Goal: Complete application form

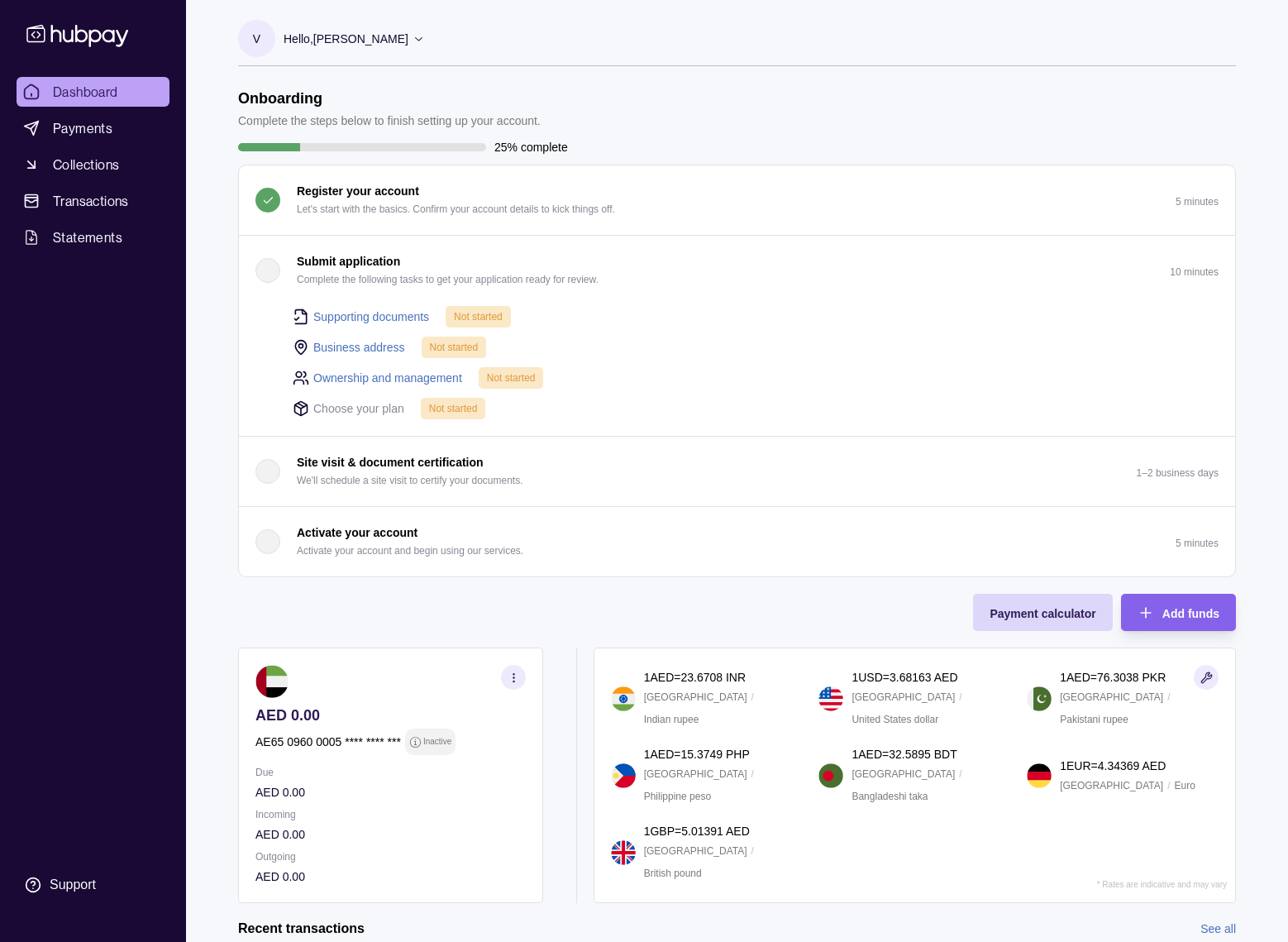
click at [870, 250] on button "Submit application Complete the following tasks to get your application ready f…" at bounding box center [737, 270] width 996 height 69
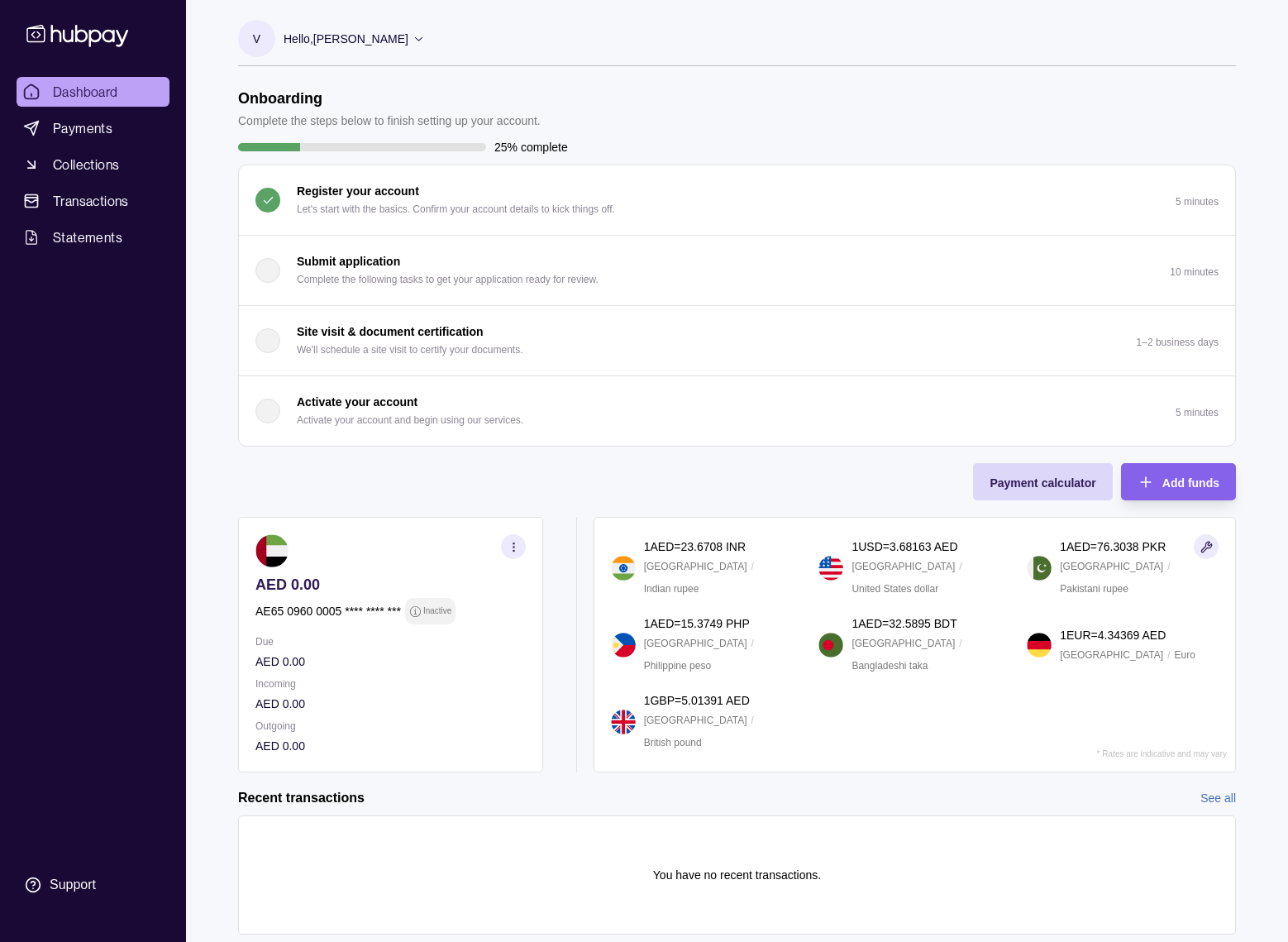
click at [866, 250] on button "Submit application Complete the following tasks to get your application ready f…" at bounding box center [737, 270] width 996 height 69
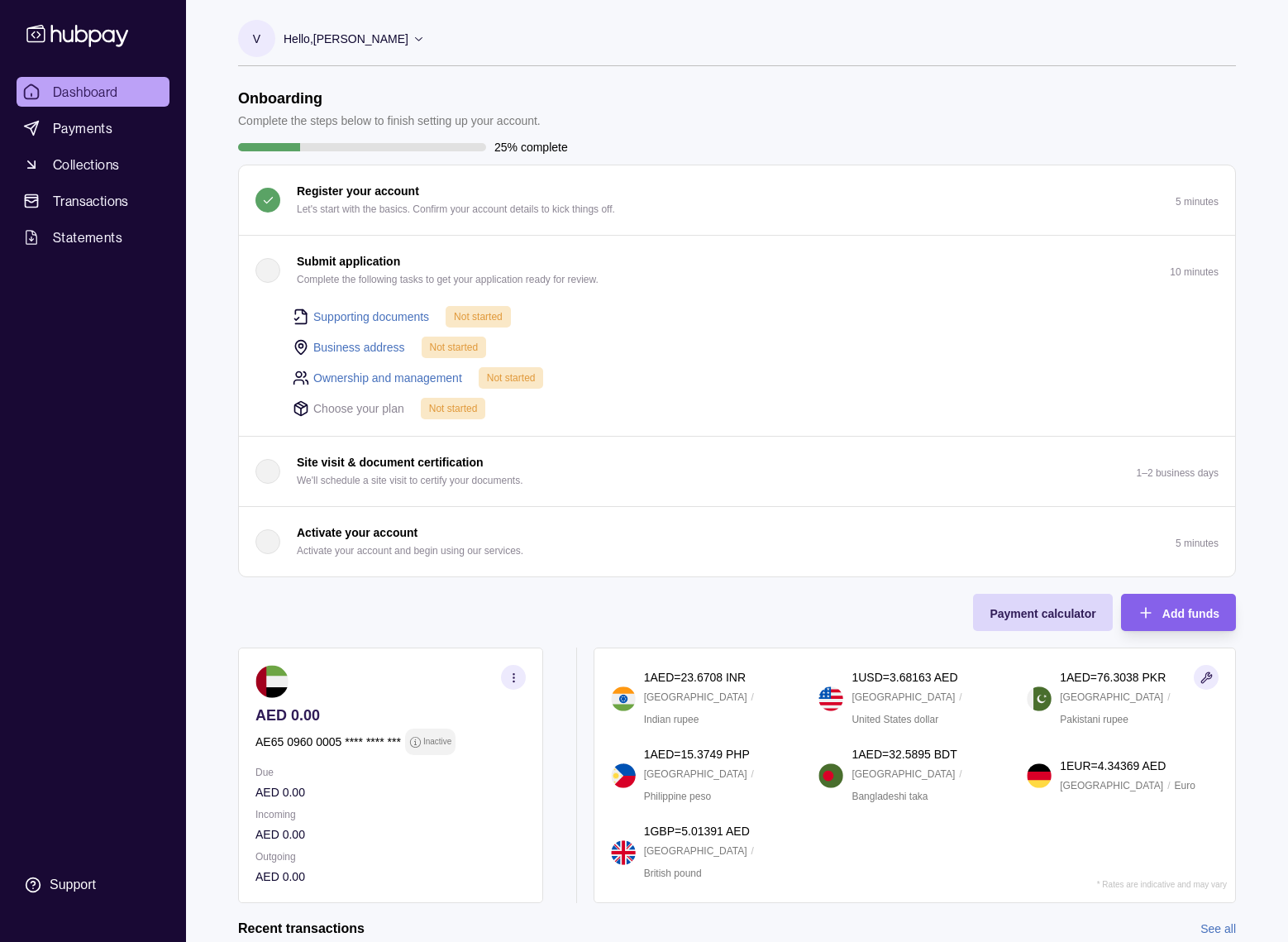
click at [330, 317] on link "Supporting documents" at bounding box center [372, 316] width 116 height 18
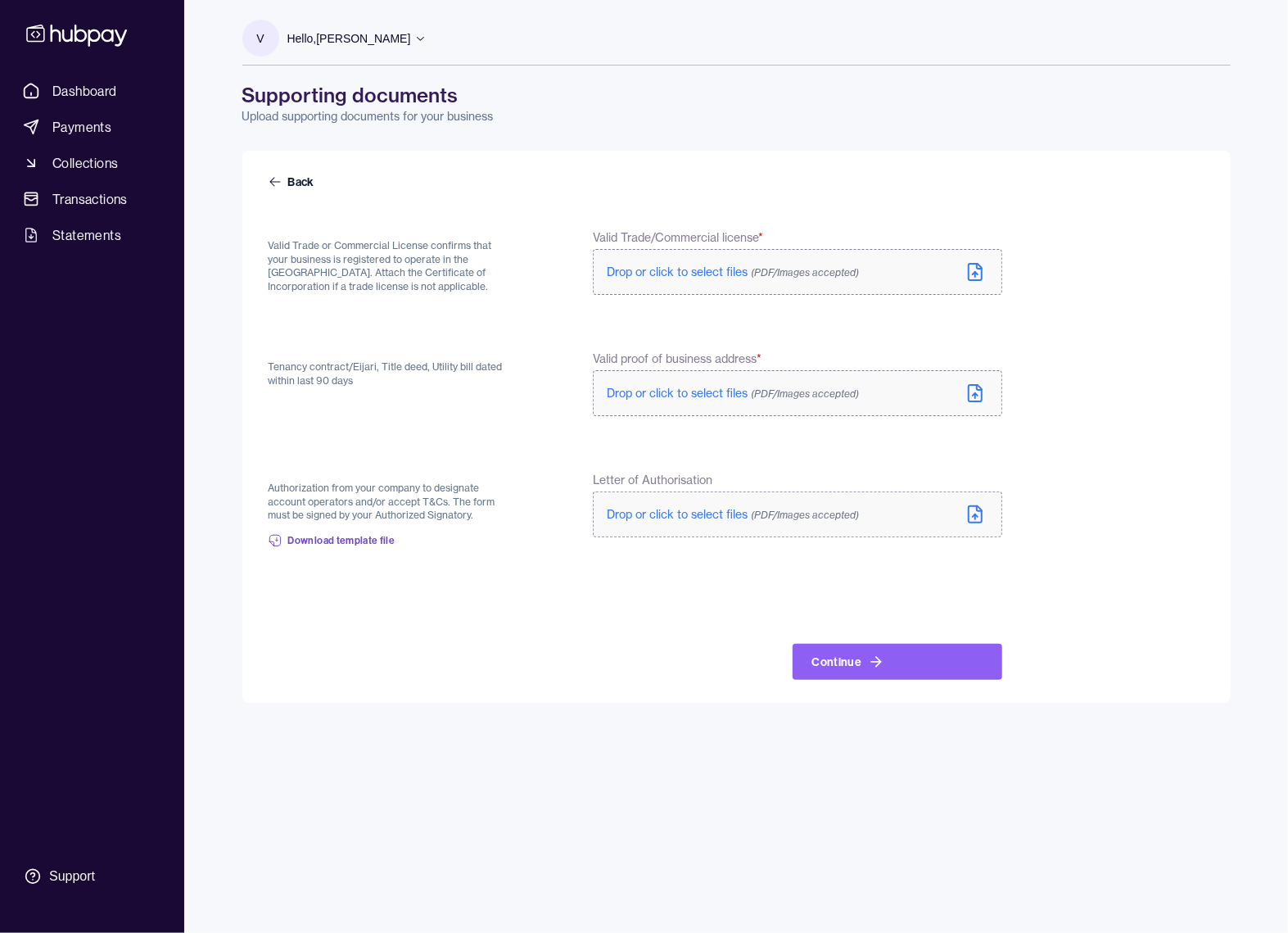
click at [962, 268] on label "Drop or click to select files (PDF/Images accepted)" at bounding box center [796, 272] width 408 height 46
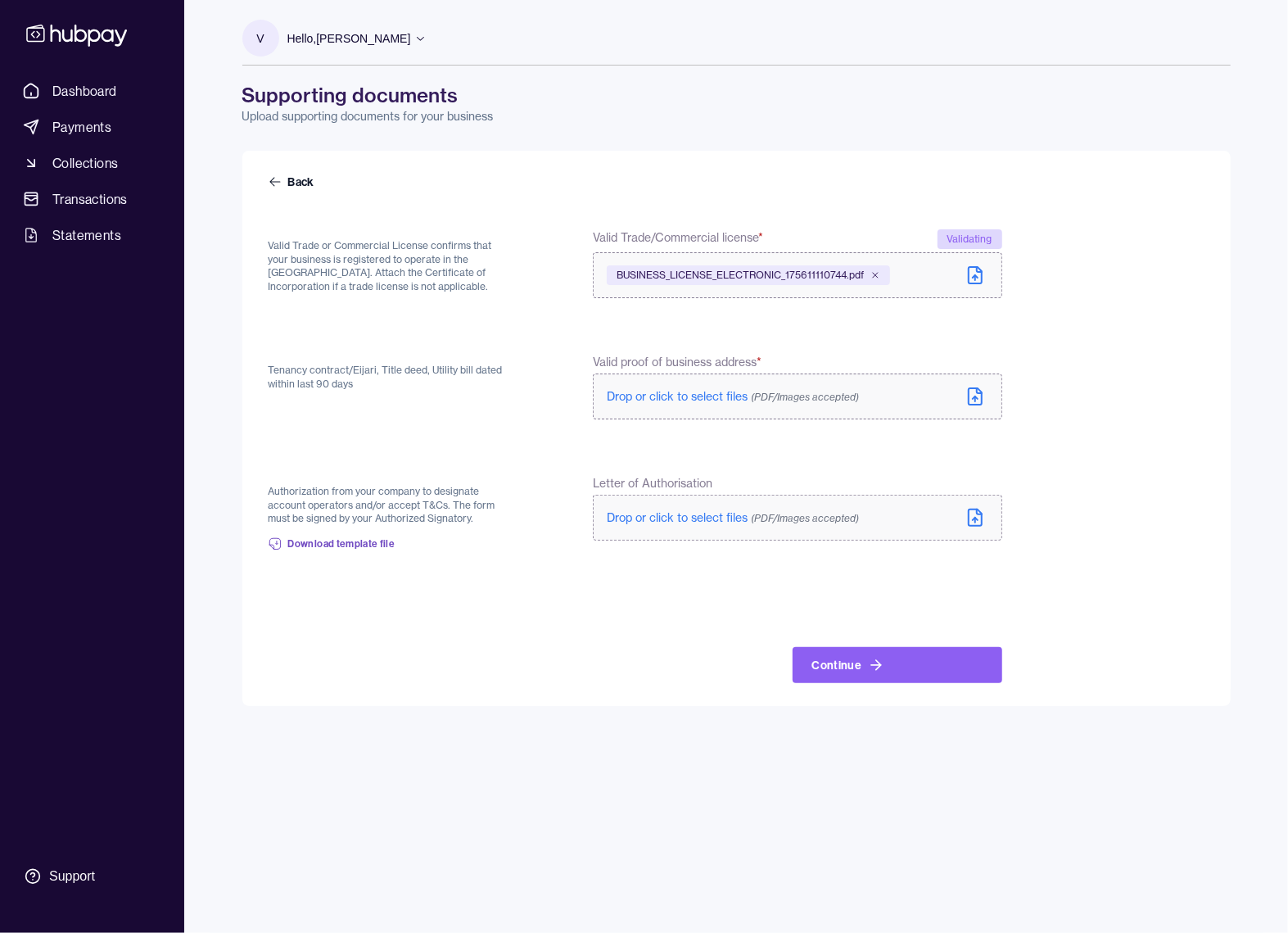
click at [983, 391] on icon at bounding box center [975, 396] width 20 height 20
click at [976, 521] on icon at bounding box center [976, 521] width 5 height 3
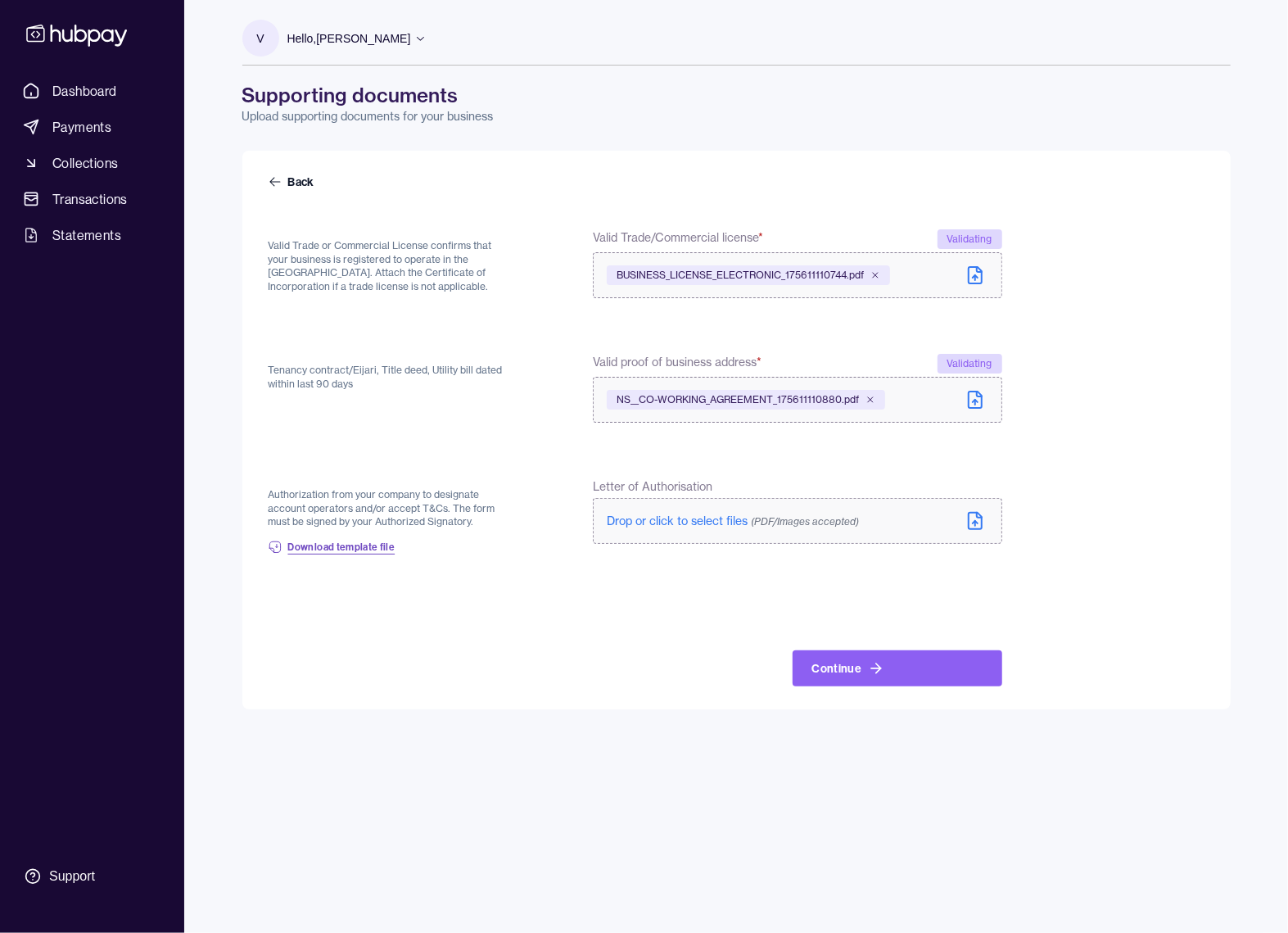
click at [325, 549] on span "Download template file" at bounding box center [341, 547] width 107 height 13
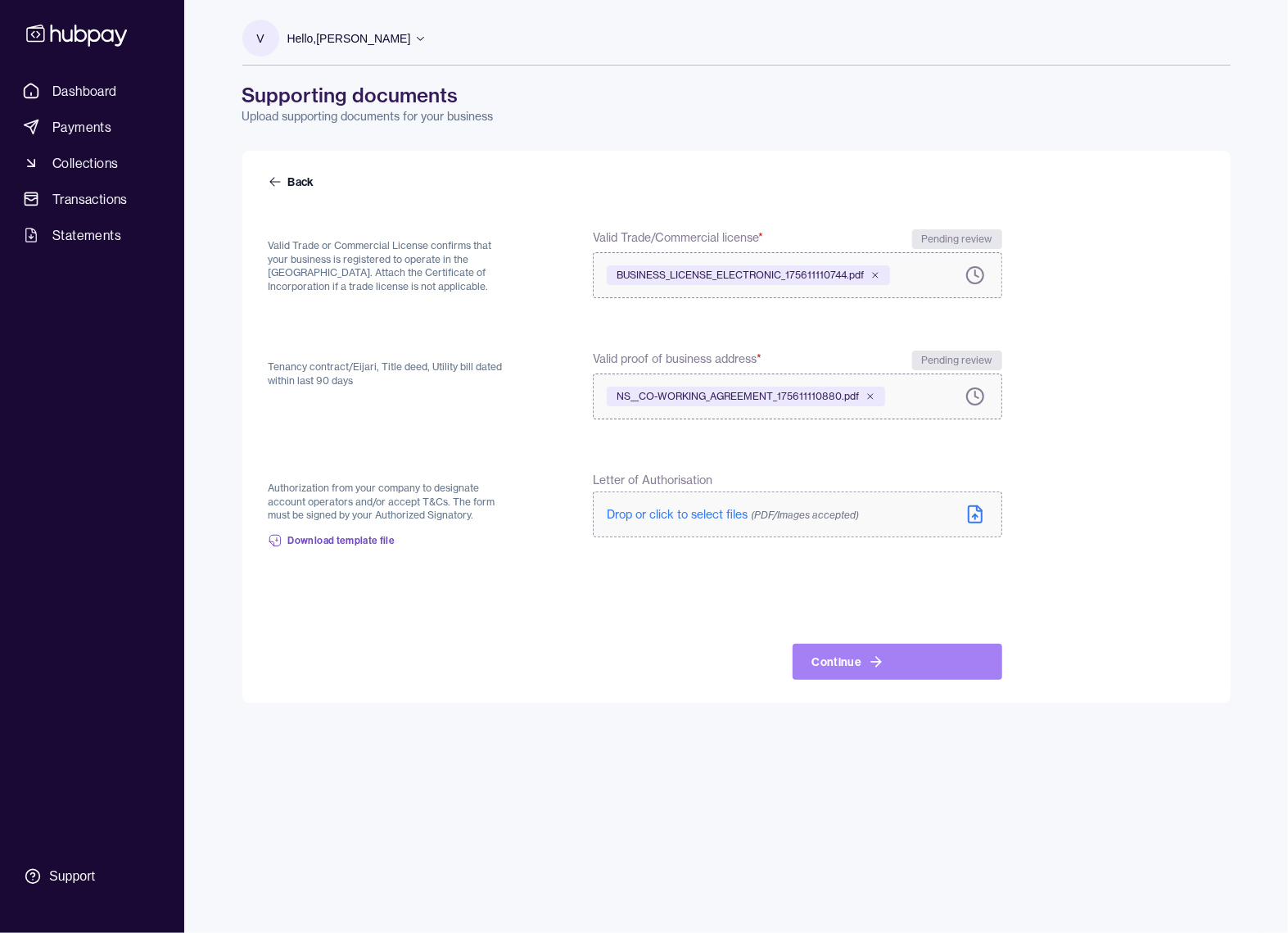
click at [837, 658] on button "Continue" at bounding box center [897, 661] width 210 height 36
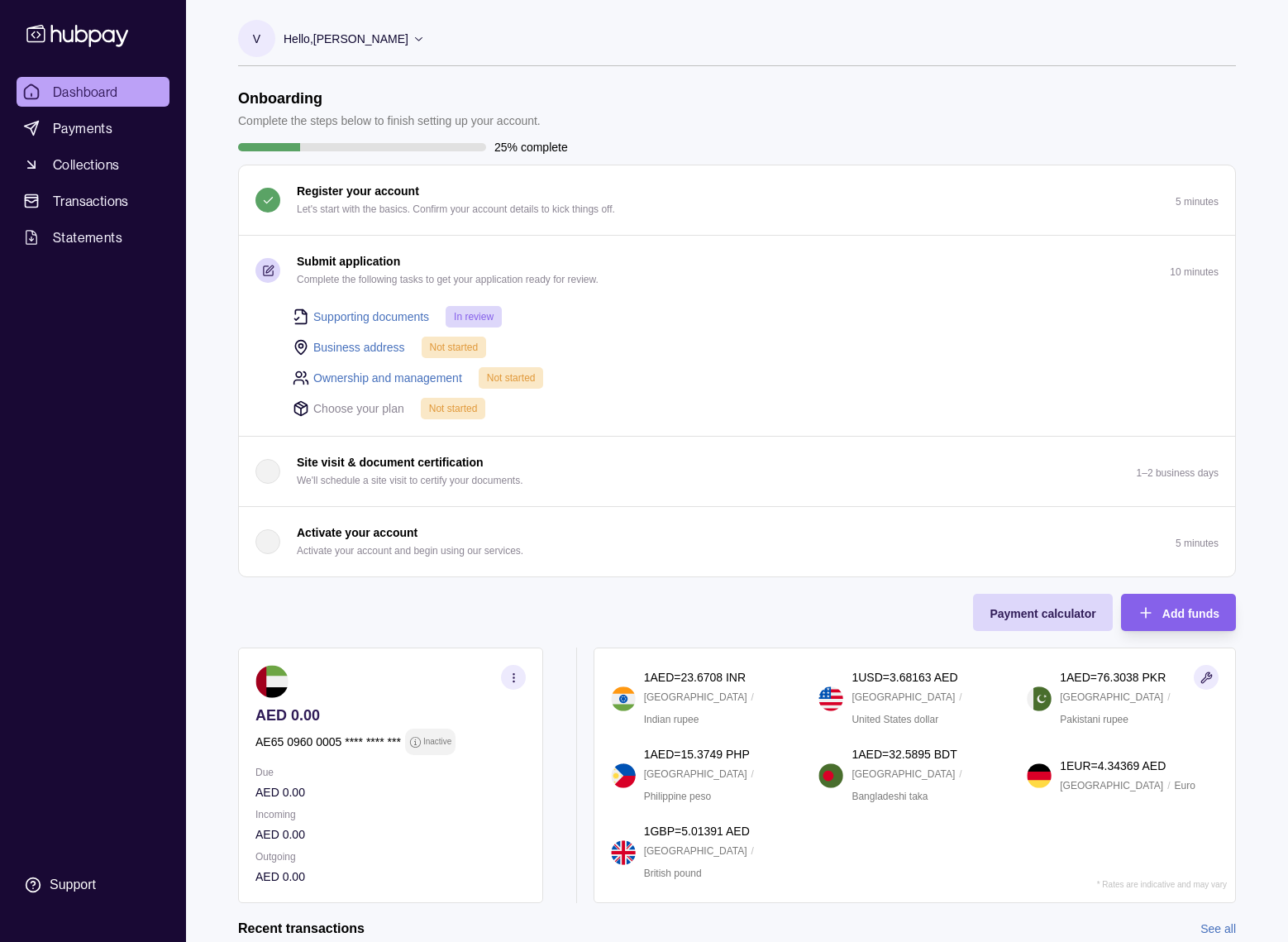
click at [363, 343] on link "Business address" at bounding box center [359, 347] width 91 height 18
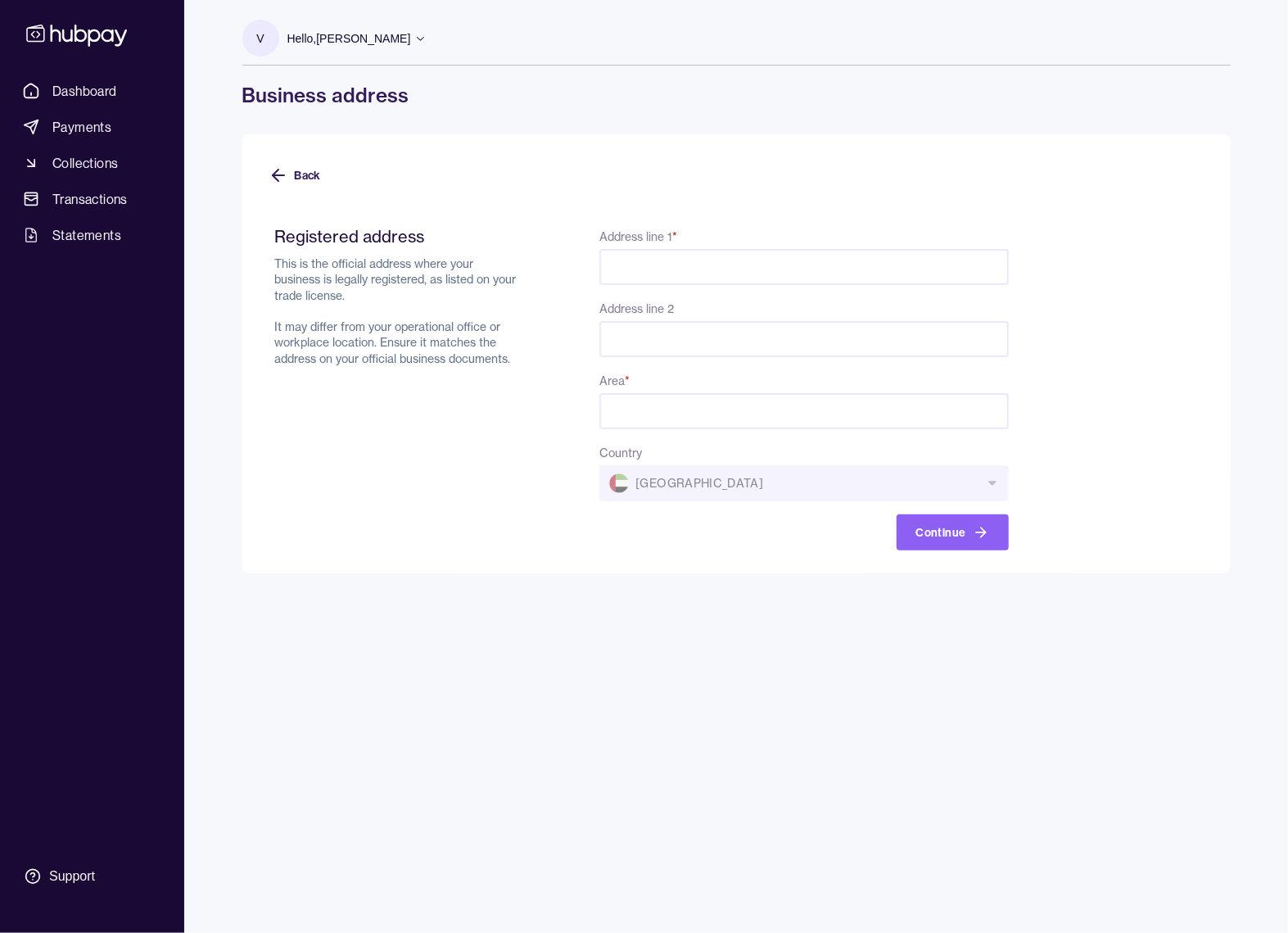
click at [686, 266] on input "Address line 1 *" at bounding box center [803, 266] width 408 height 36
paste input "**********"
type input "**********"
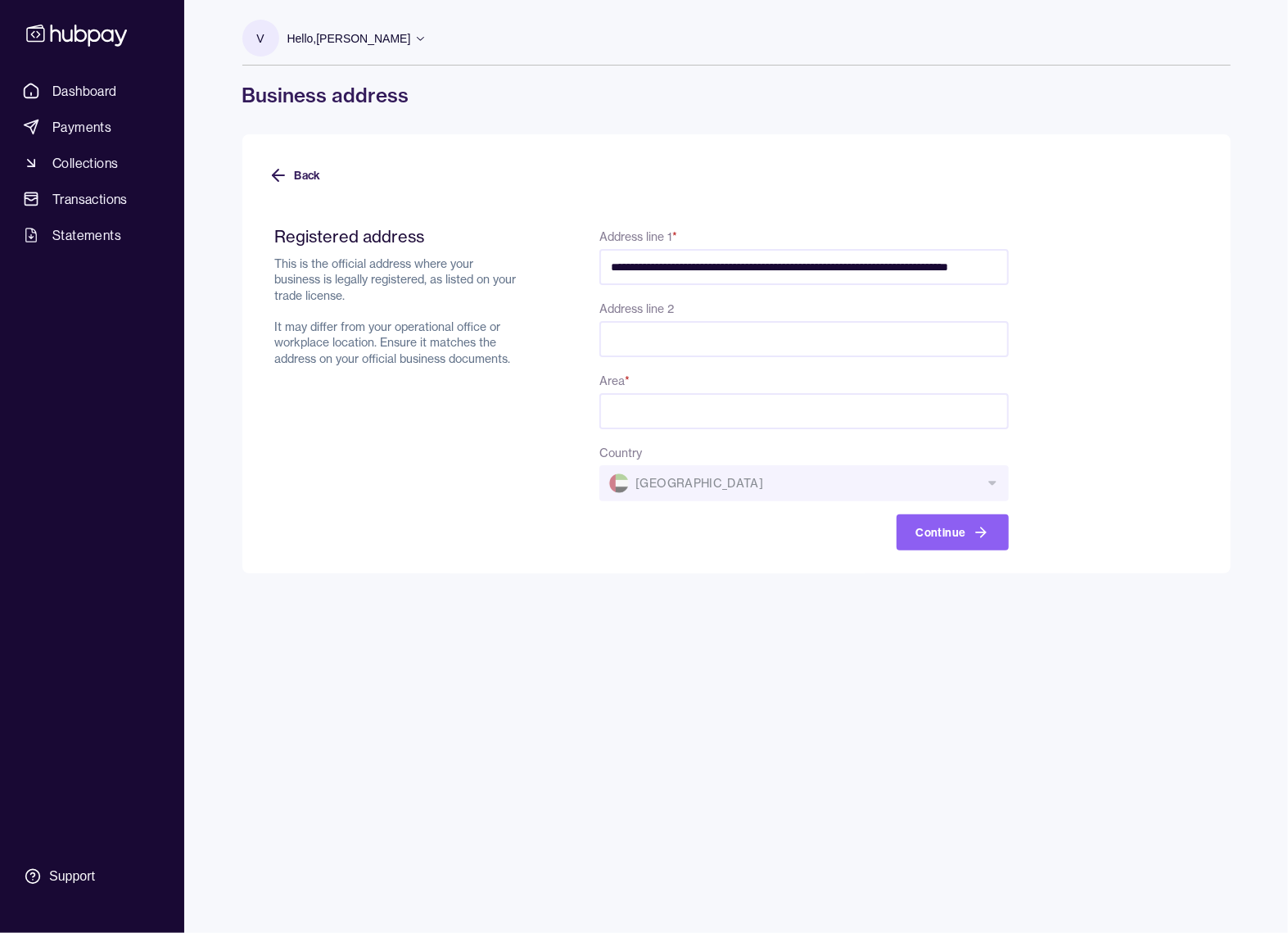
click at [568, 615] on div "**********" at bounding box center [736, 466] width 1054 height 933
click at [731, 271] on input "**********" at bounding box center [803, 266] width 408 height 36
click at [717, 404] on input "Area *" at bounding box center [803, 411] width 408 height 36
paste input "*******"
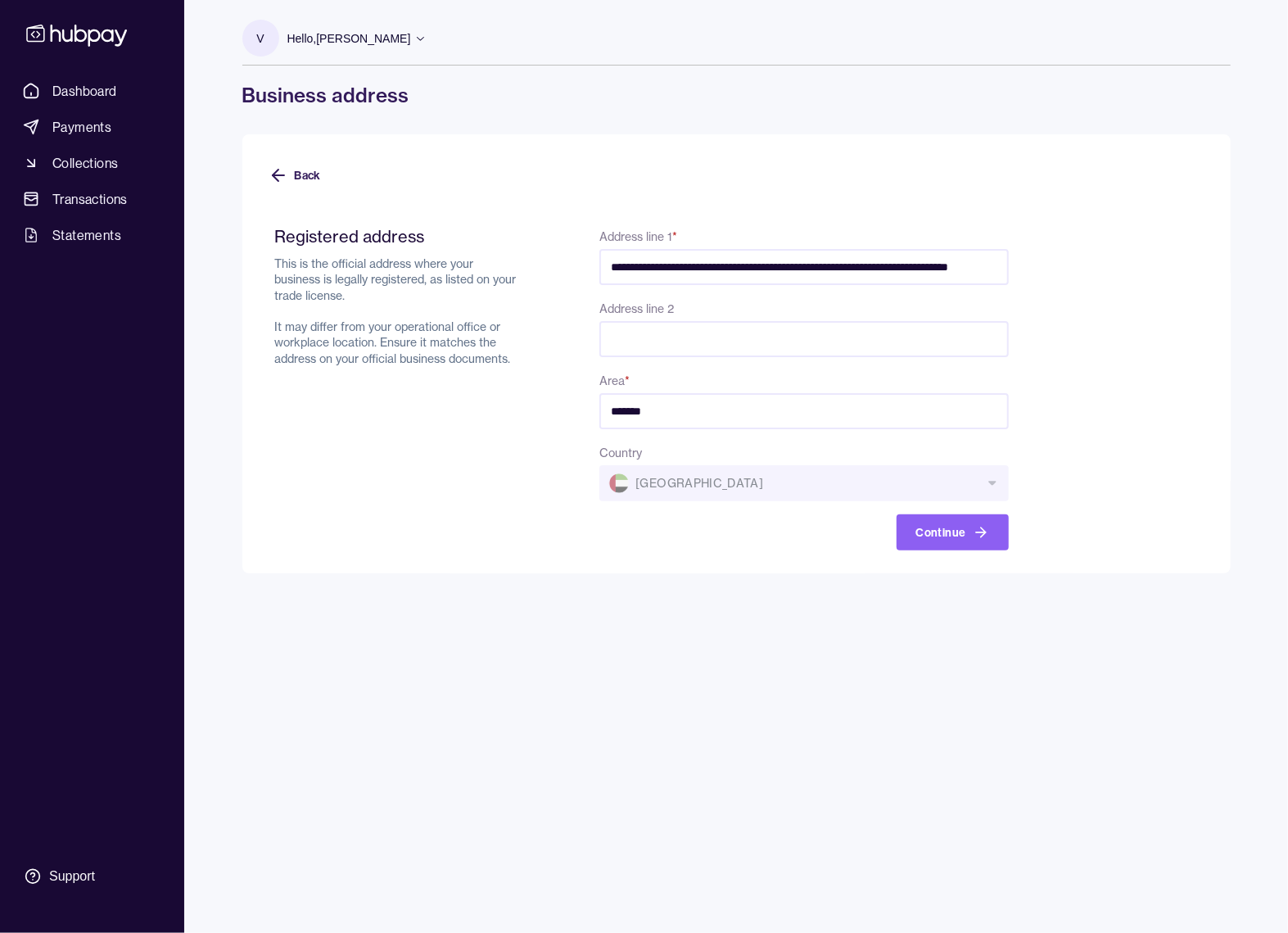
scroll to position [0, 54]
drag, startPoint x: 892, startPoint y: 265, endPoint x: 1067, endPoint y: 273, distance: 175.2
click at [1067, 273] on form "**********" at bounding box center [736, 378] width 936 height 344
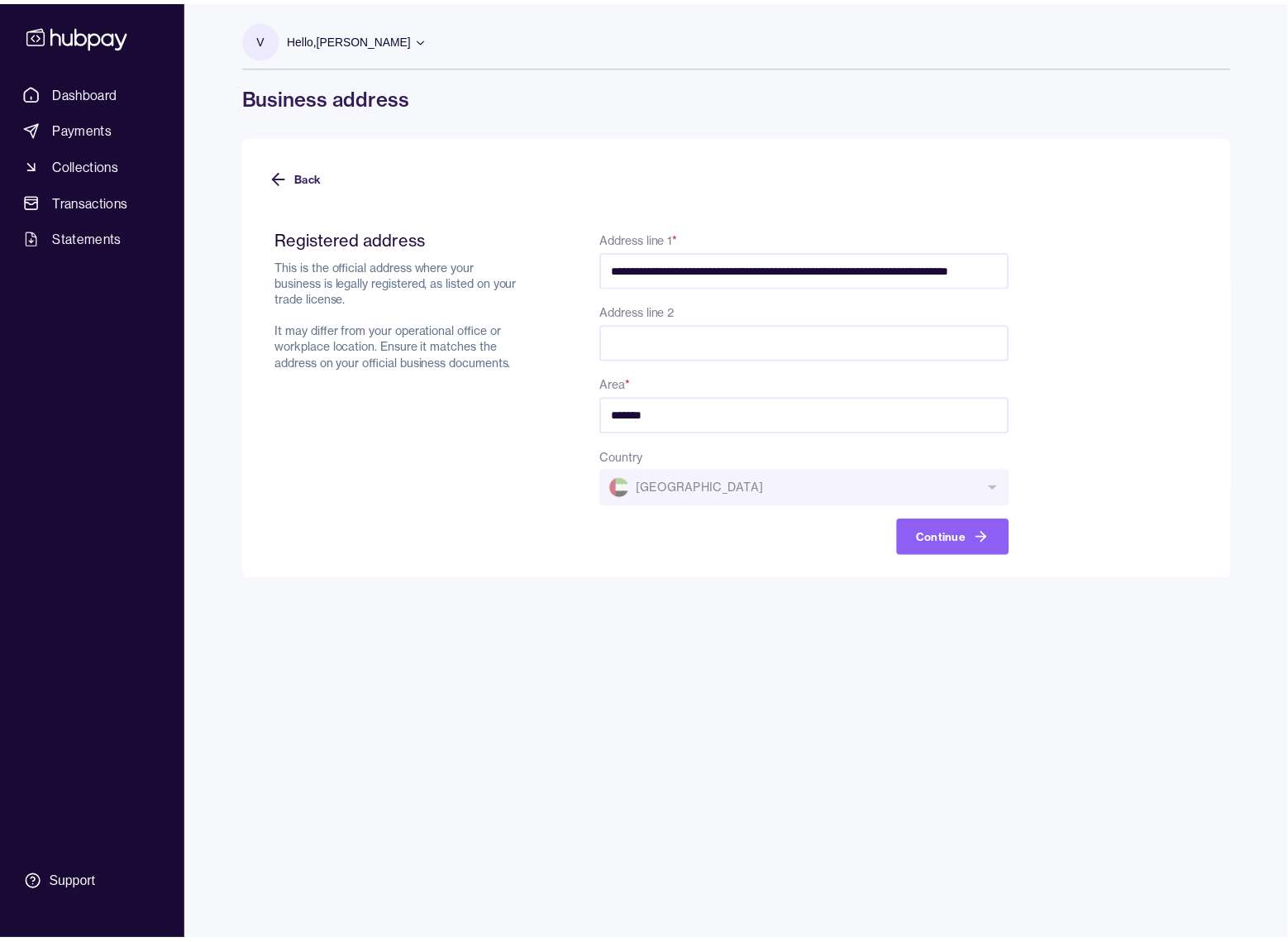
scroll to position [0, 0]
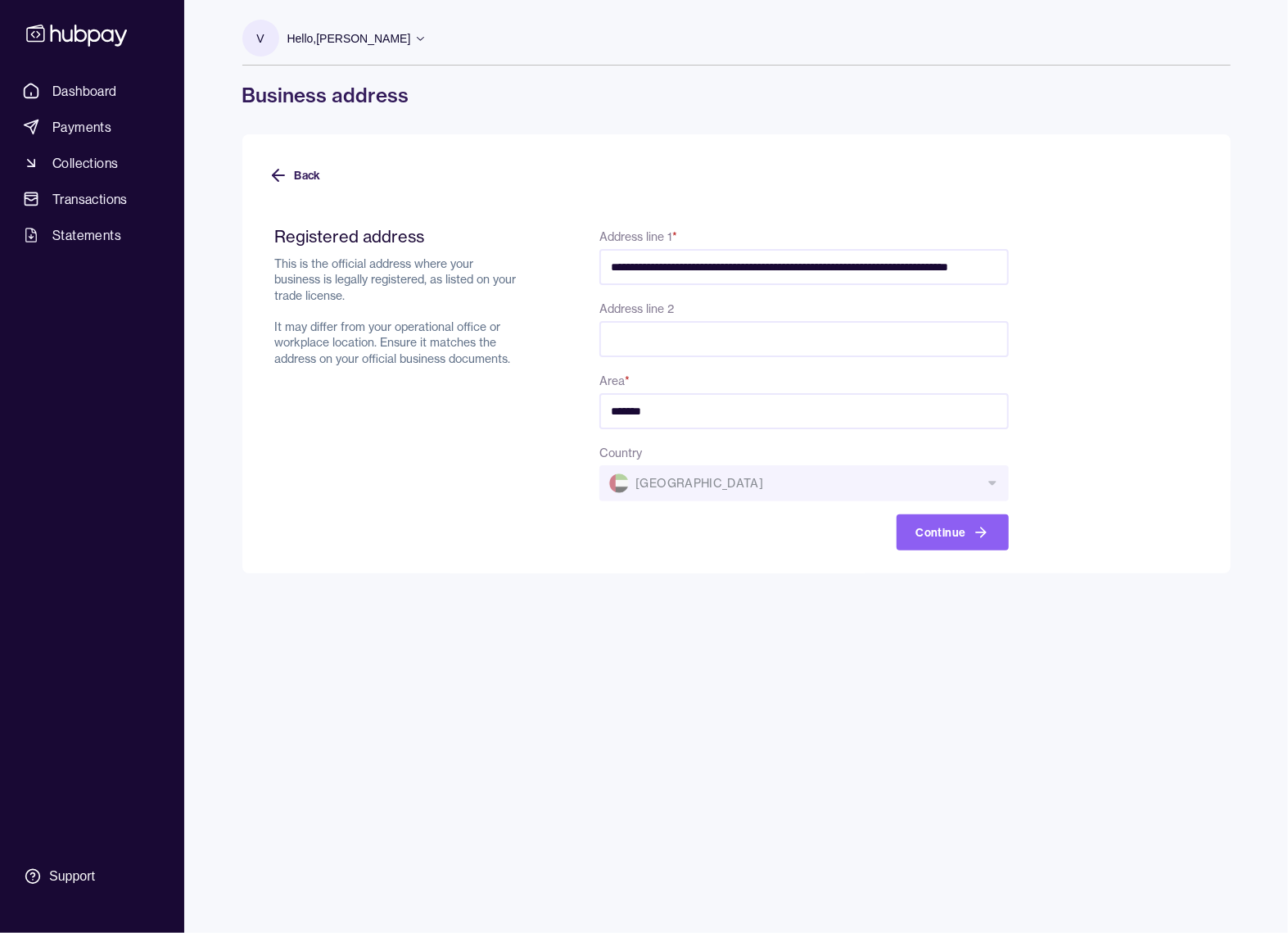
drag, startPoint x: 701, startPoint y: 413, endPoint x: 467, endPoint y: 412, distance: 234.0
click at [467, 412] on div "**********" at bounding box center [641, 388] width 734 height 325
paste input "**********"
type input "**********"
click at [989, 533] on button "Continue" at bounding box center [952, 532] width 112 height 36
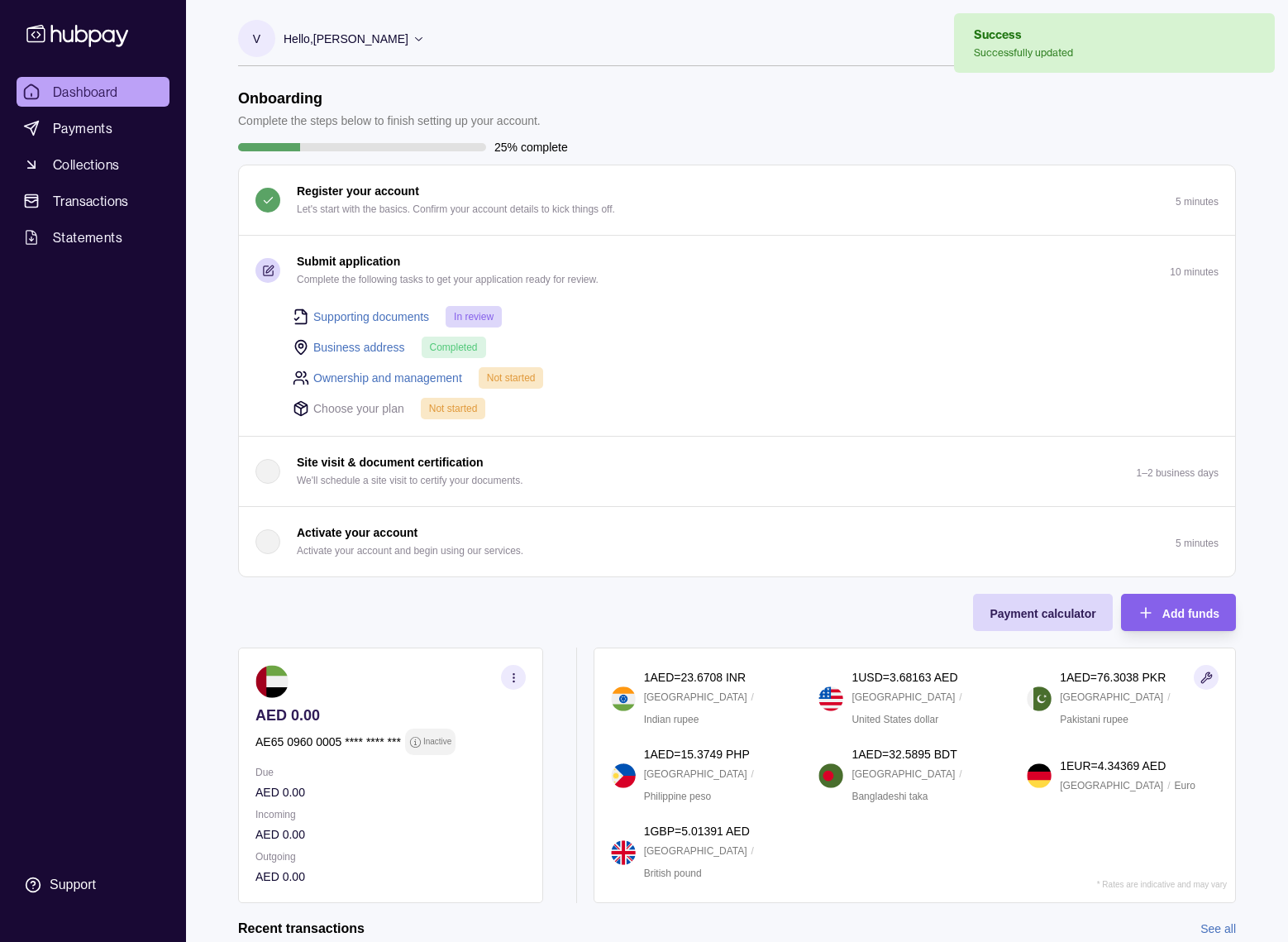
click at [400, 375] on link "Ownership and management" at bounding box center [387, 378] width 148 height 18
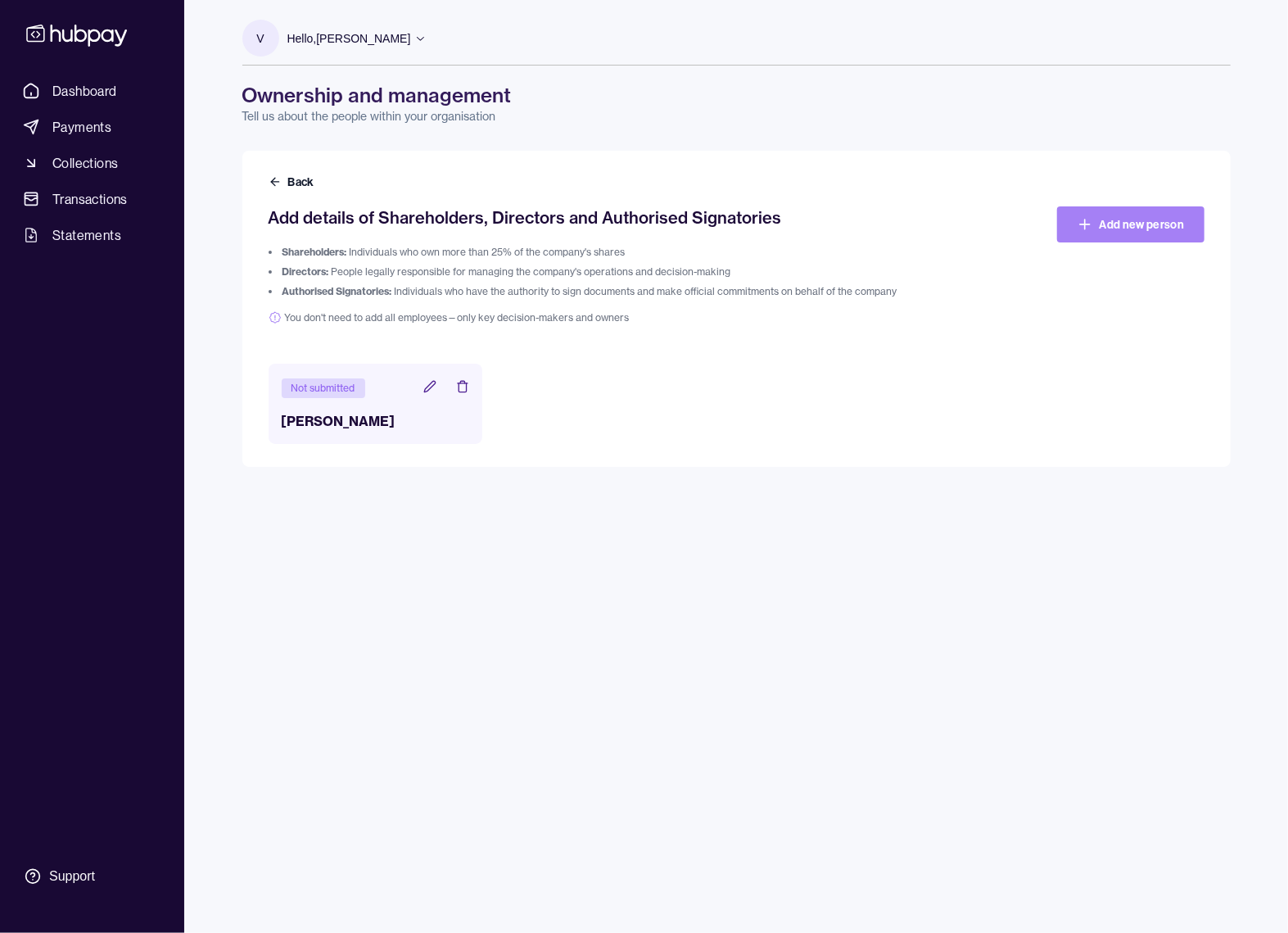
click at [1164, 214] on link "Add new person" at bounding box center [1130, 224] width 147 height 36
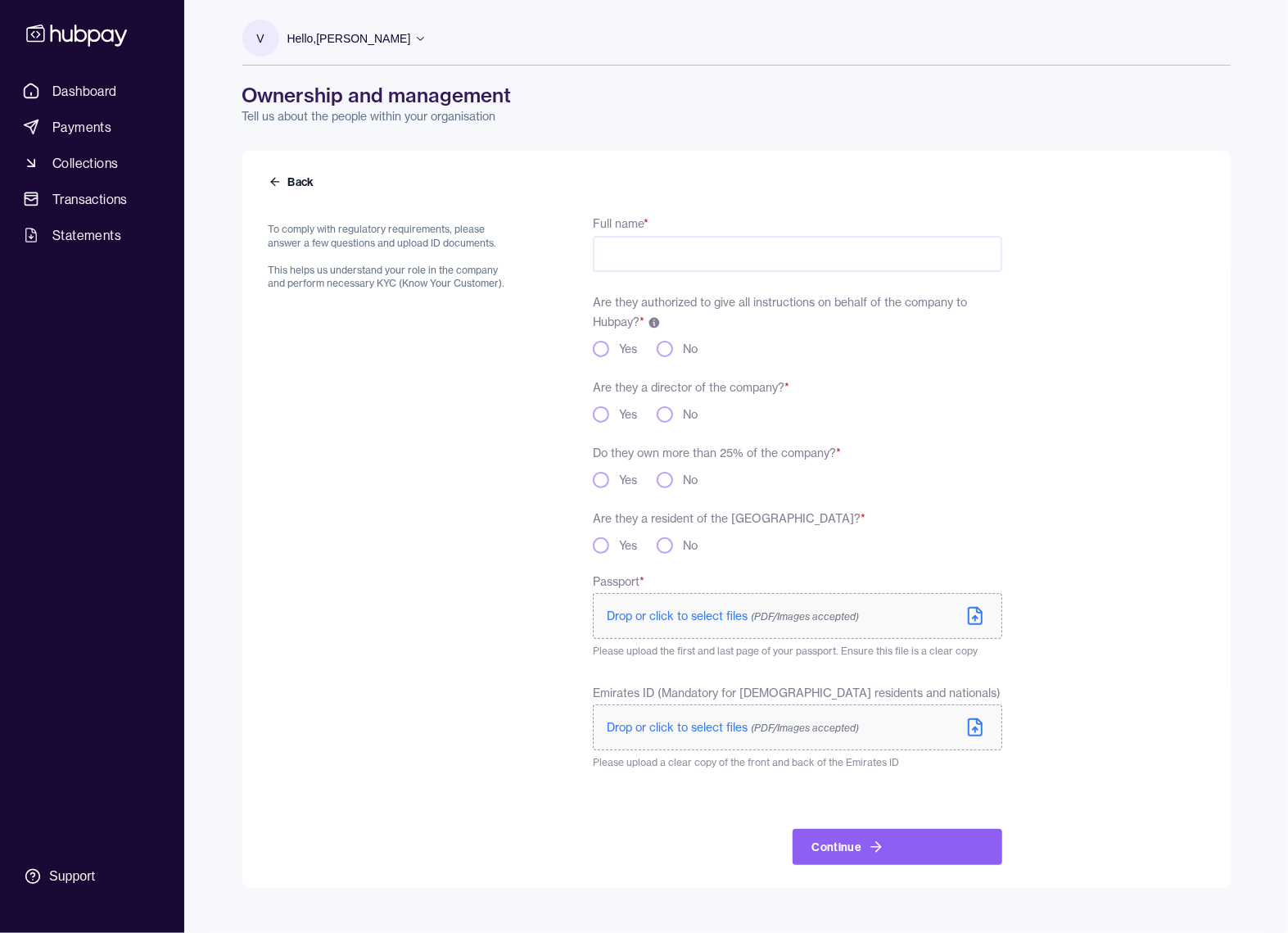
click at [693, 246] on input "Full name *" at bounding box center [796, 253] width 408 height 36
type input "**********"
click at [604, 352] on button "Yes" at bounding box center [600, 348] width 17 height 17
click at [609, 413] on div "Yes" at bounding box center [614, 414] width 44 height 17
click at [598, 414] on button "Yes" at bounding box center [600, 414] width 17 height 17
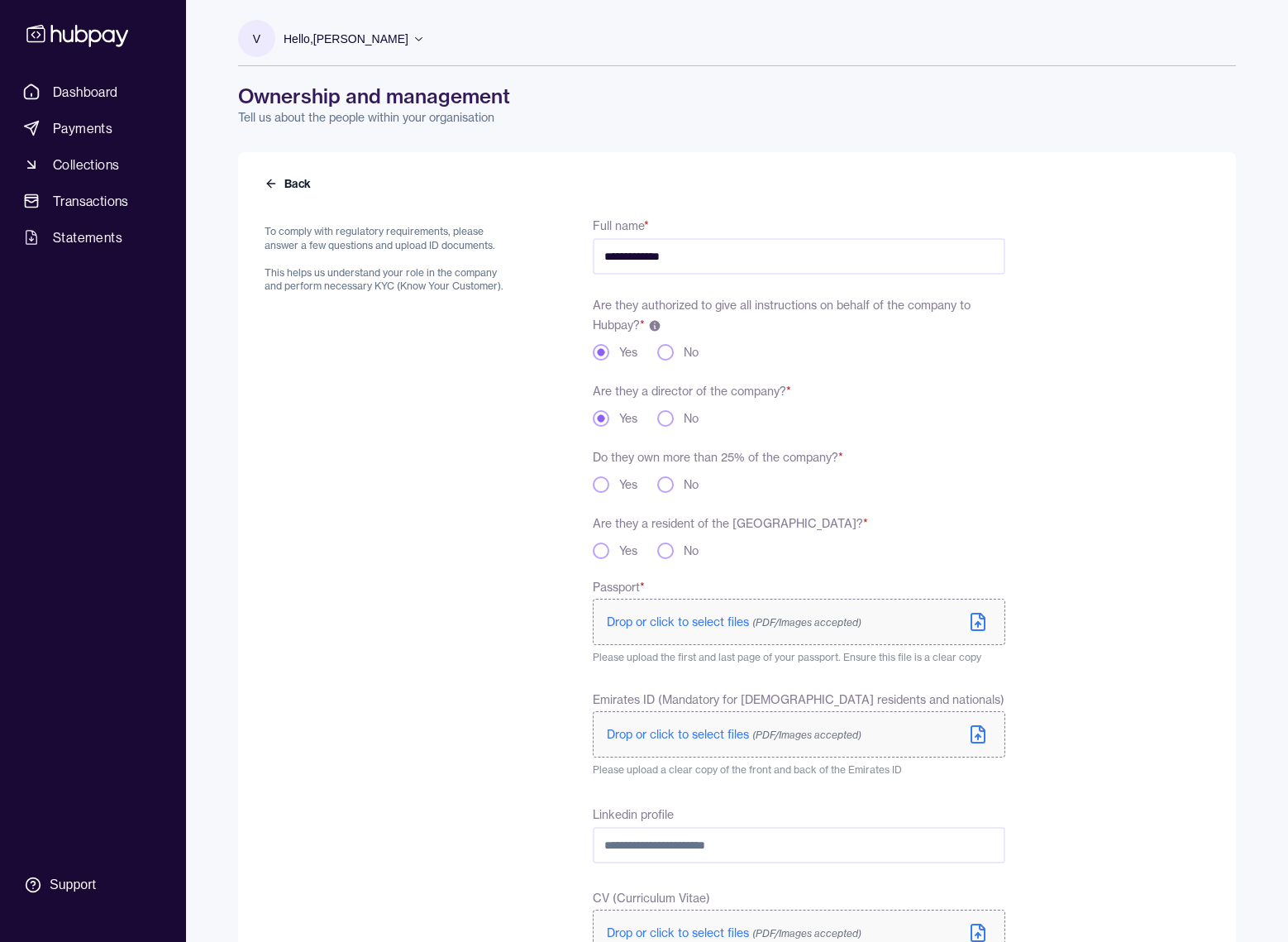
click at [604, 489] on button "Yes" at bounding box center [601, 484] width 17 height 17
click at [671, 553] on button "No" at bounding box center [665, 550] width 17 height 17
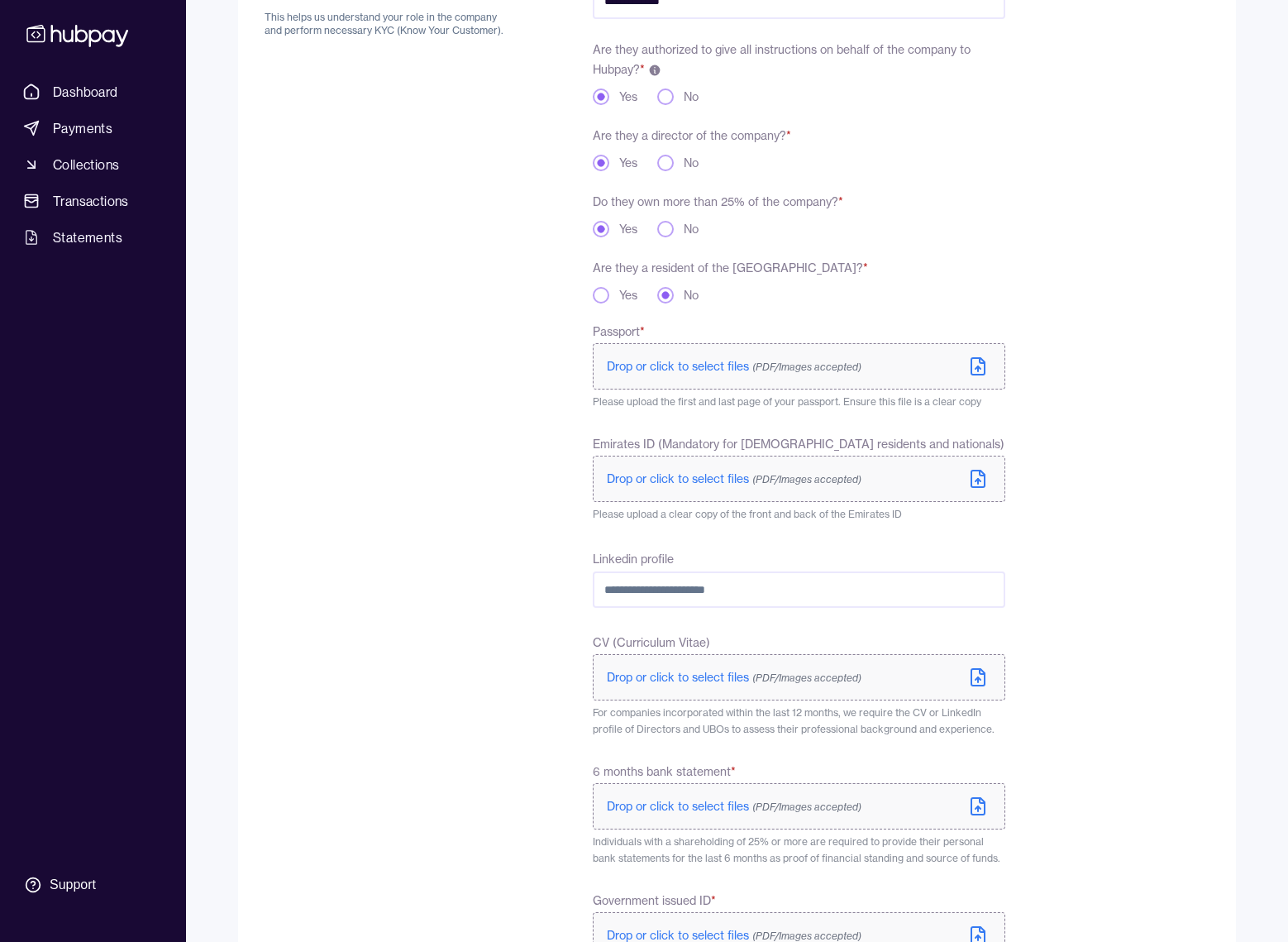
scroll to position [330, 0]
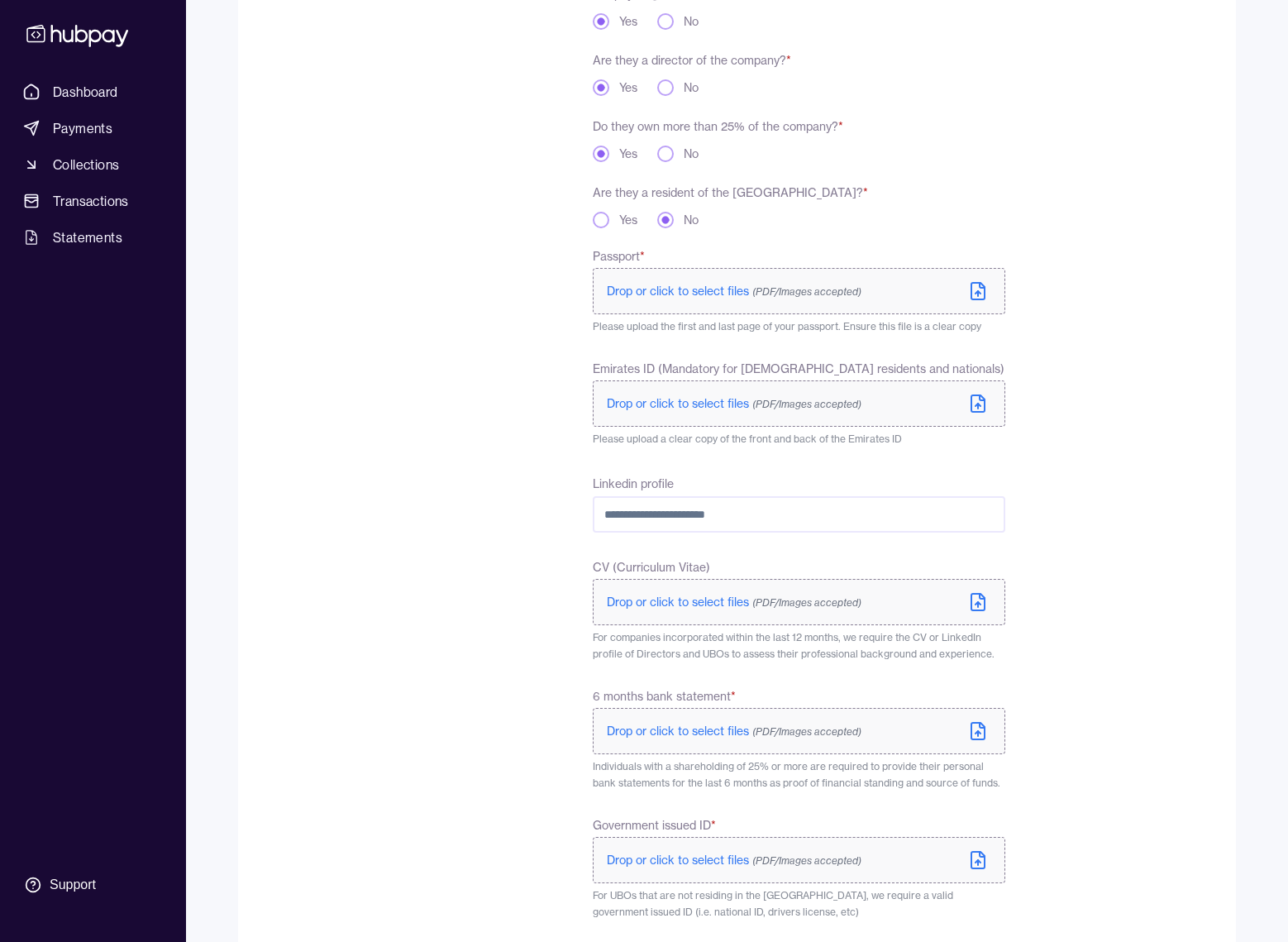
click at [947, 290] on label "Drop or click to select files (PDF/Images accepted)" at bounding box center [799, 291] width 412 height 47
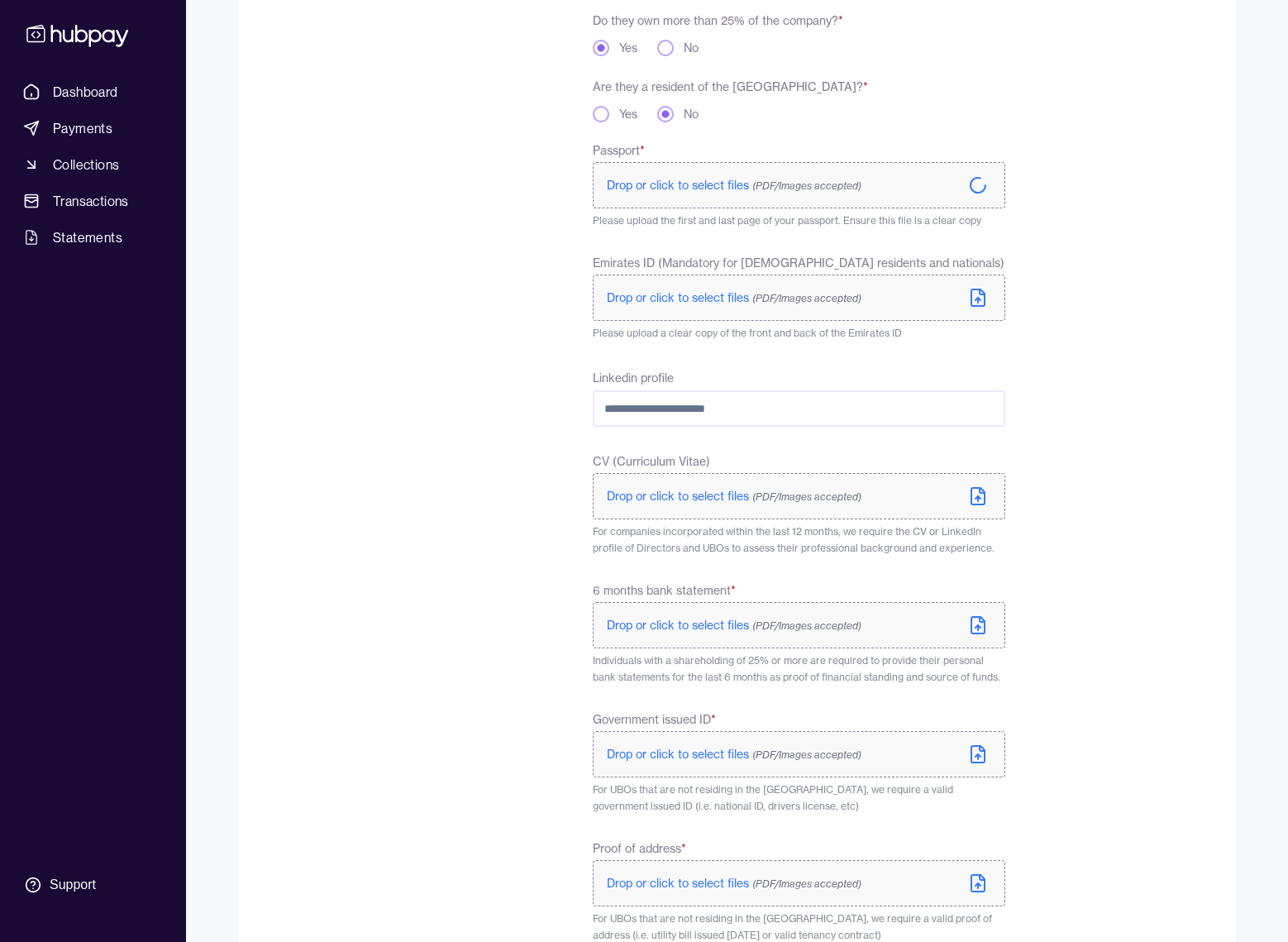
scroll to position [440, 0]
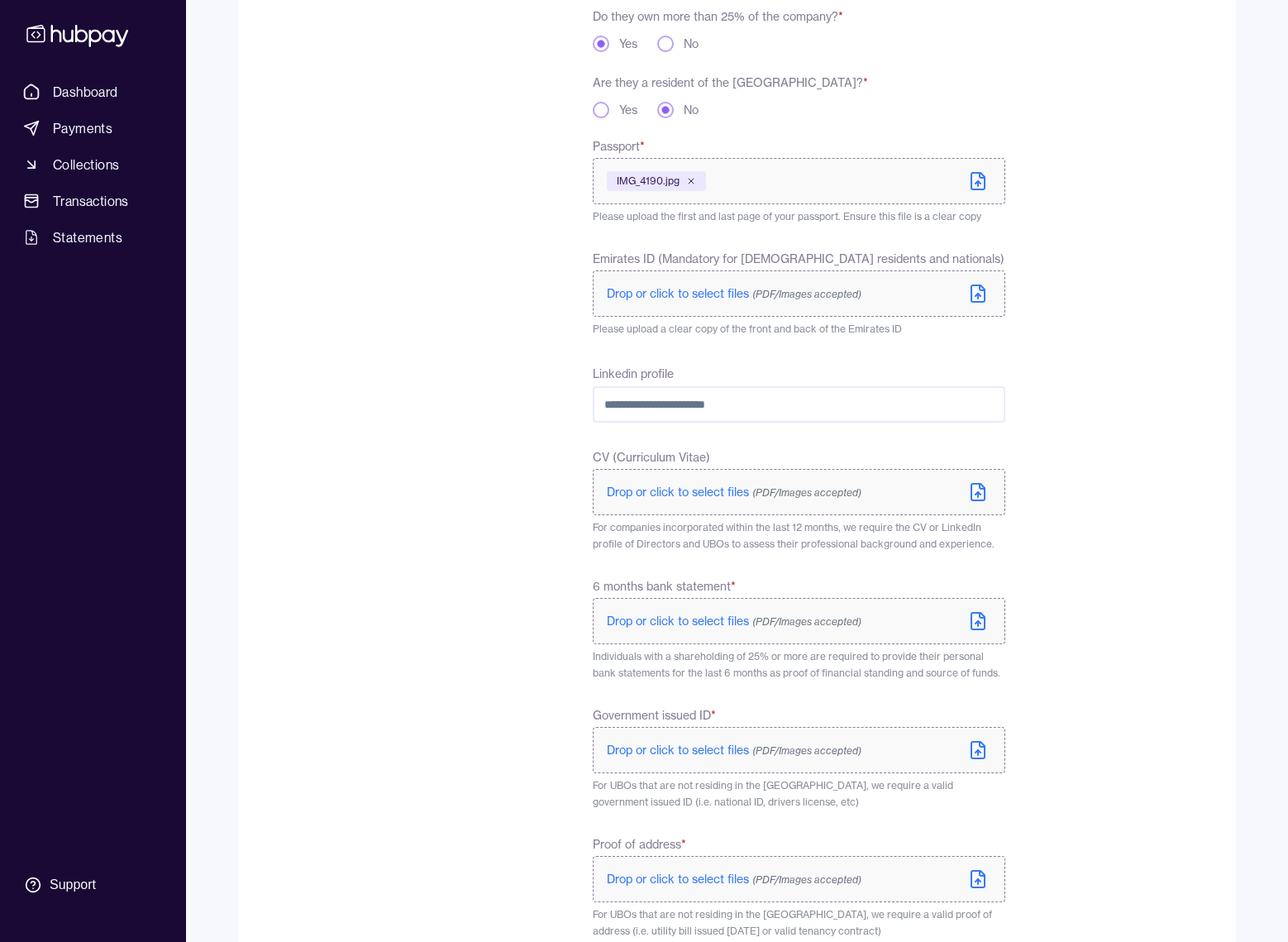
drag, startPoint x: 765, startPoint y: 408, endPoint x: 486, endPoint y: 395, distance: 279.3
click at [486, 395] on div "**********" at bounding box center [634, 404] width 741 height 1260
paste input "**********"
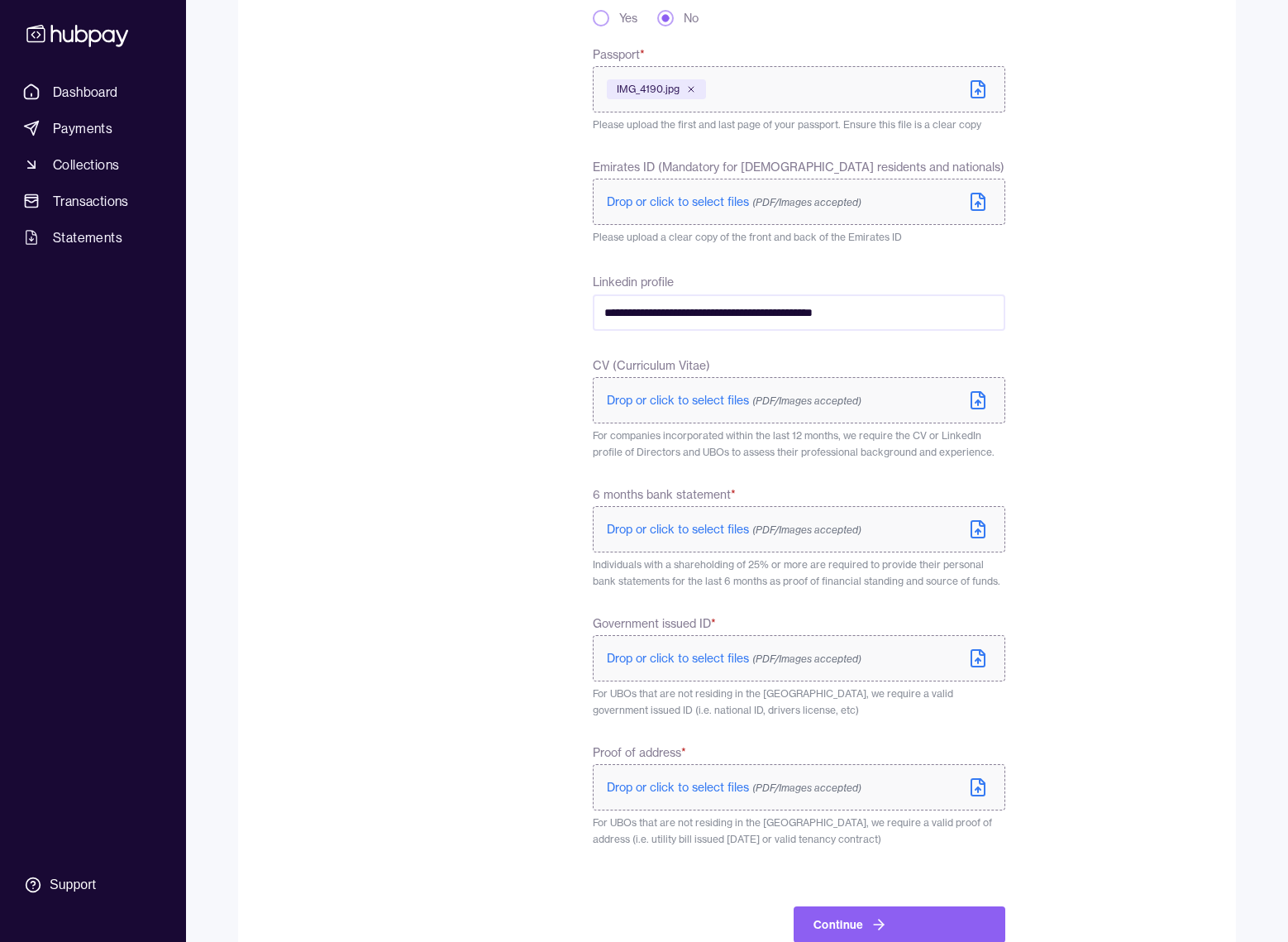
scroll to position [551, 0]
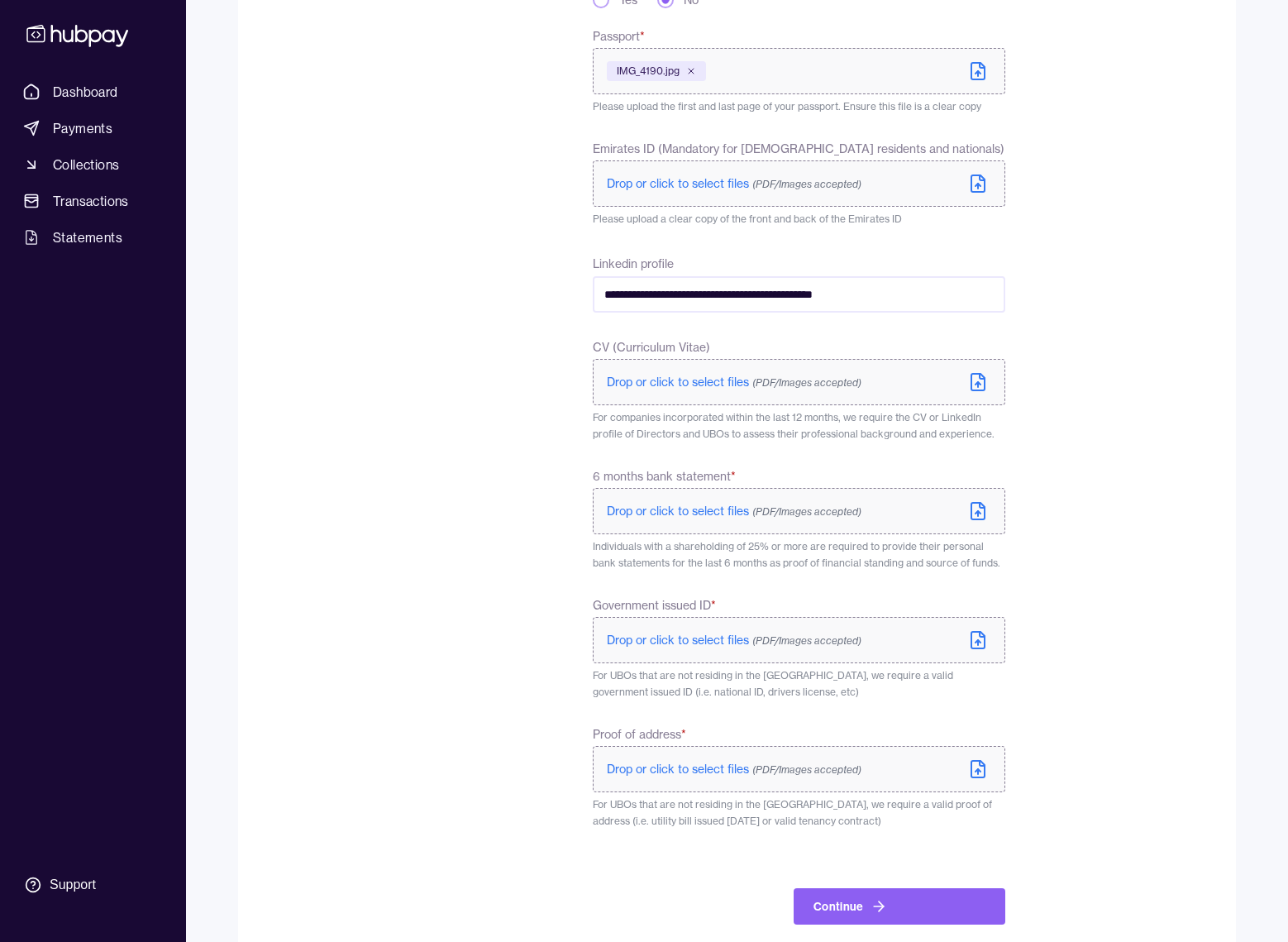
type input "**********"
click at [737, 513] on span "Drop or click to select files (PDF/Images accepted)" at bounding box center [734, 511] width 255 height 15
click at [845, 640] on span "(PDF/Images accepted)" at bounding box center [807, 641] width 109 height 12
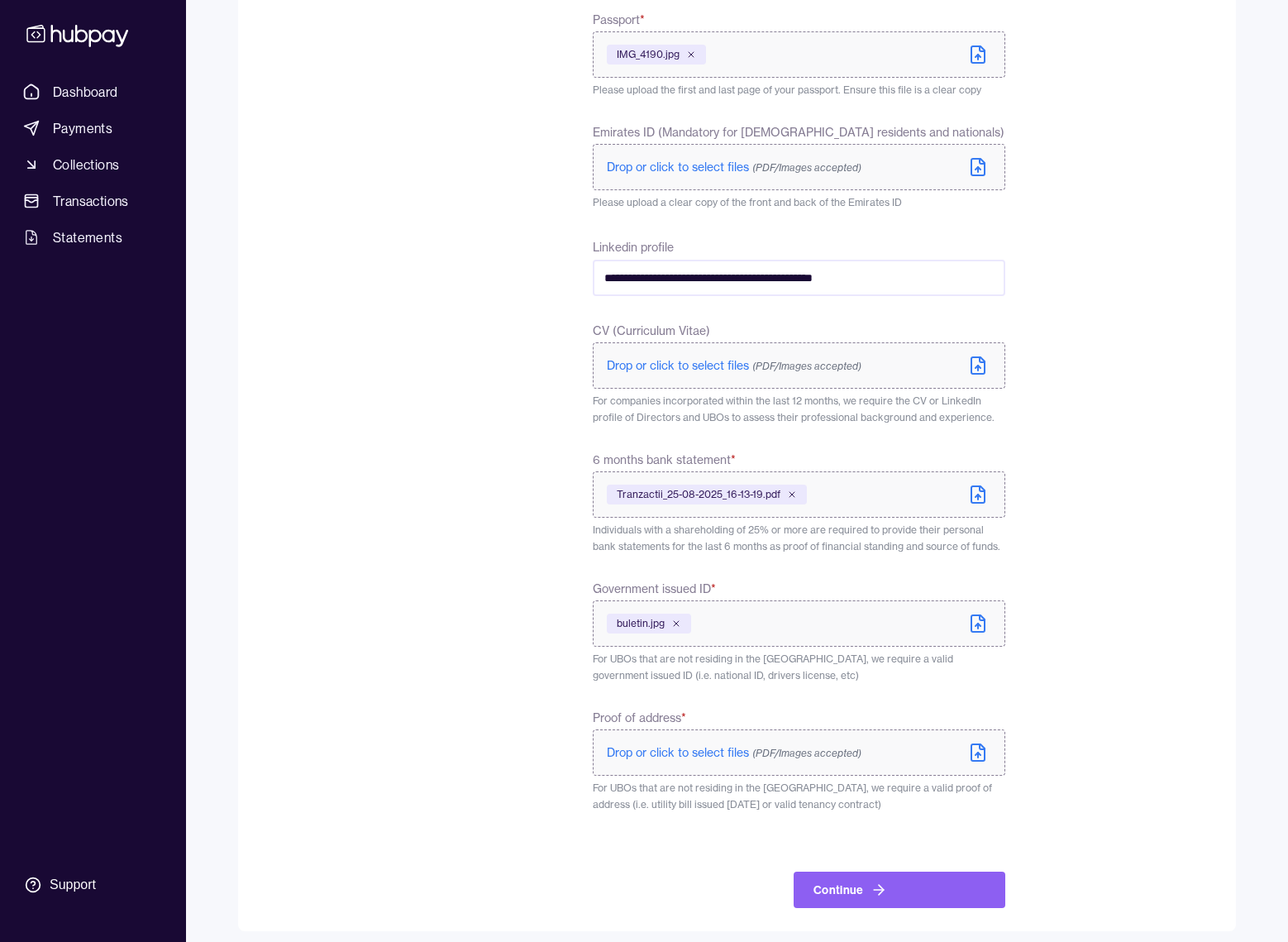
scroll to position [576, 0]
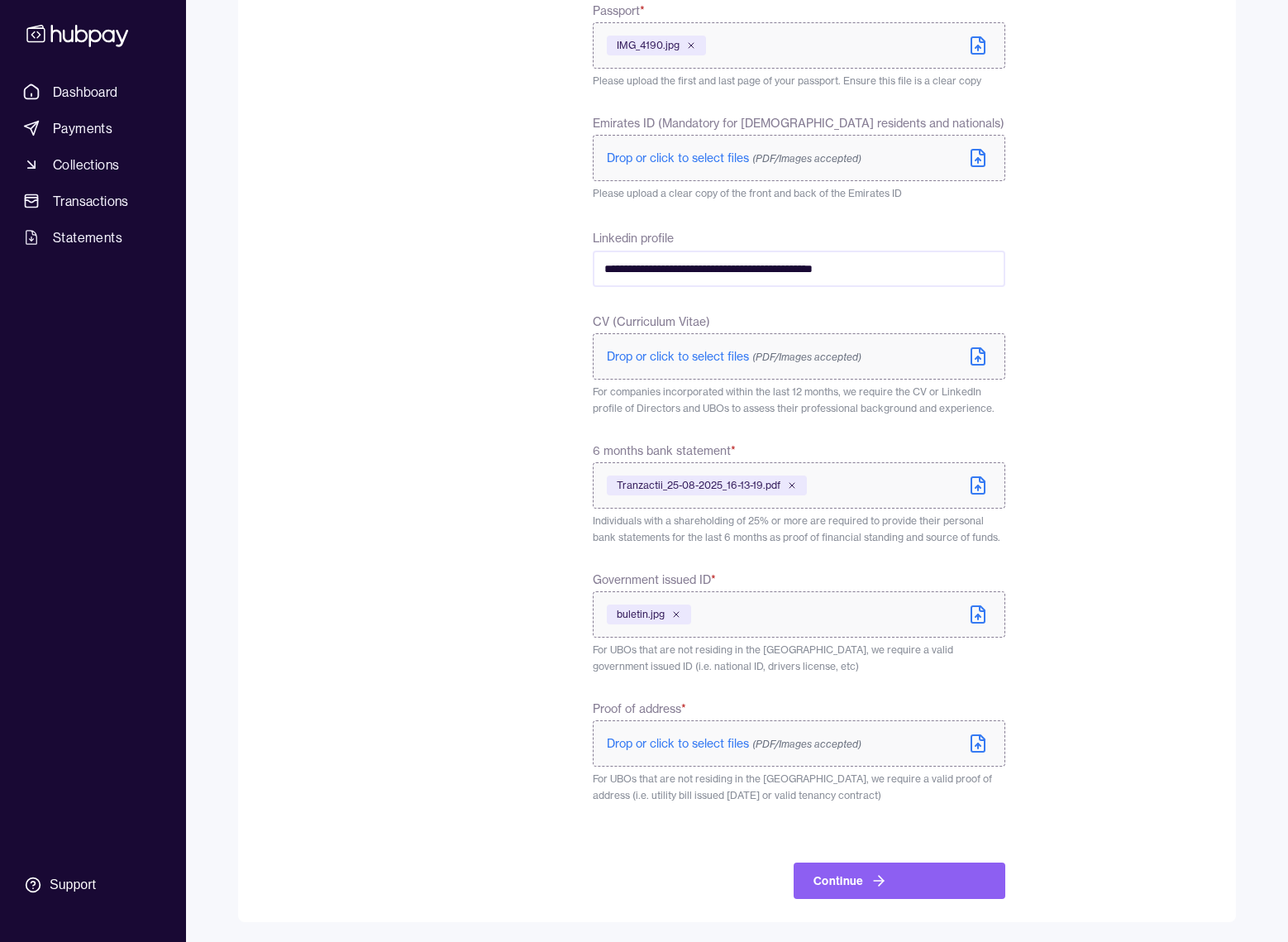
click at [957, 743] on label "Drop or click to select files (PDF/Images accepted)" at bounding box center [799, 743] width 412 height 47
click at [950, 880] on button "Continue" at bounding box center [899, 880] width 212 height 36
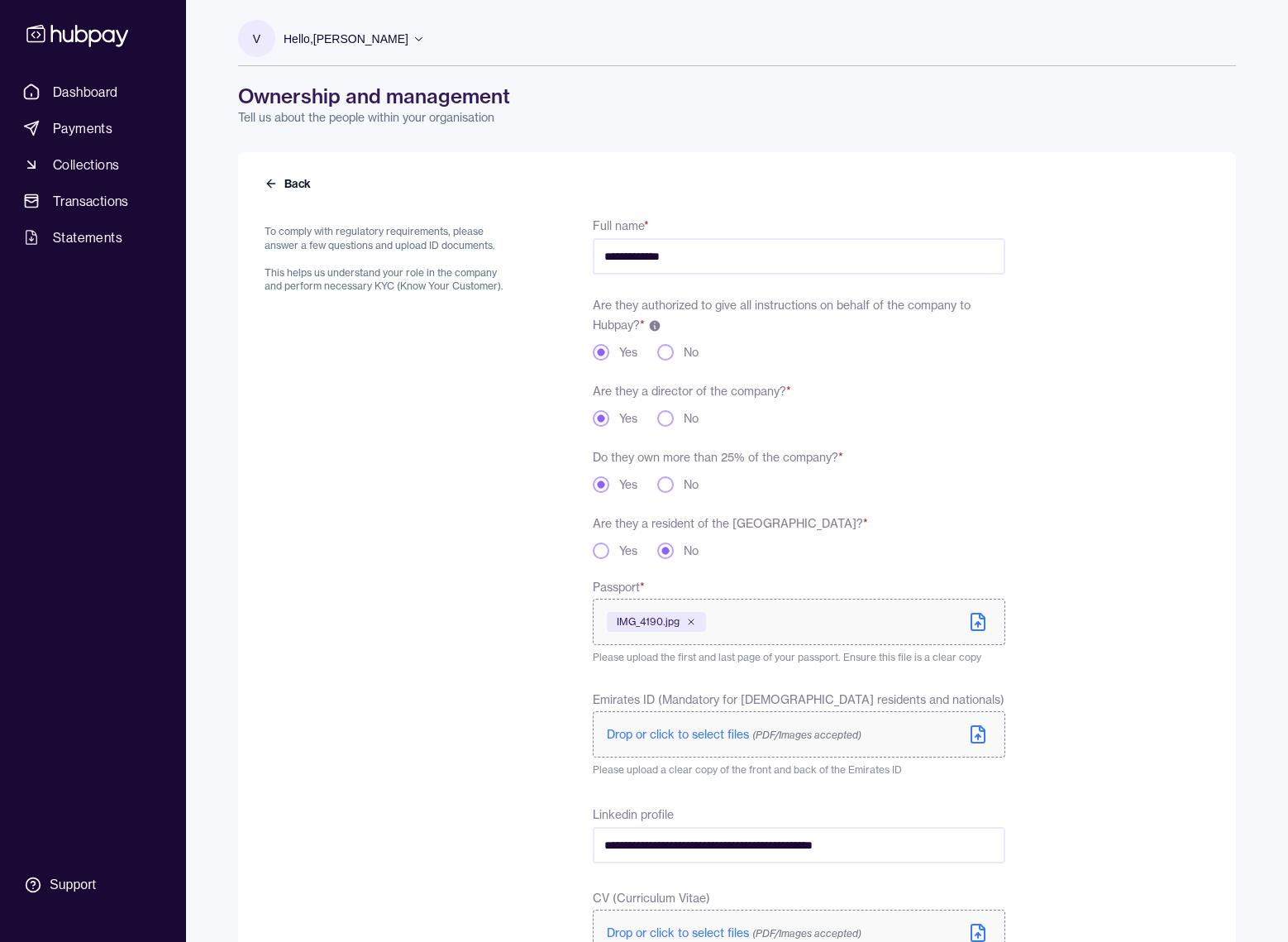
scroll to position [612, 0]
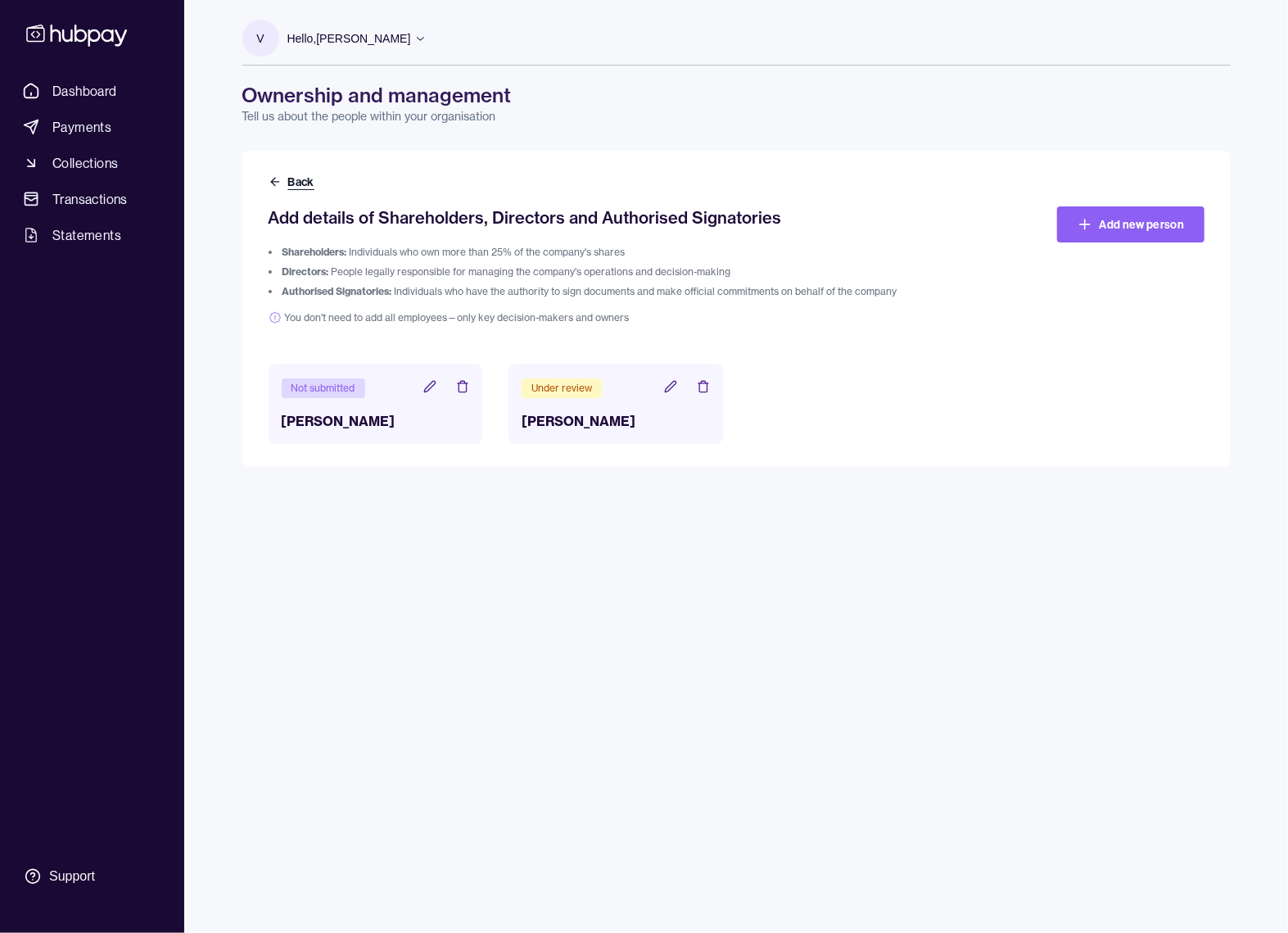
click at [312, 179] on button "Back" at bounding box center [293, 181] width 49 height 17
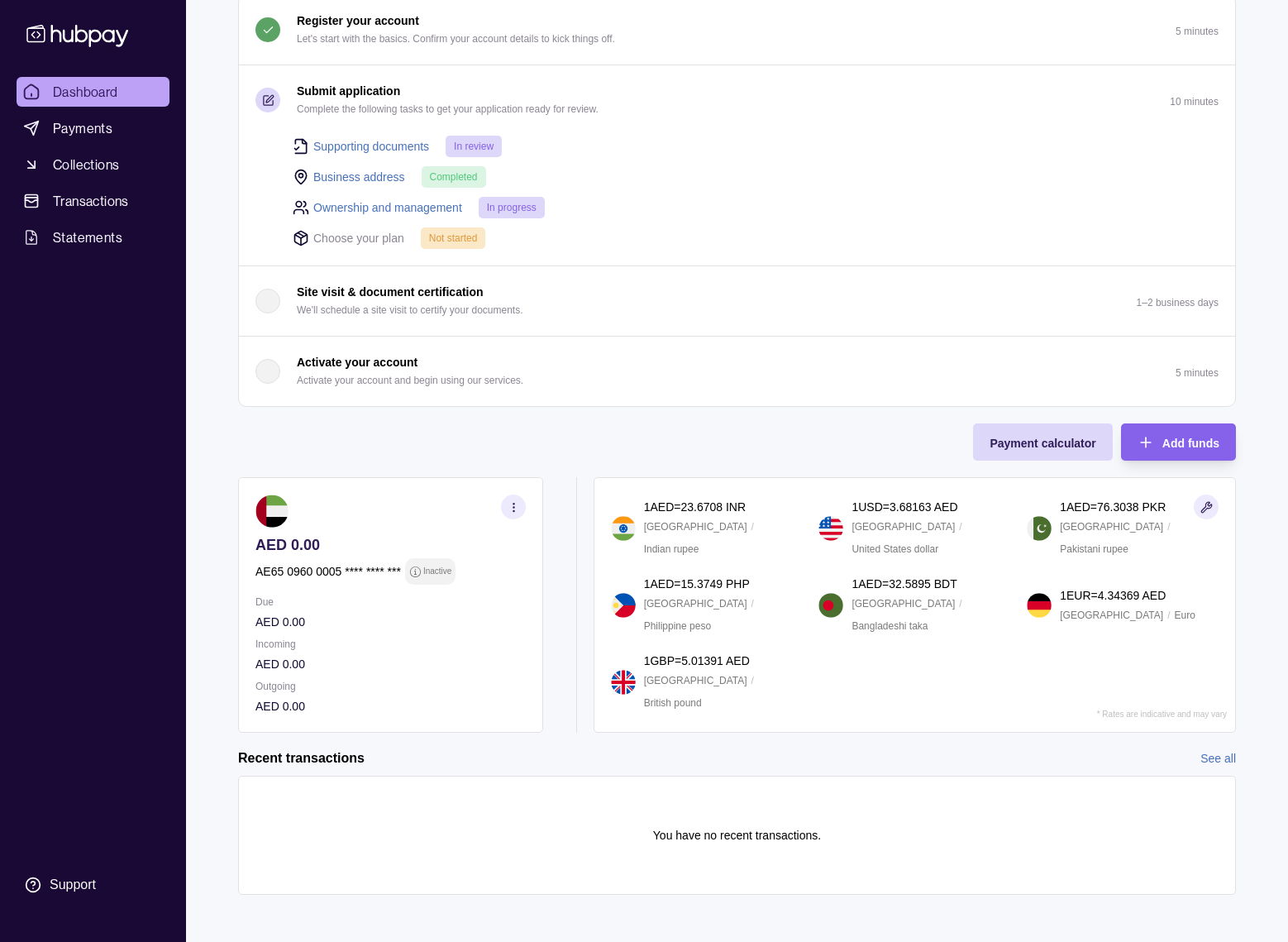
scroll to position [172, 0]
click at [1157, 431] on div "Add funds" at bounding box center [1165, 440] width 106 height 37
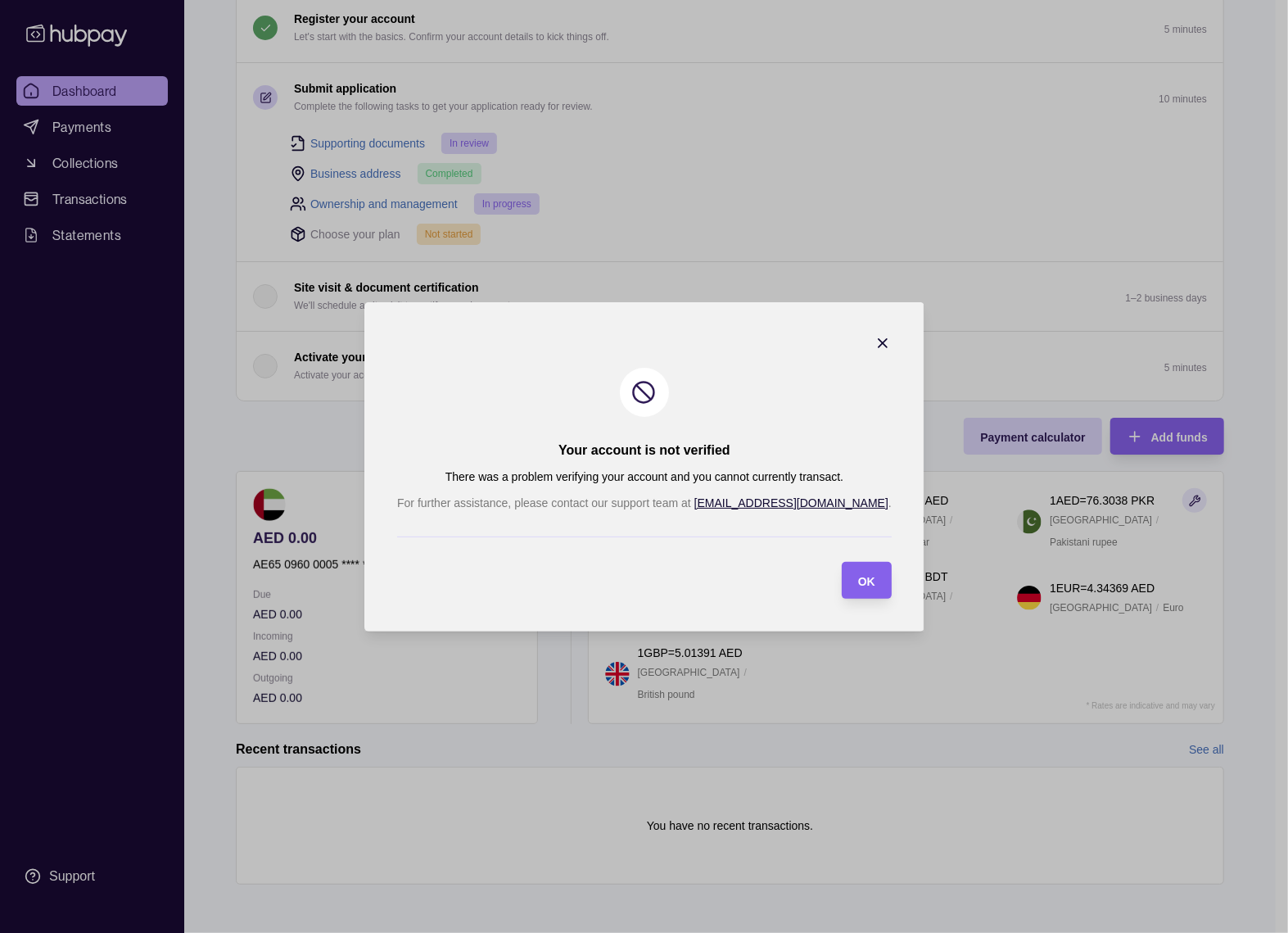
click at [875, 338] on icon "button" at bounding box center [882, 343] width 17 height 17
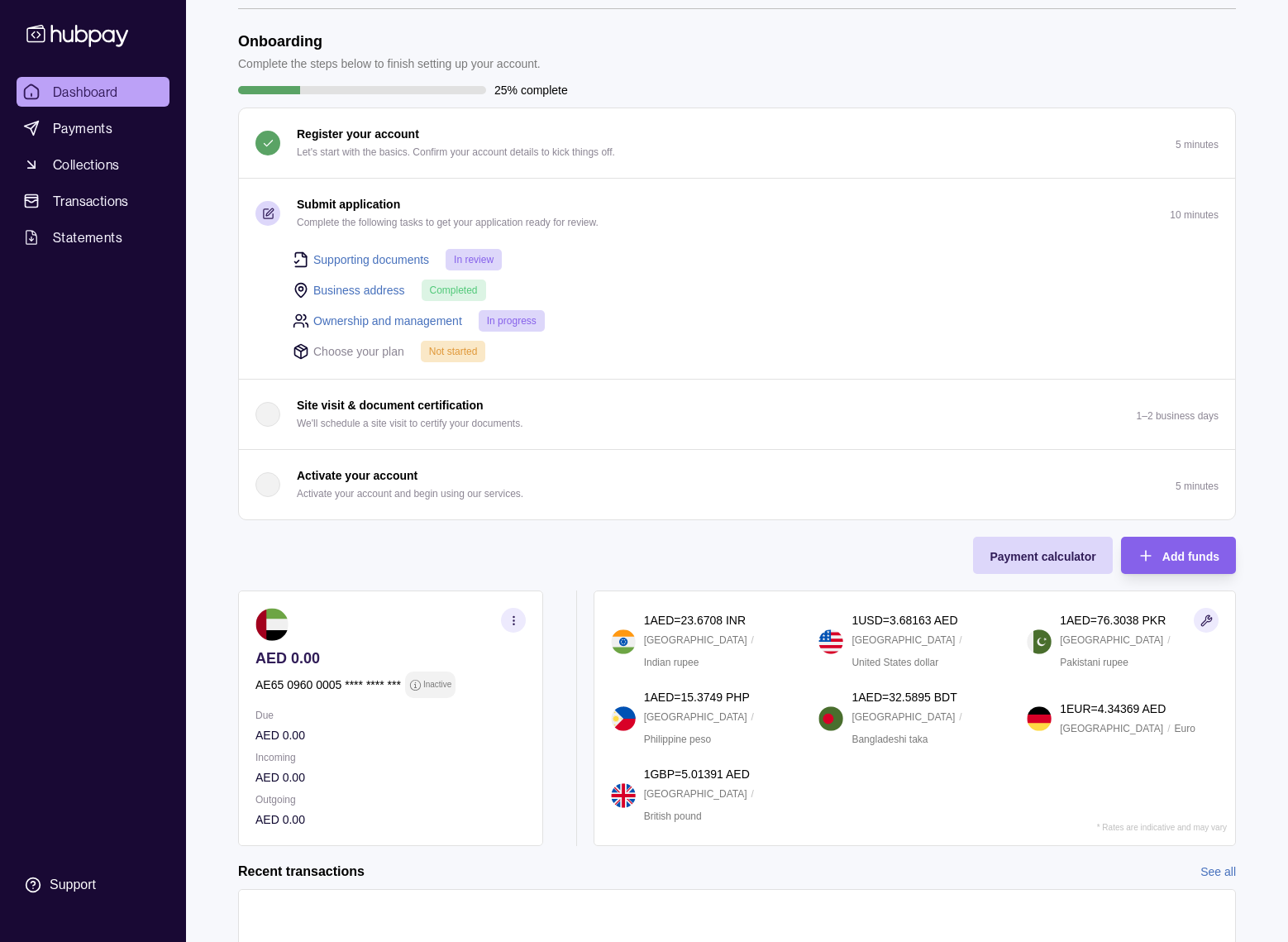
scroll to position [0, 0]
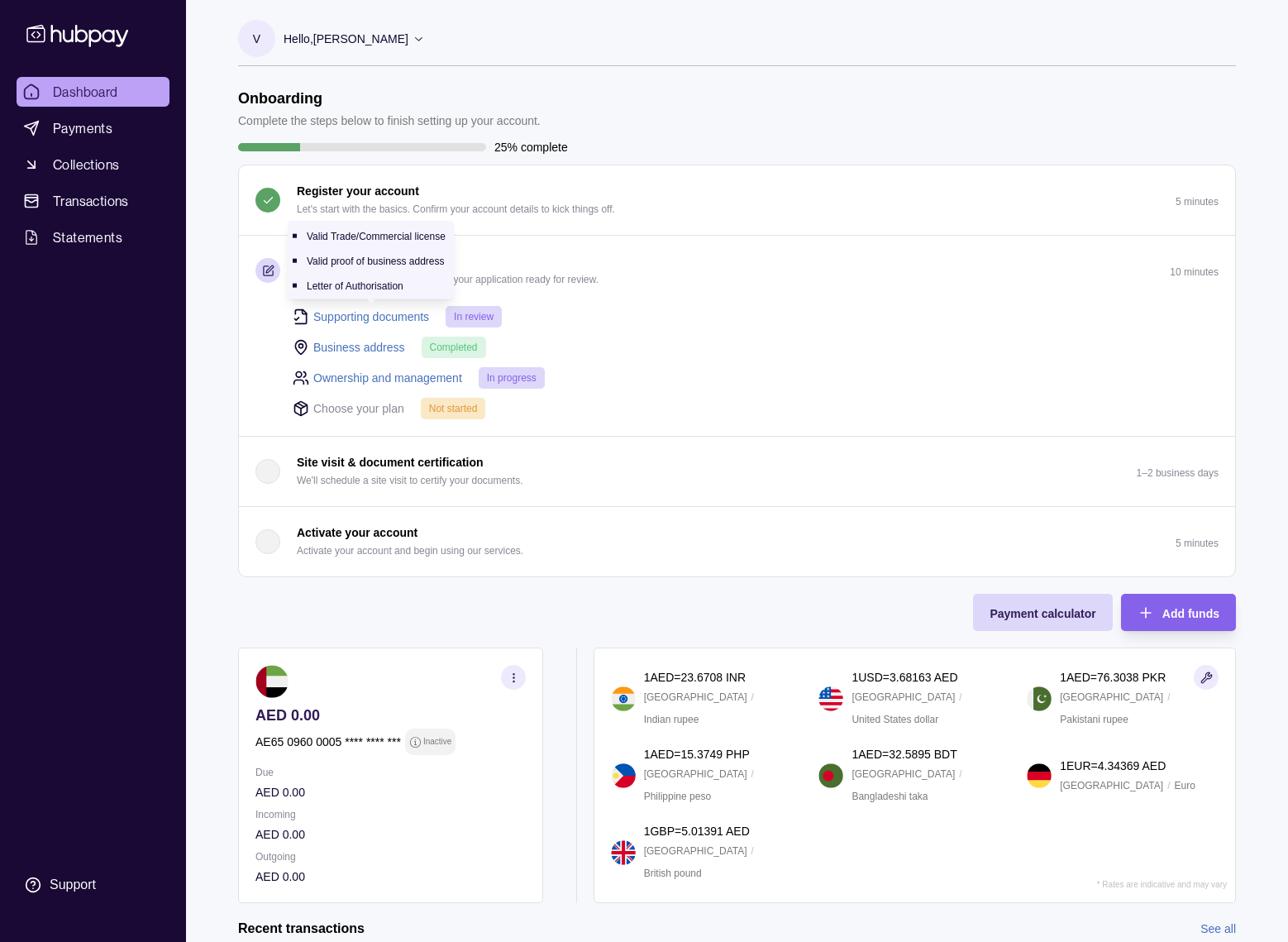
click at [388, 313] on link "Supporting documents" at bounding box center [372, 316] width 116 height 18
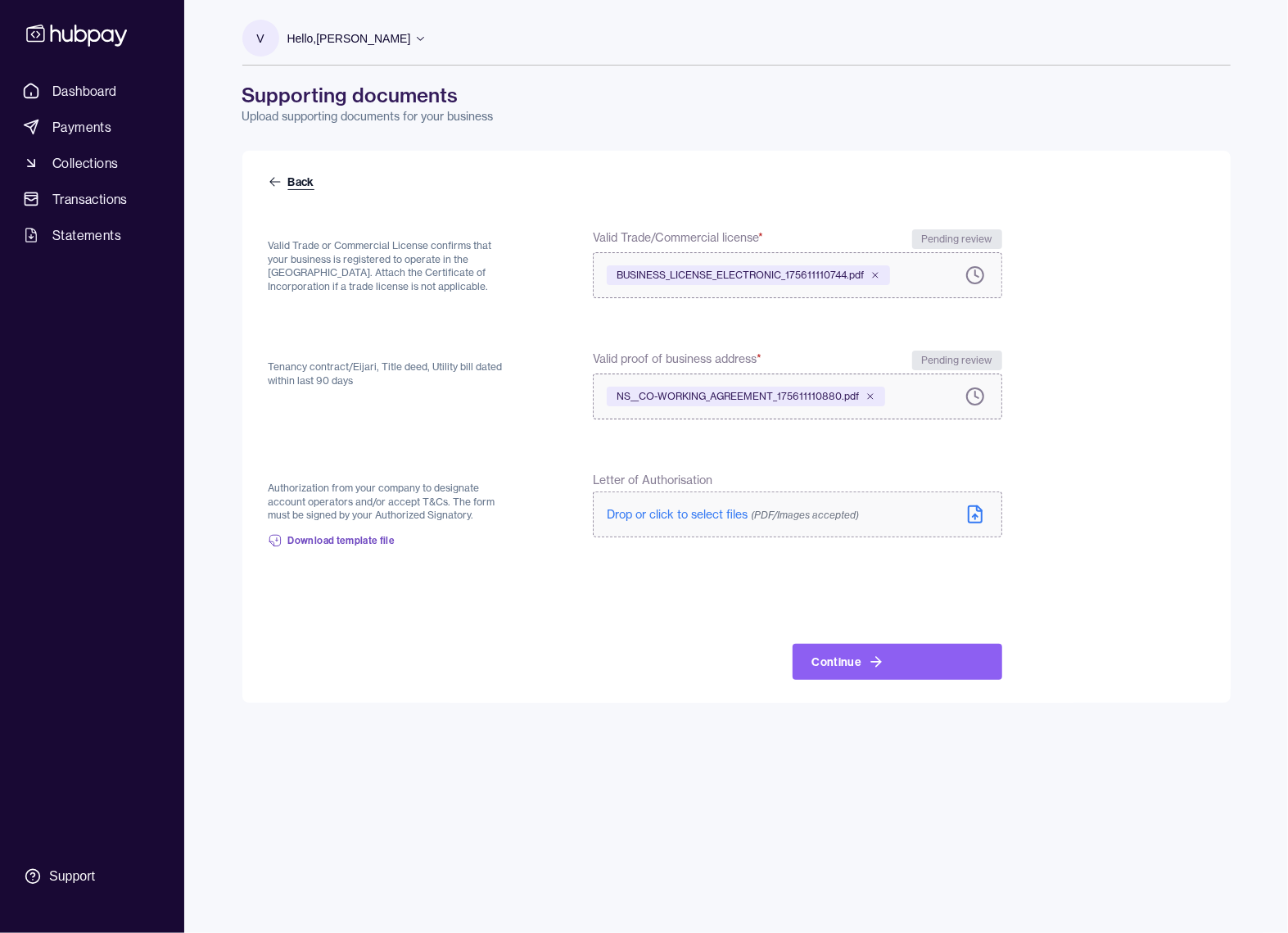
click at [284, 182] on link "Back" at bounding box center [293, 181] width 49 height 17
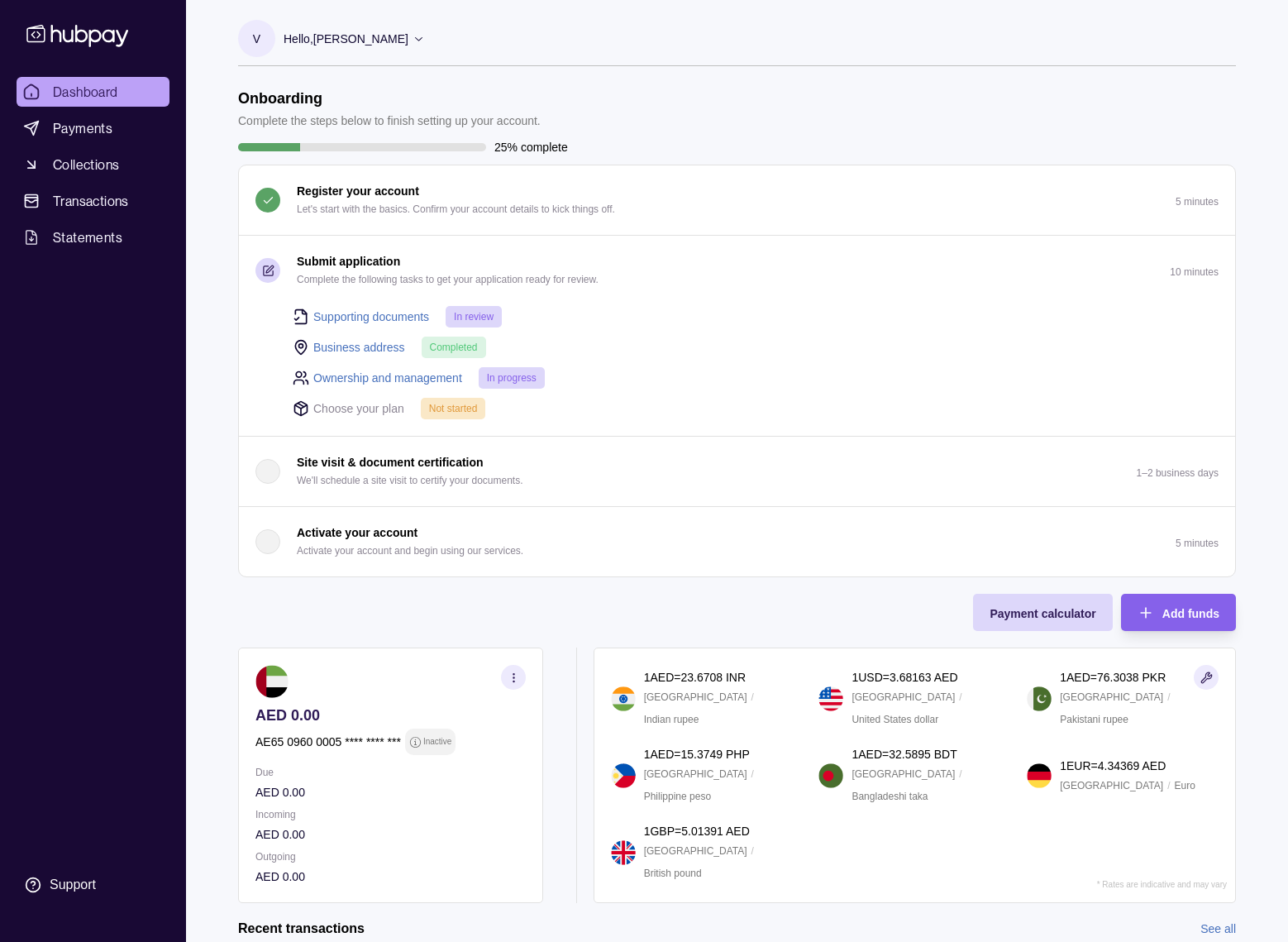
click at [443, 404] on span "Not started" at bounding box center [453, 408] width 49 height 11
click at [299, 404] on icon at bounding box center [300, 408] width 17 height 17
click at [91, 126] on span "Payments" at bounding box center [83, 128] width 60 height 20
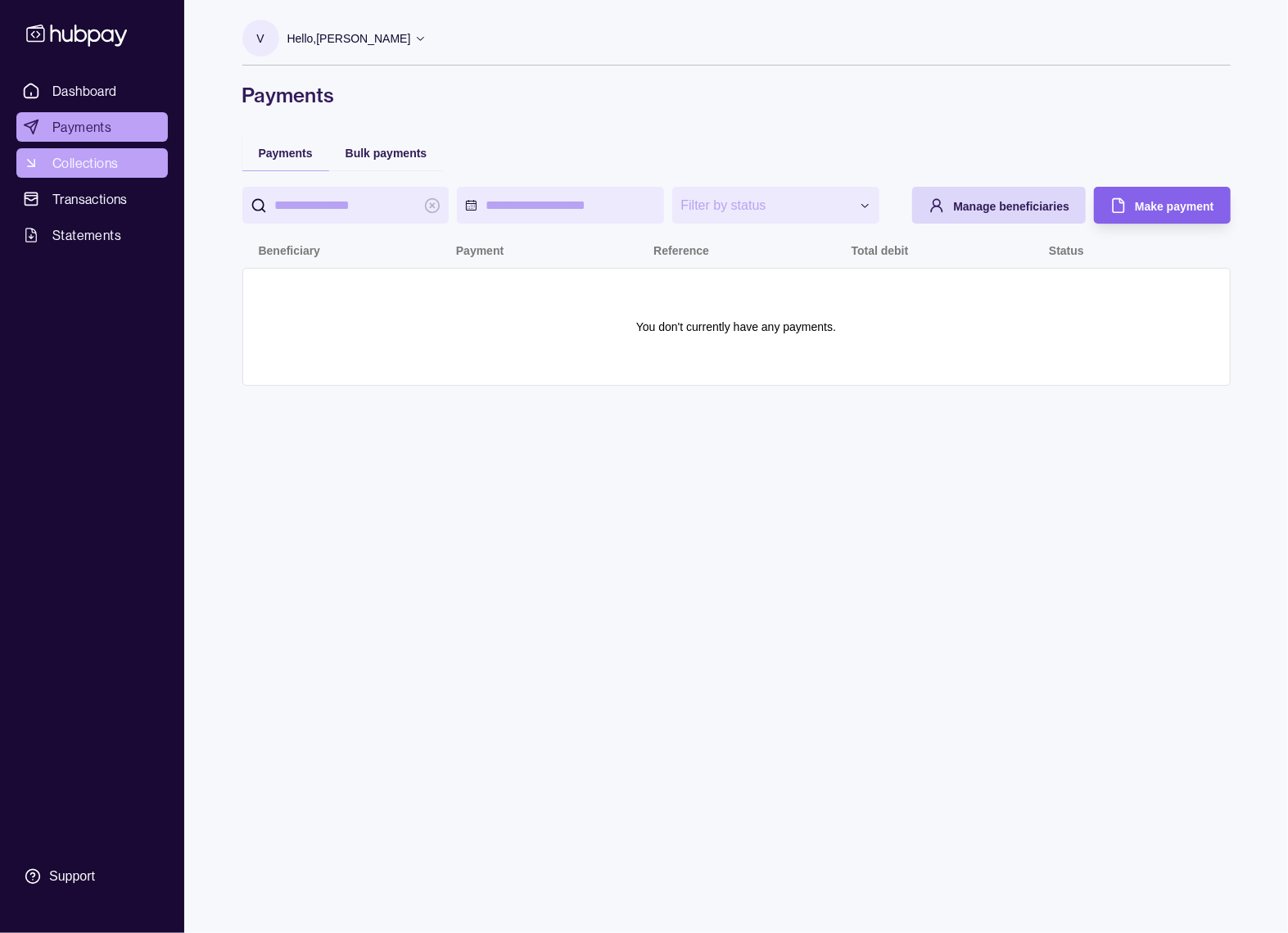
click at [103, 159] on span "Collections" at bounding box center [84, 163] width 65 height 20
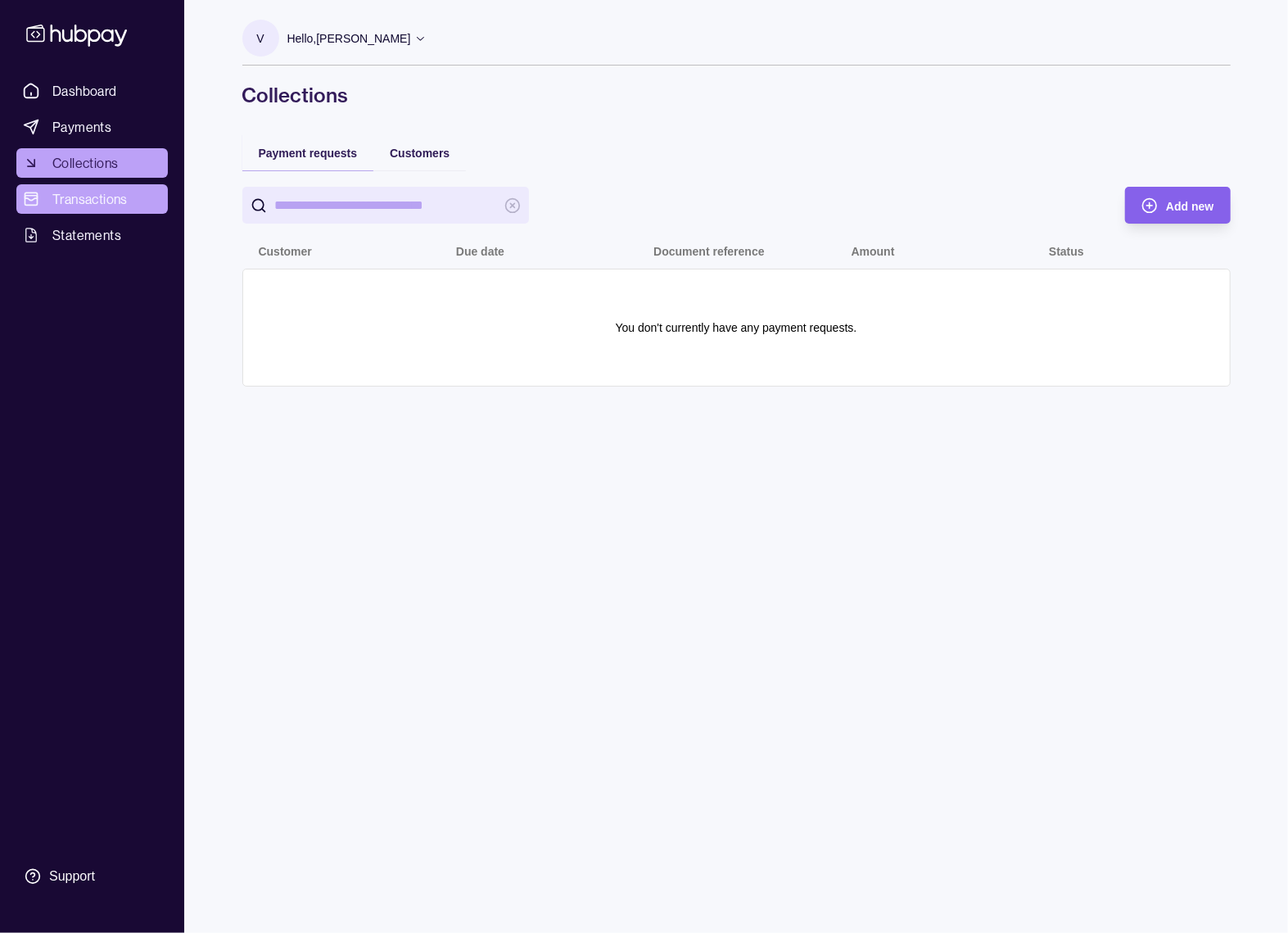
click at [102, 196] on span "Transactions" at bounding box center [90, 198] width 76 height 20
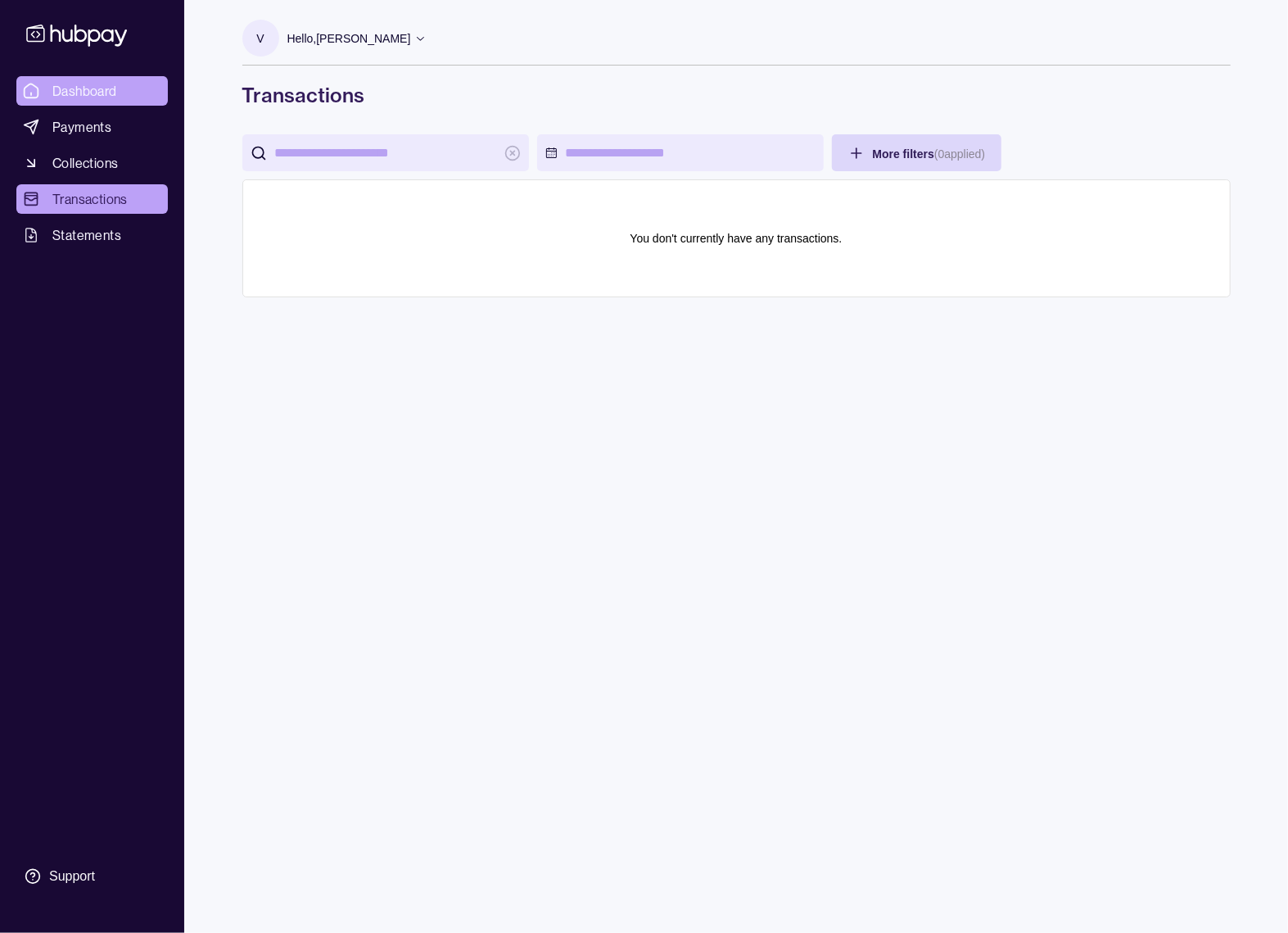
click at [105, 94] on span "Dashboard" at bounding box center [84, 91] width 64 height 20
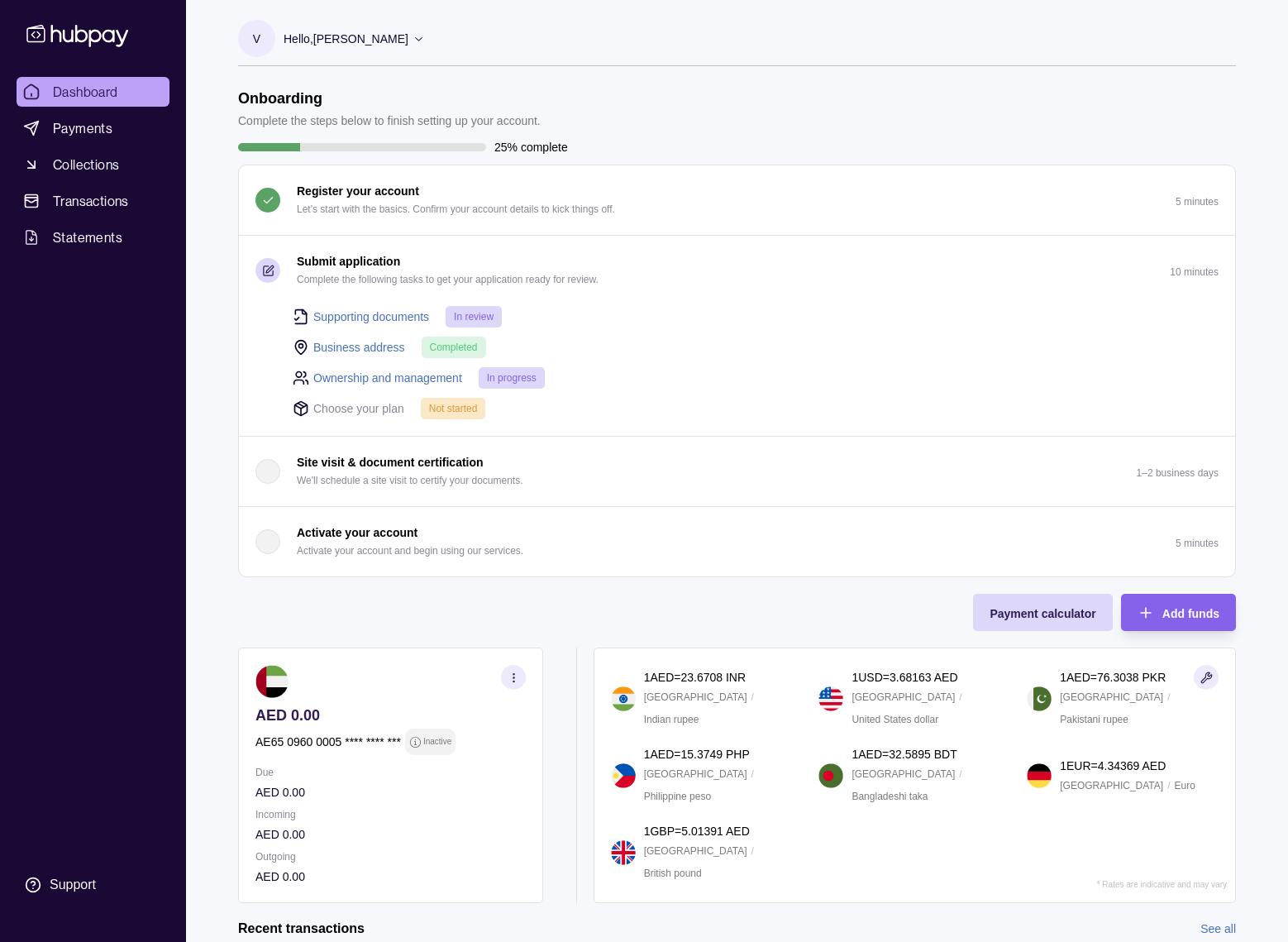
click at [341, 42] on p "Hello, [PERSON_NAME]" at bounding box center [346, 39] width 125 height 18
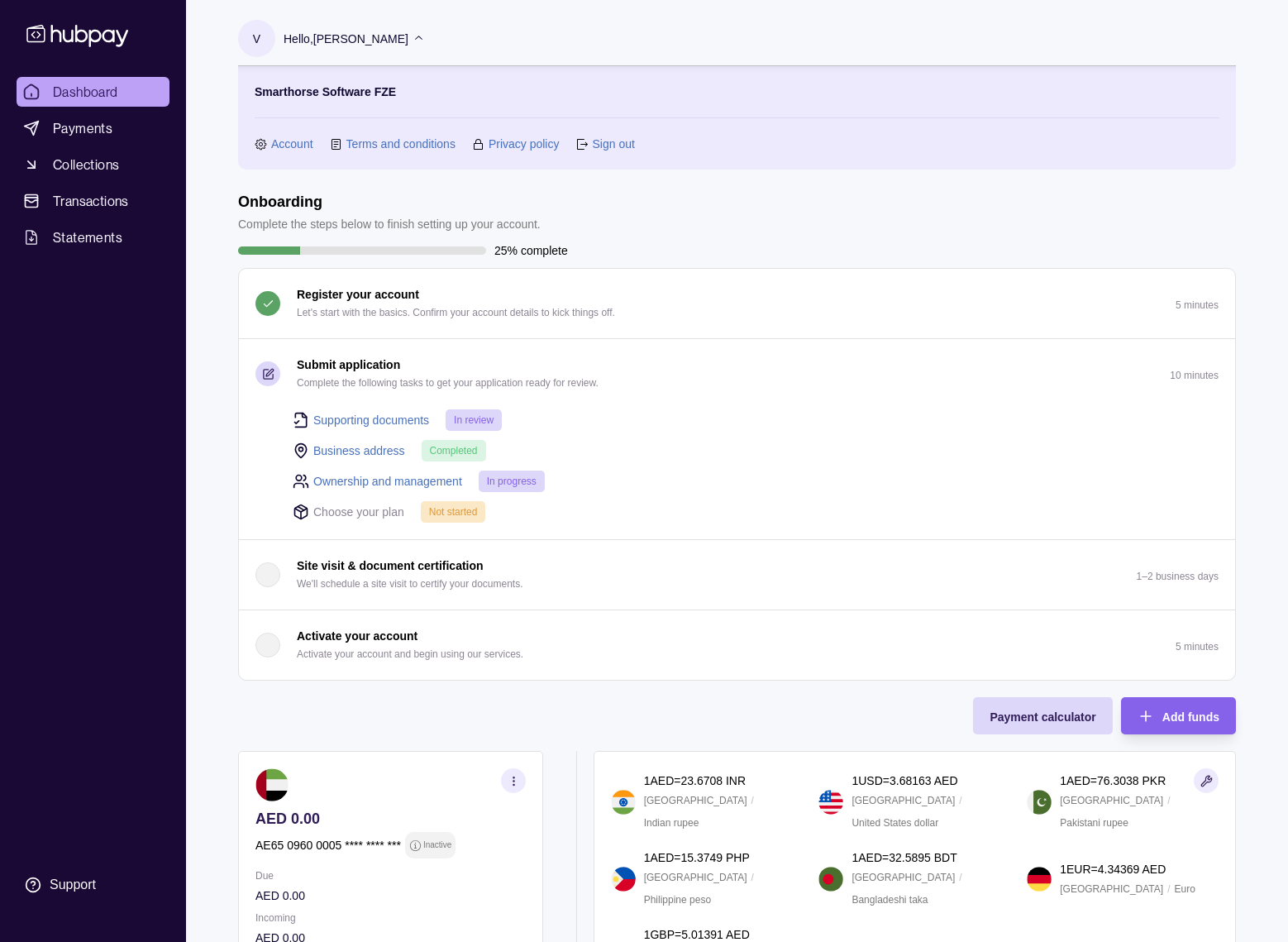
click at [291, 138] on link "Account" at bounding box center [293, 143] width 42 height 18
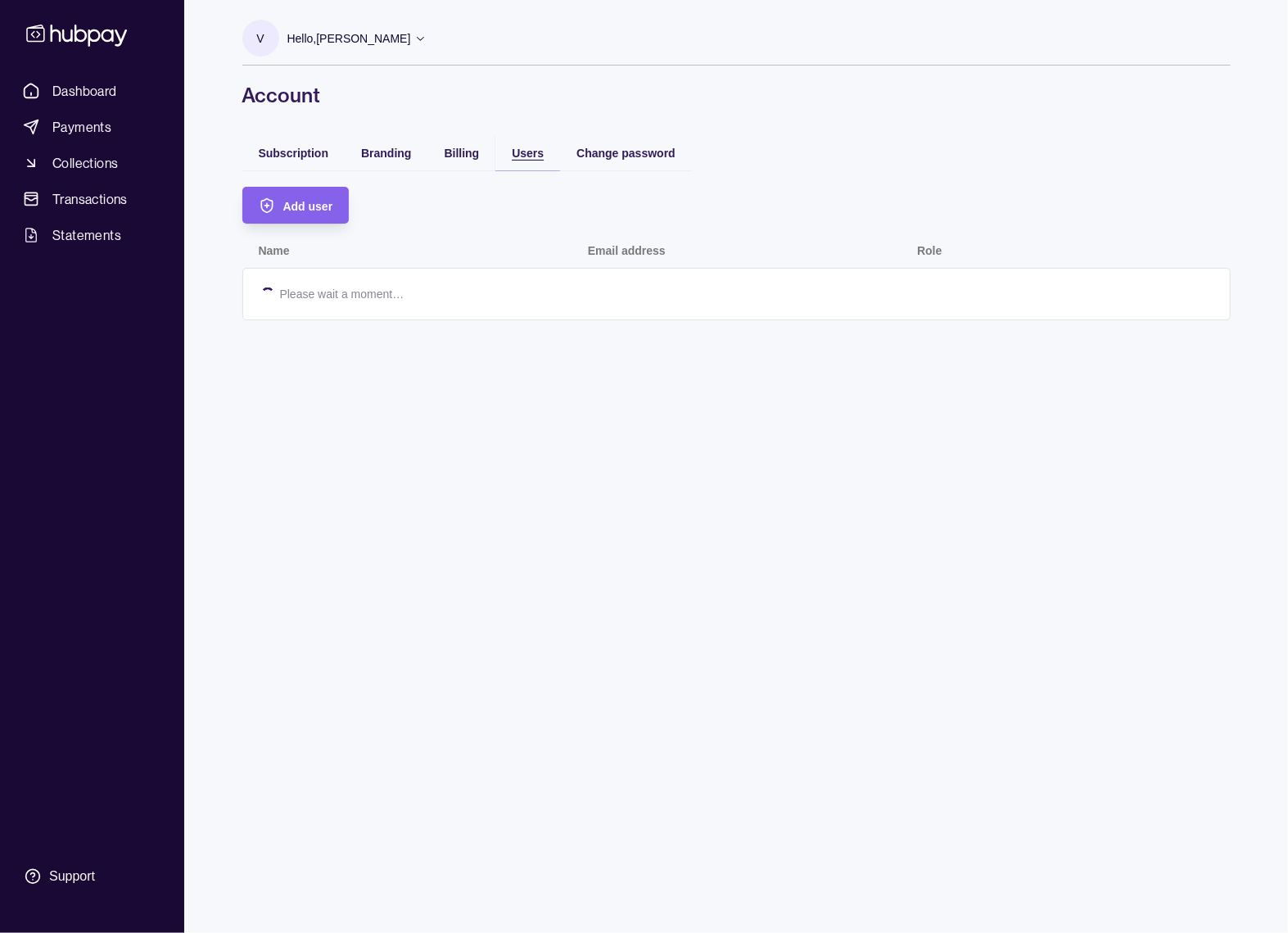
click at [519, 153] on span "Users" at bounding box center [527, 152] width 32 height 13
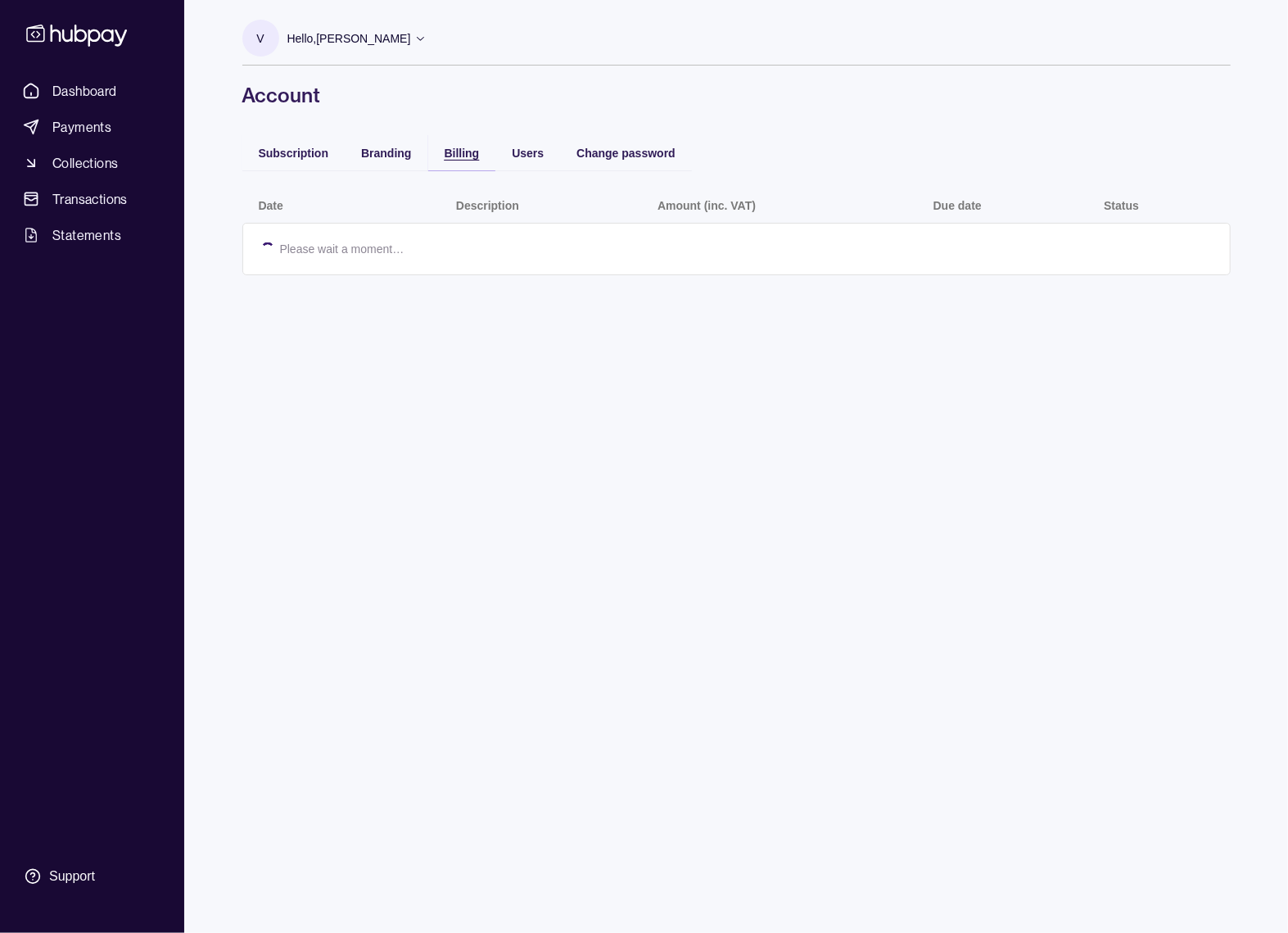
click at [466, 152] on span "Billing" at bounding box center [462, 152] width 35 height 13
click at [389, 151] on span "Branding" at bounding box center [386, 152] width 50 height 13
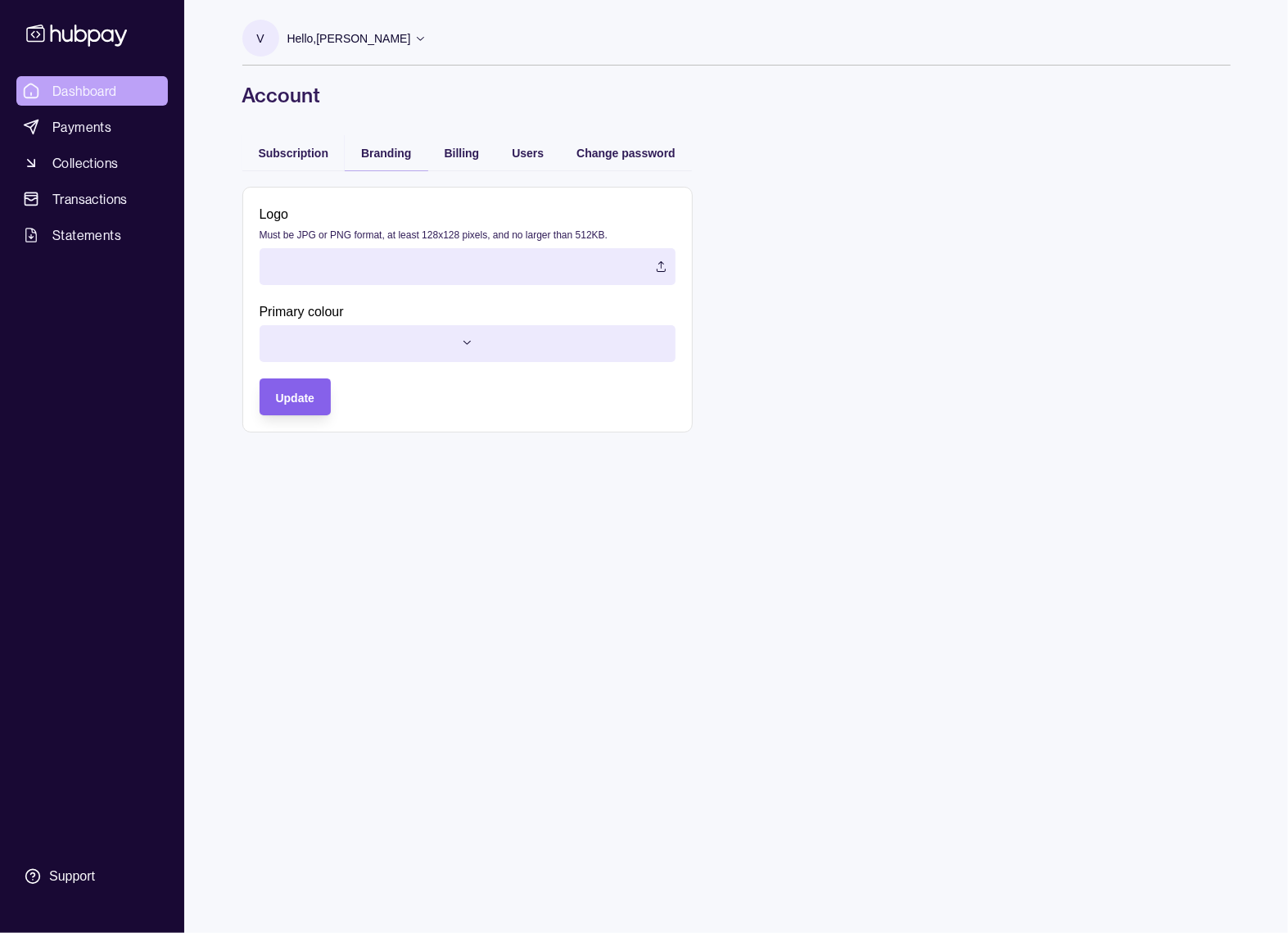
click at [69, 94] on span "Dashboard" at bounding box center [84, 91] width 64 height 20
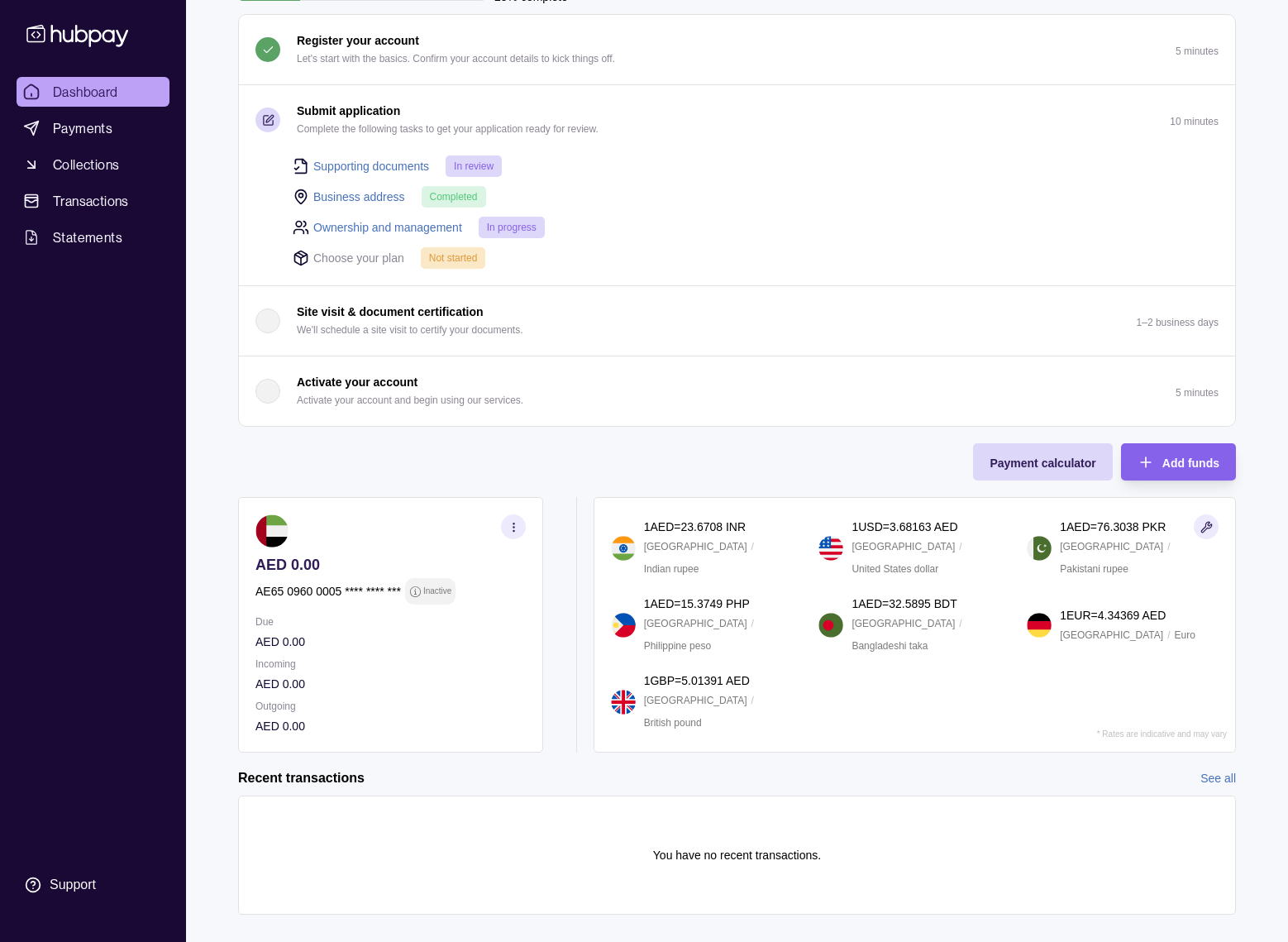
scroll to position [165, 0]
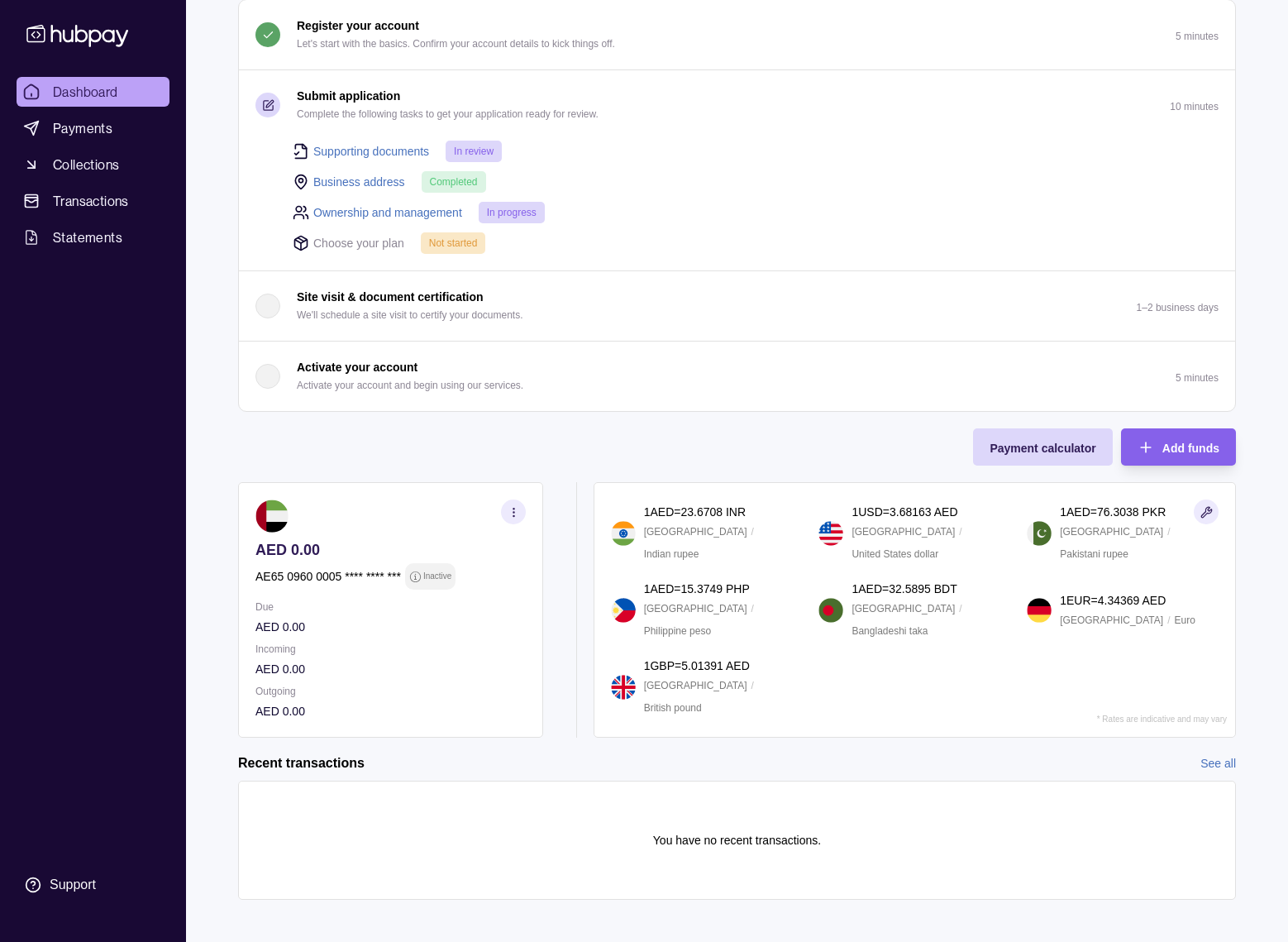
click at [506, 509] on section "button" at bounding box center [513, 511] width 25 height 25
click at [510, 460] on div "Onboarding Complete the steps below to finish setting up your account. 25% comp…" at bounding box center [737, 330] width 998 height 814
click at [84, 134] on span "Payments" at bounding box center [83, 128] width 60 height 20
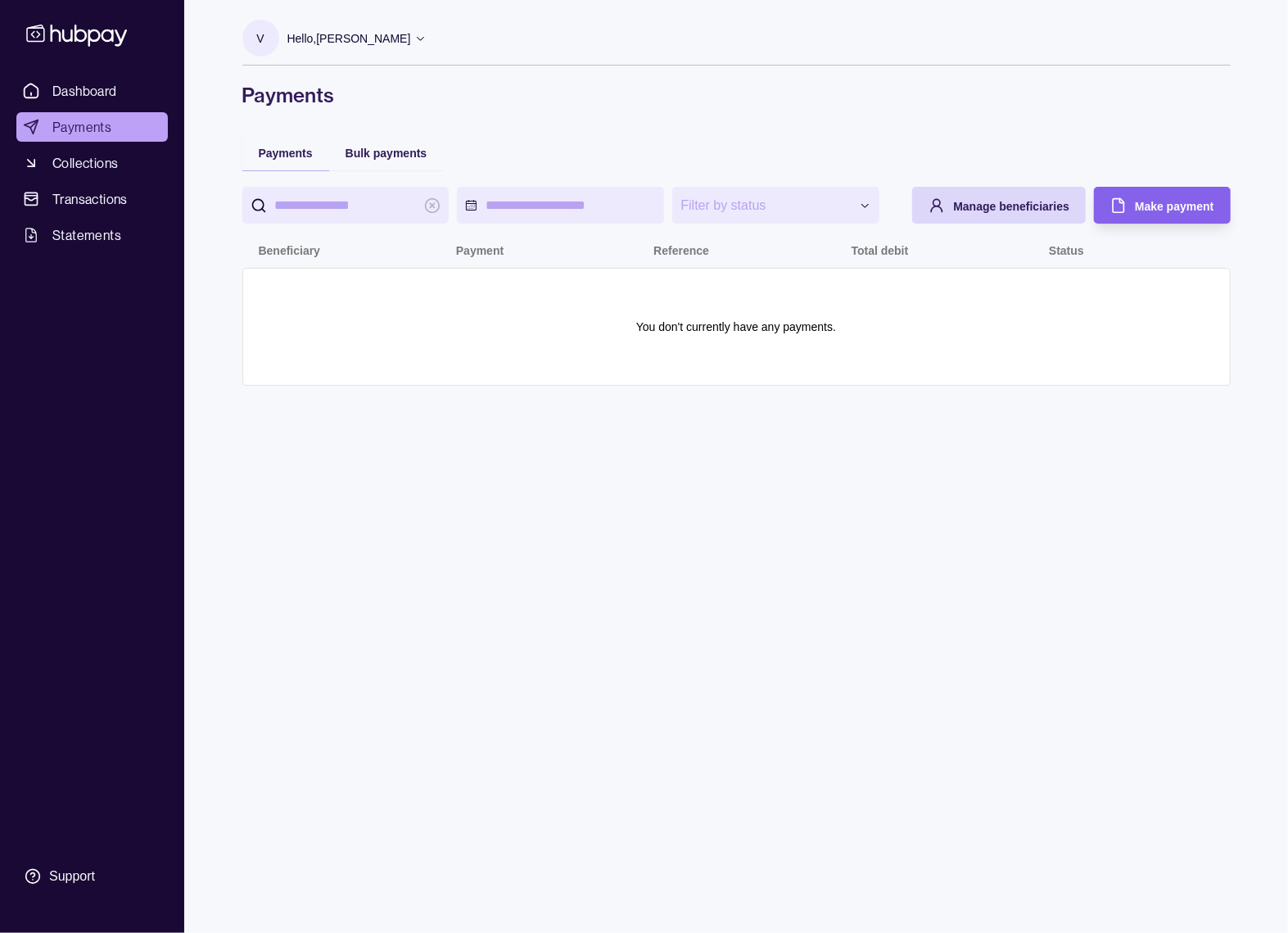
click at [105, 88] on span "Dashboard" at bounding box center [84, 91] width 64 height 20
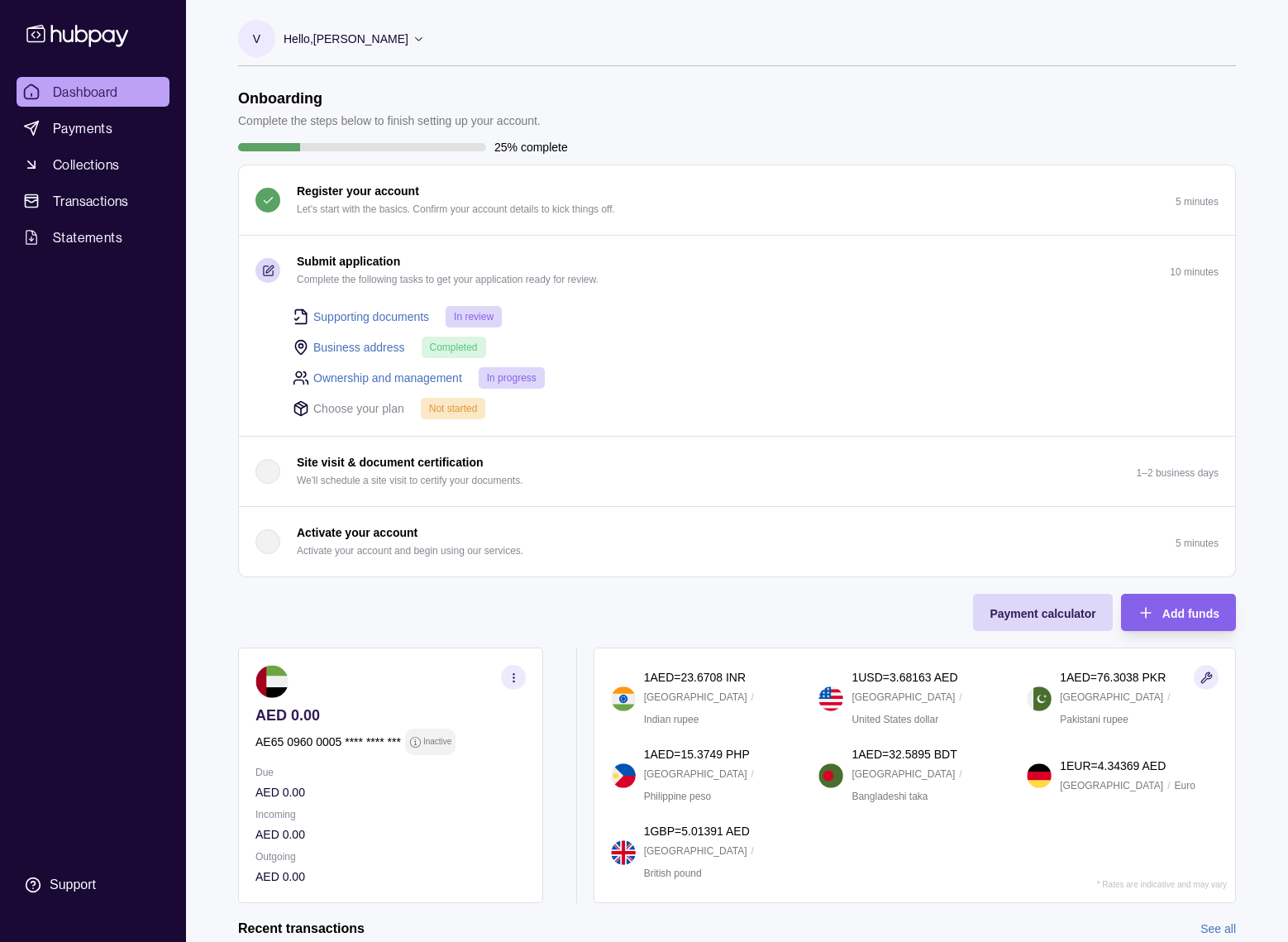
click at [407, 374] on link "Ownership and management" at bounding box center [387, 378] width 148 height 18
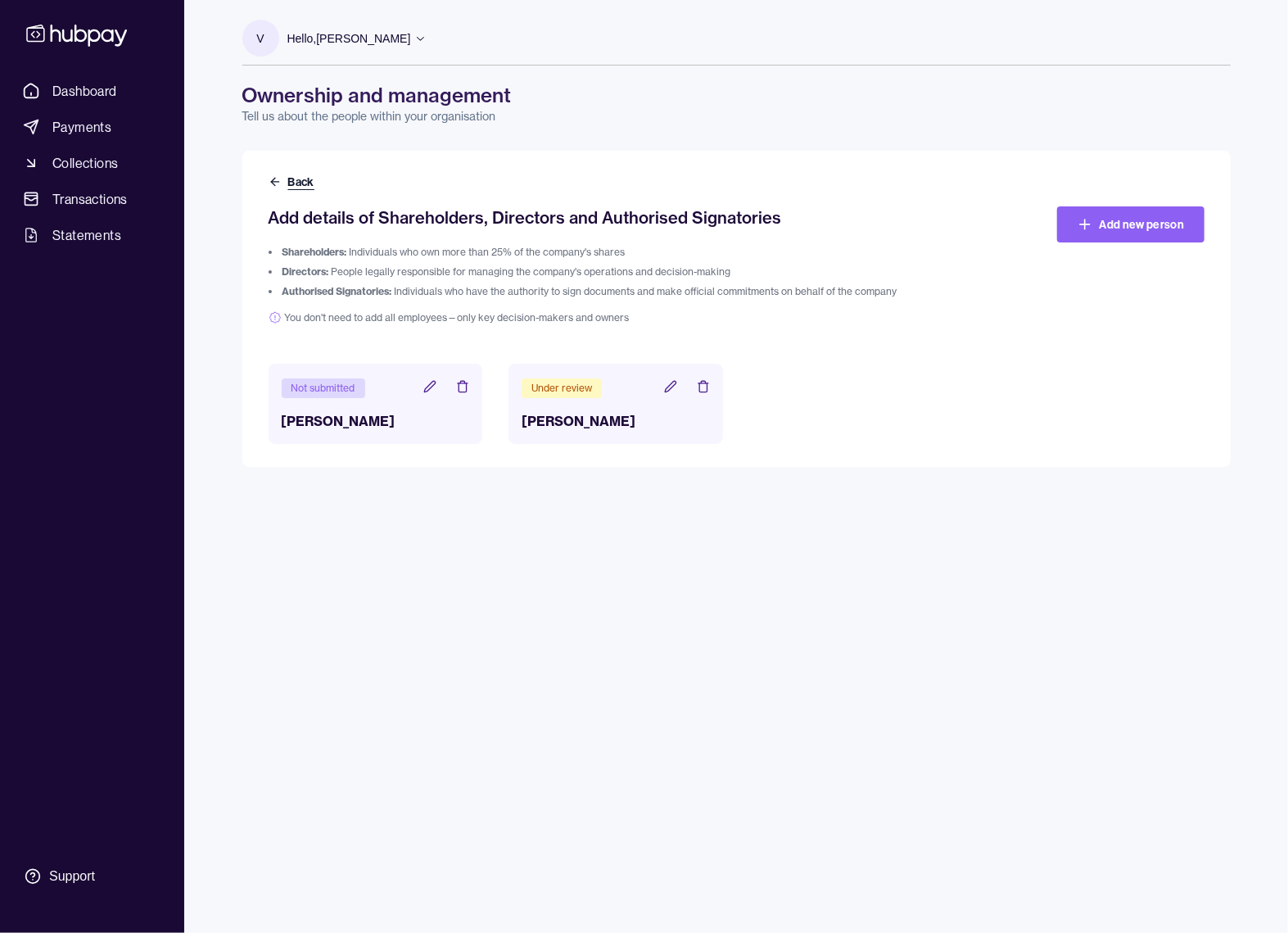
click at [283, 185] on button "Back" at bounding box center [293, 181] width 49 height 17
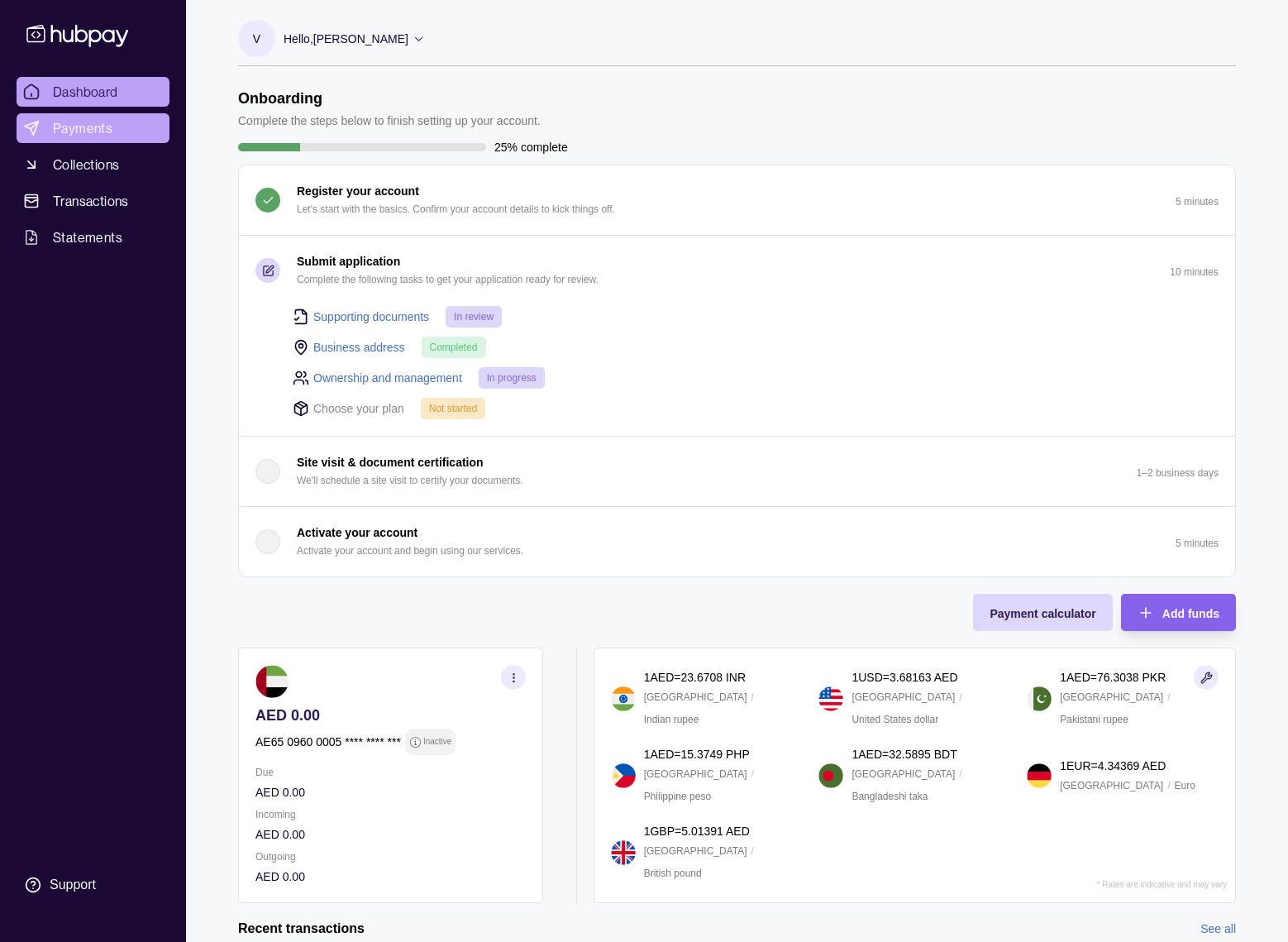
click at [106, 125] on span "Payments" at bounding box center [83, 128] width 60 height 20
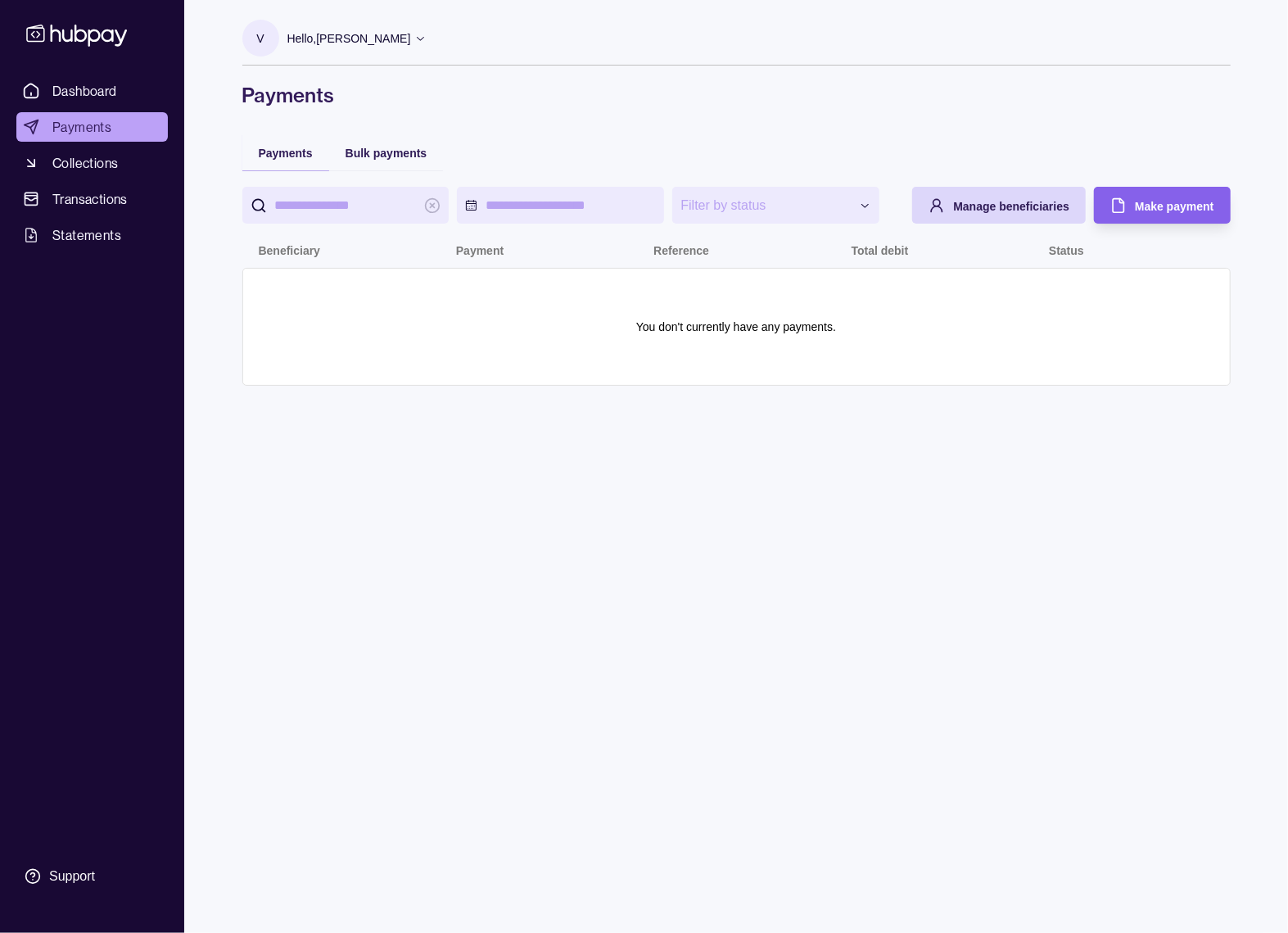
click at [117, 89] on link "Dashboard" at bounding box center [92, 91] width 151 height 30
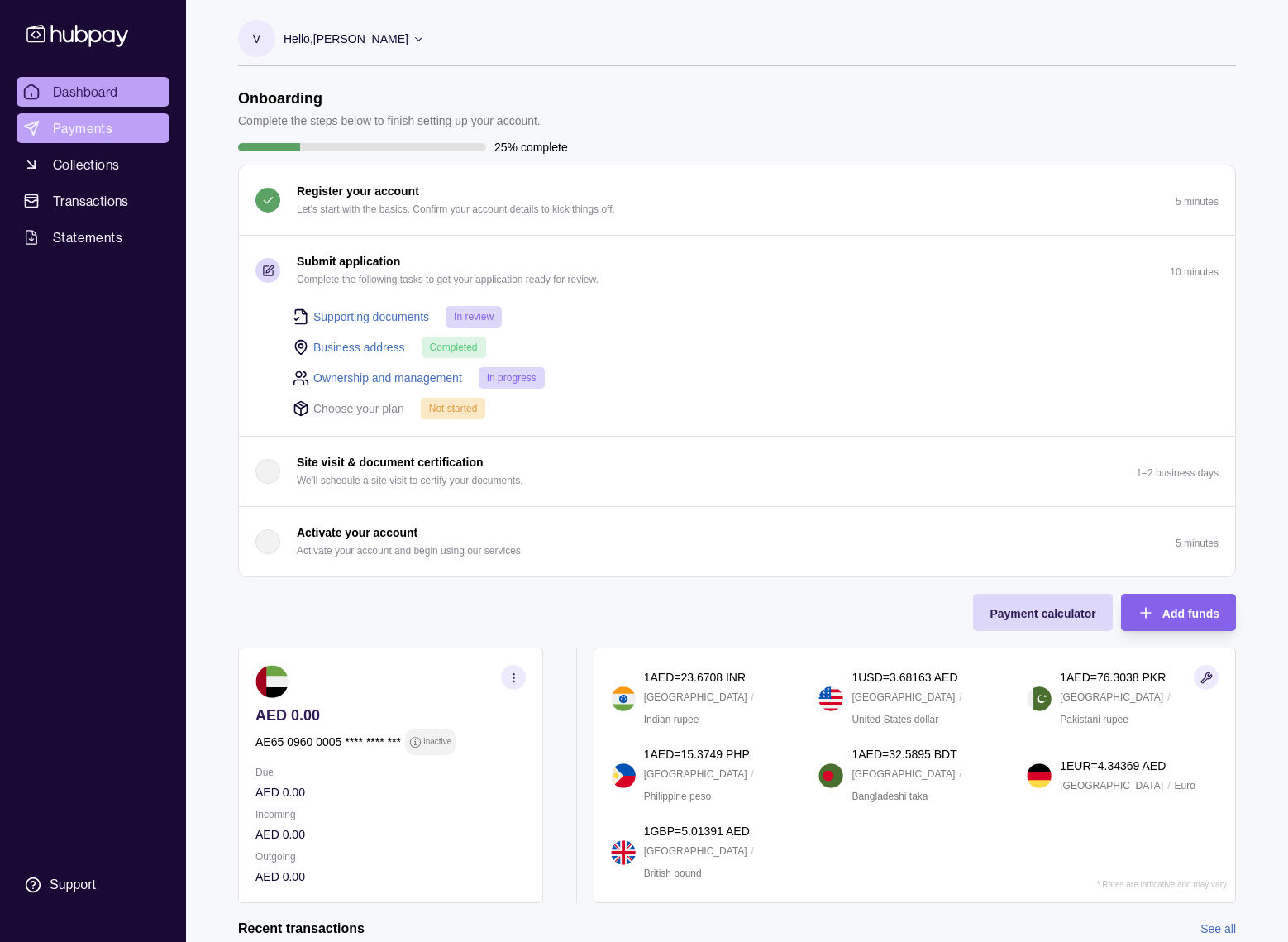
click at [97, 130] on span "Payments" at bounding box center [83, 128] width 60 height 20
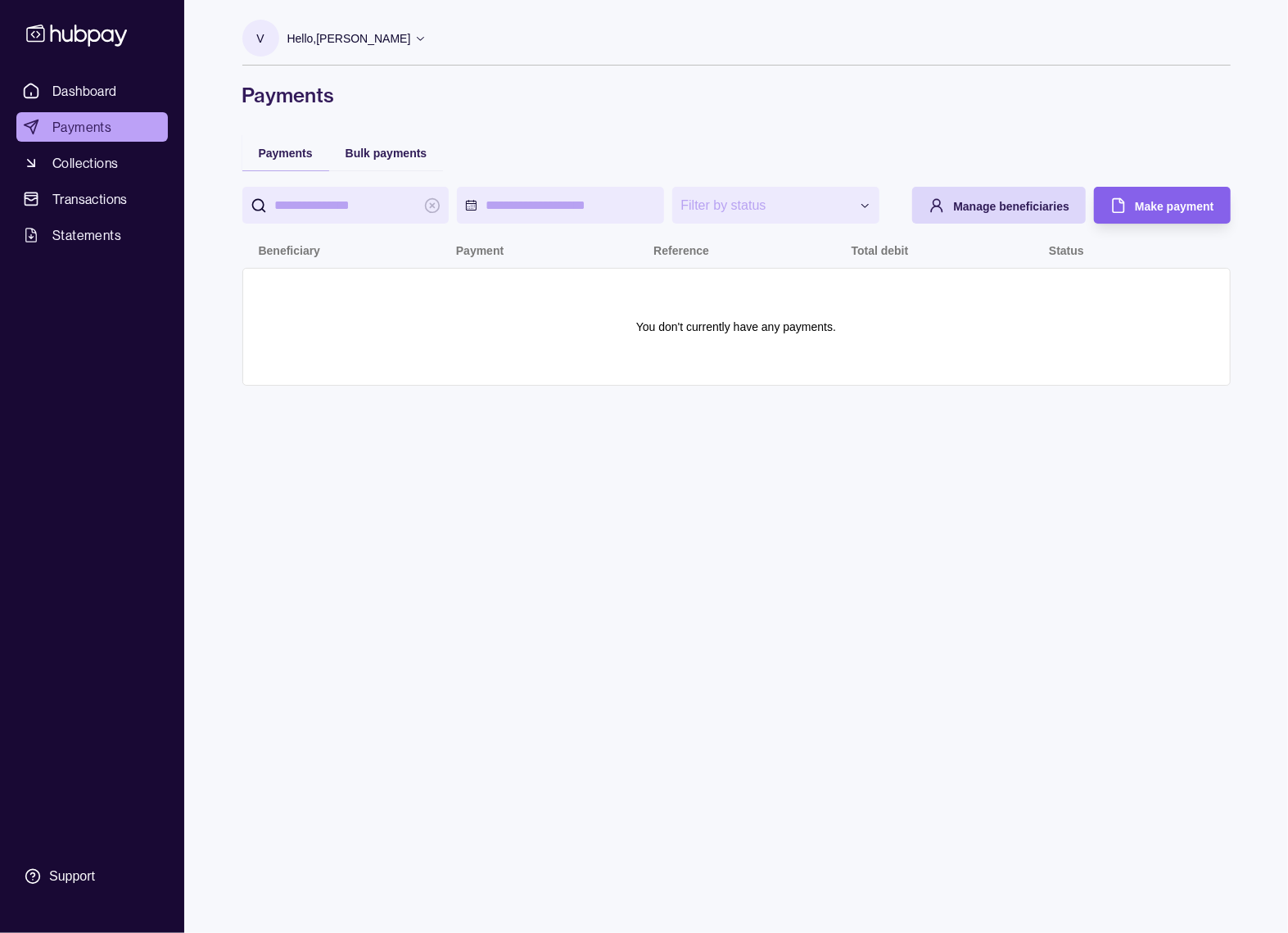
click at [104, 96] on span "Dashboard" at bounding box center [84, 91] width 64 height 20
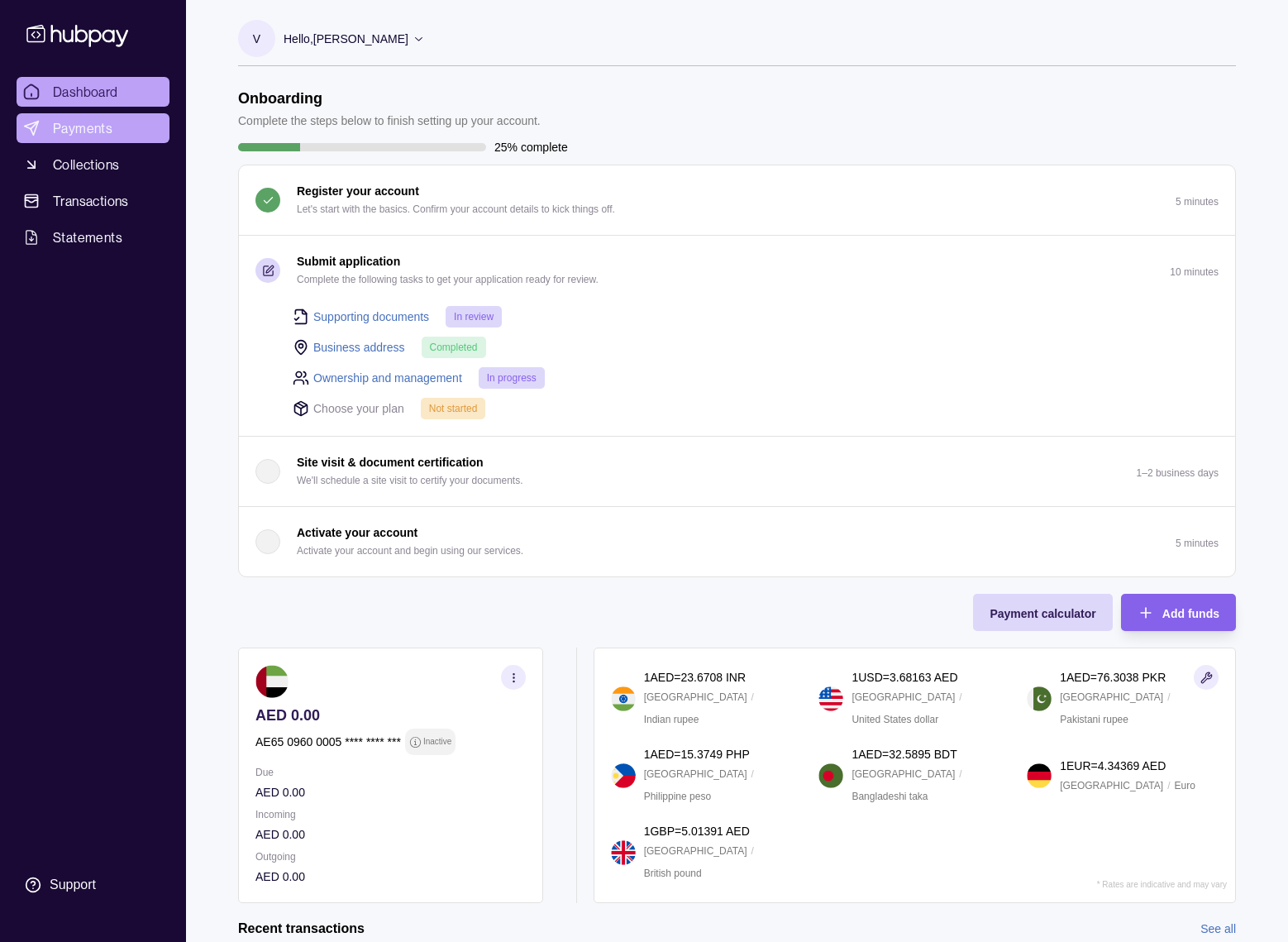
click at [93, 114] on link "Payments" at bounding box center [93, 128] width 153 height 30
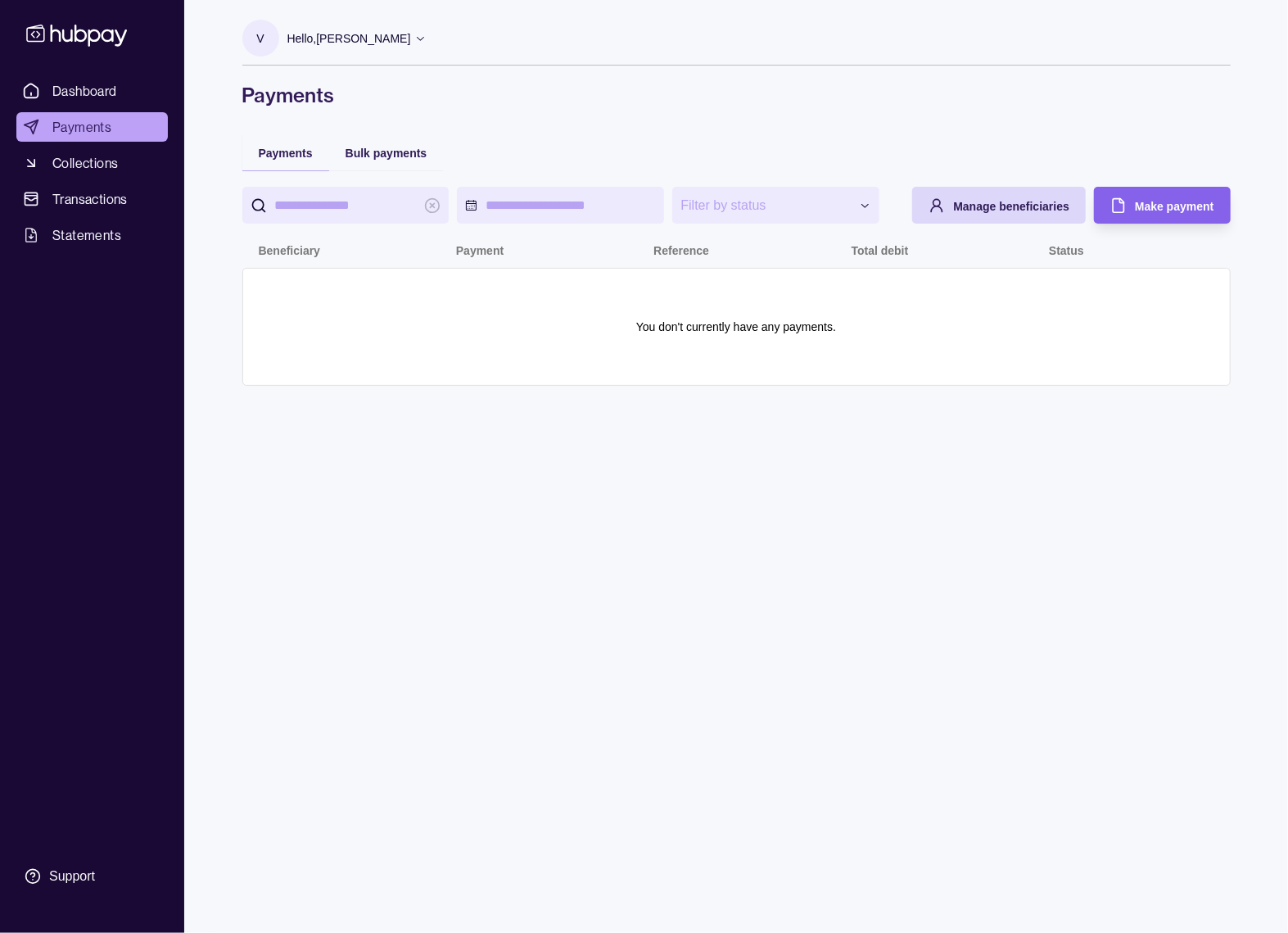
click at [100, 86] on span "Dashboard" at bounding box center [84, 91] width 64 height 20
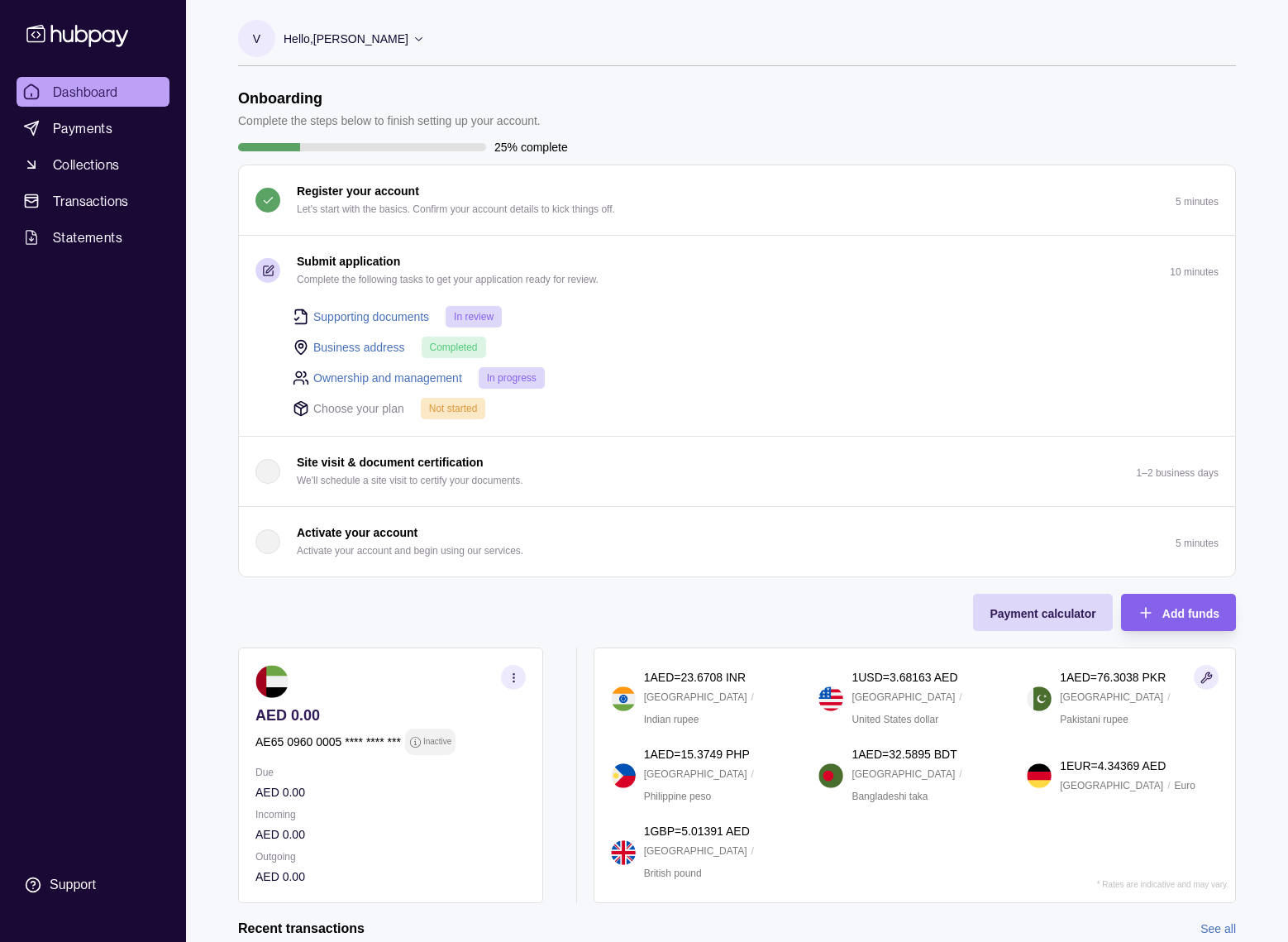
click at [101, 87] on span "Dashboard" at bounding box center [85, 91] width 65 height 20
click at [349, 380] on link "Ownership and management" at bounding box center [387, 378] width 148 height 18
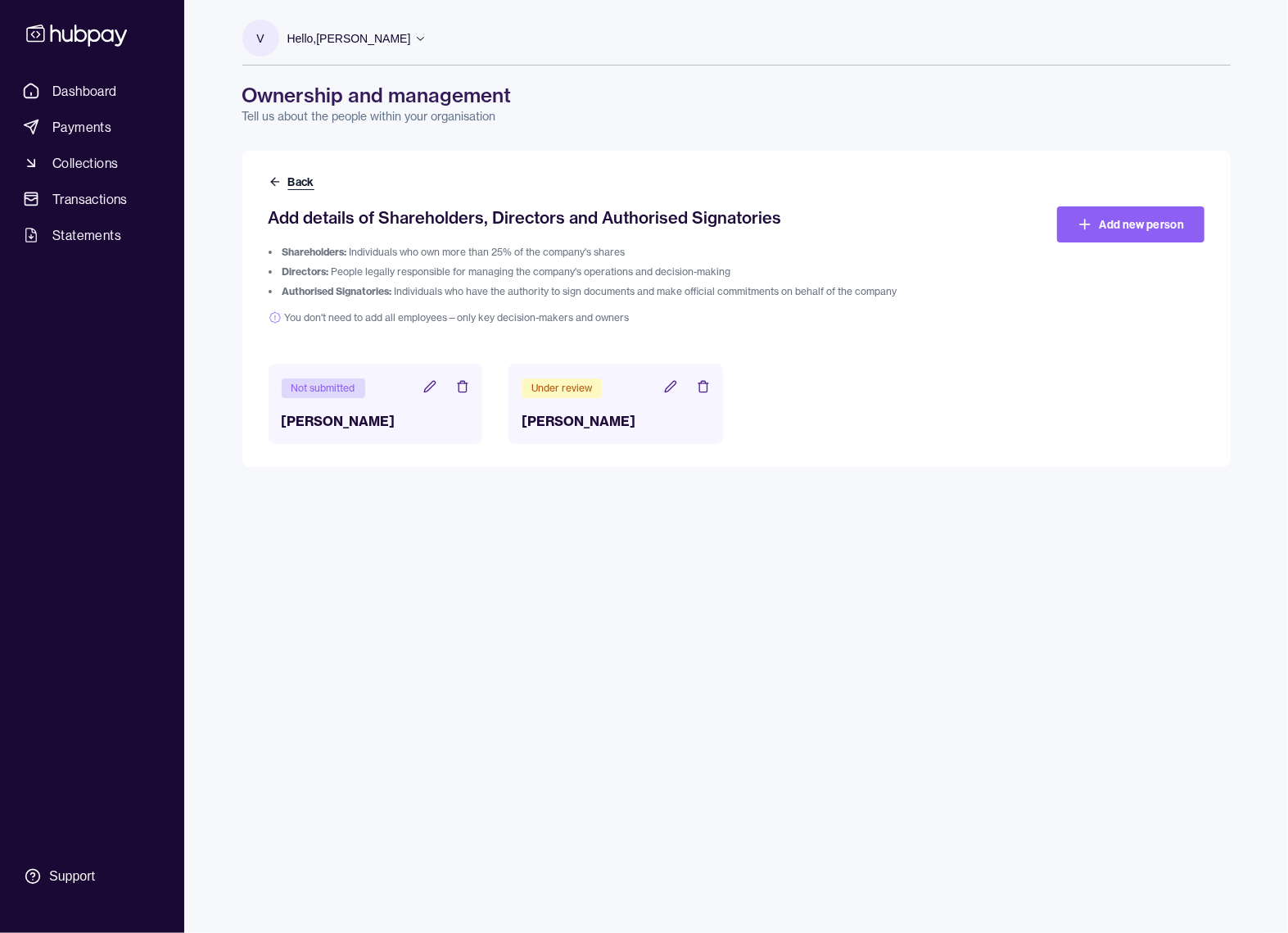
click at [284, 179] on button "Back" at bounding box center [293, 181] width 49 height 17
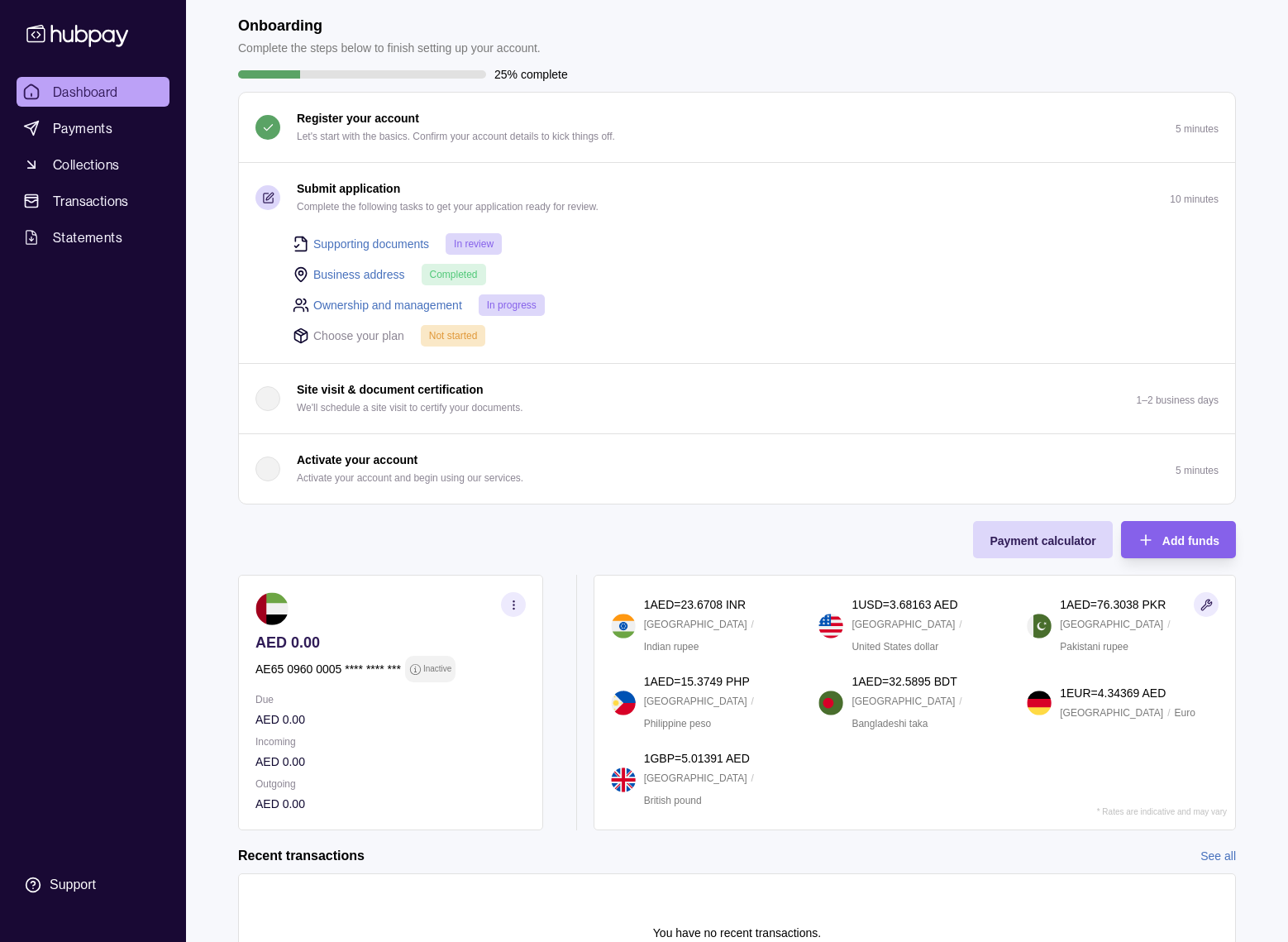
scroll to position [165, 0]
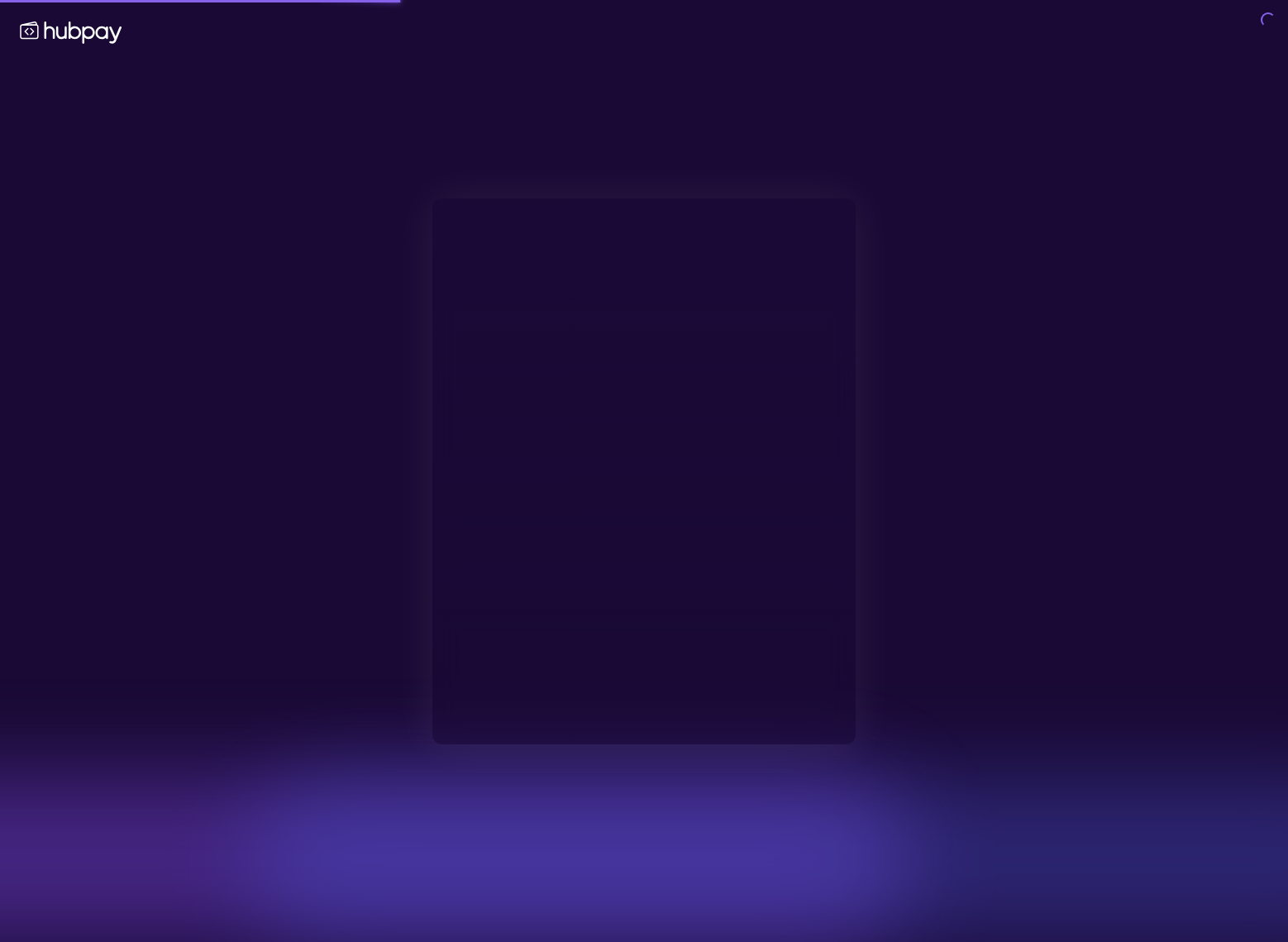
type input "**********"
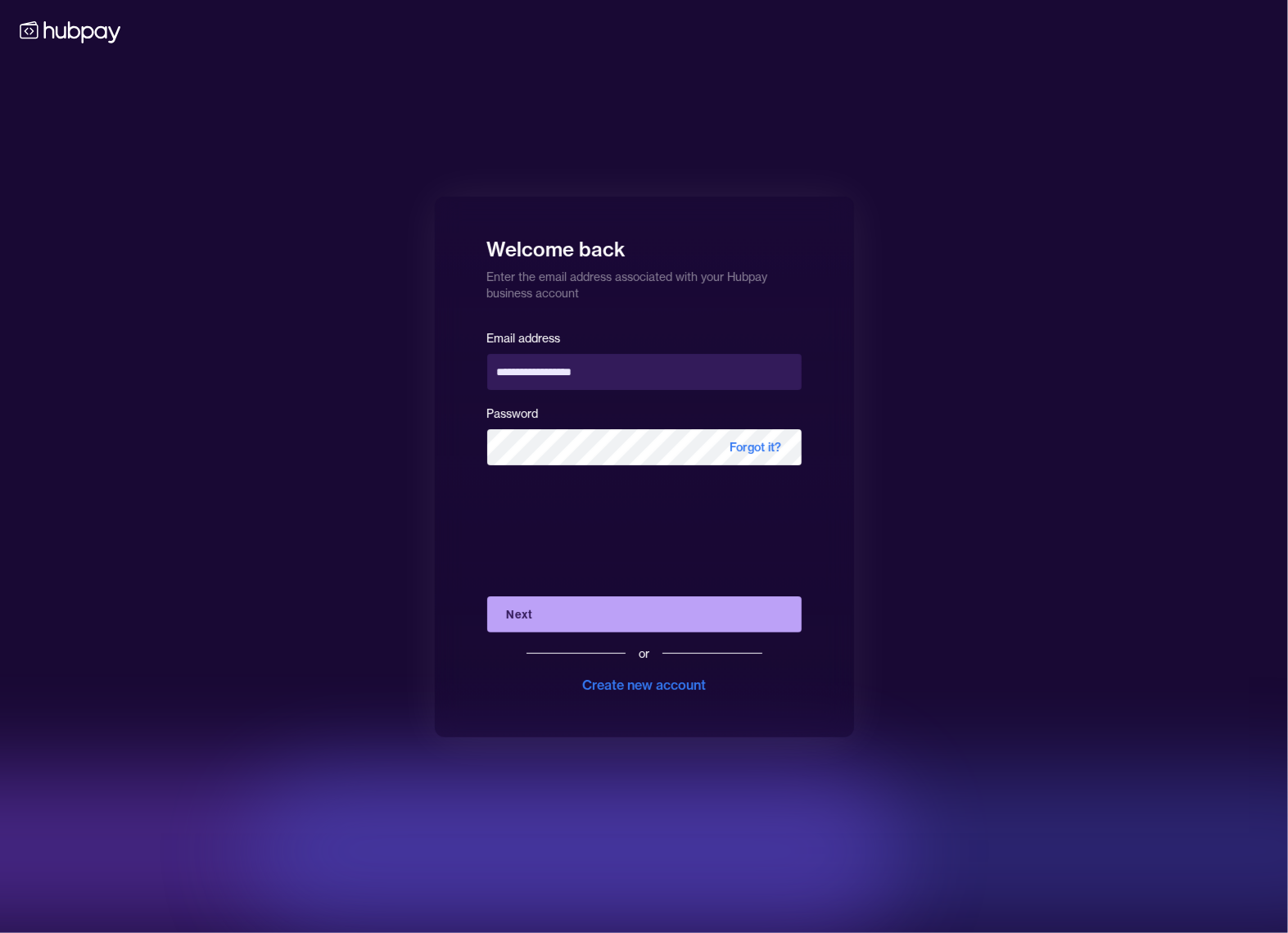
click at [663, 623] on button "Next" at bounding box center [644, 614] width 314 height 36
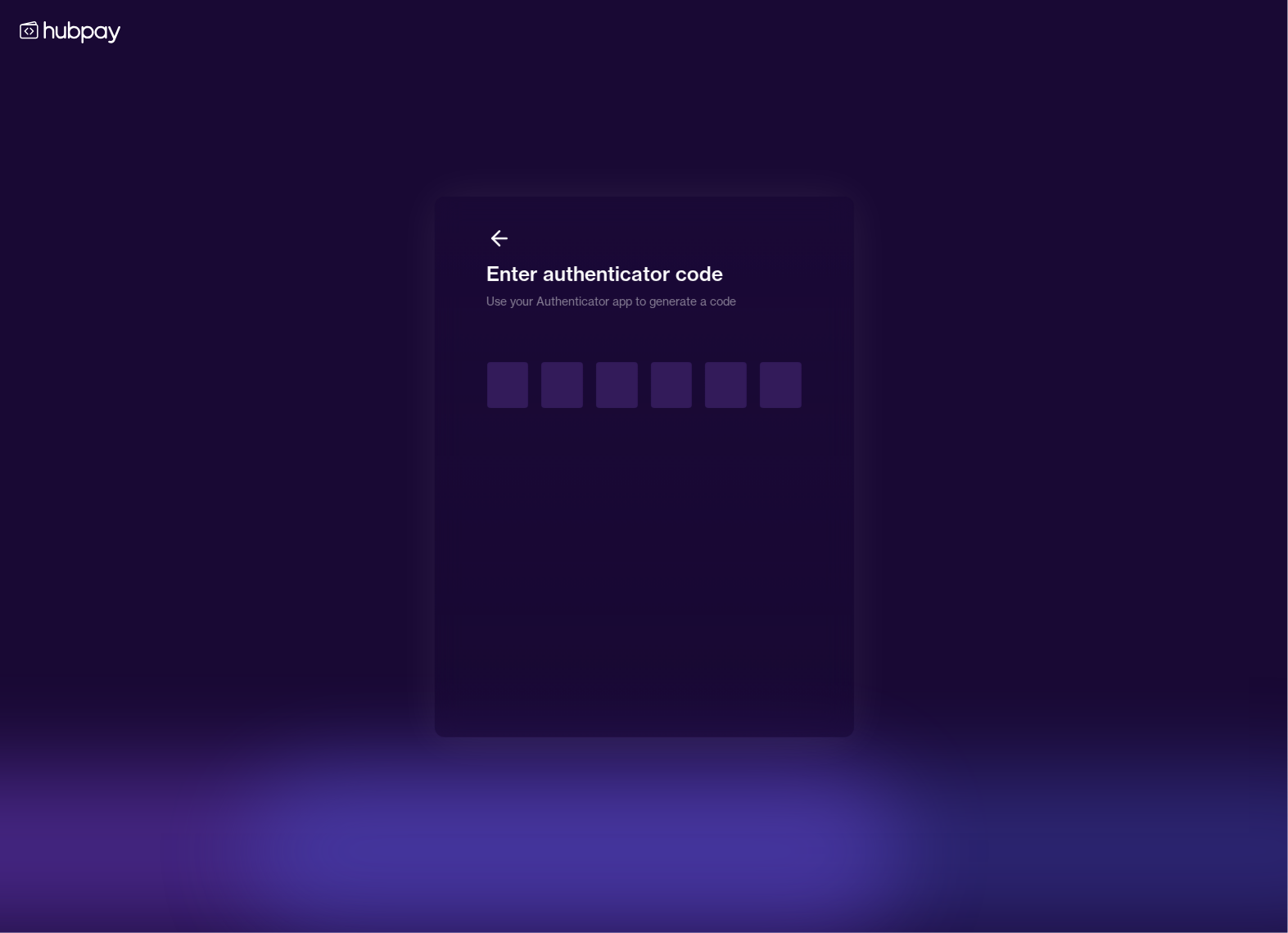
type input "*"
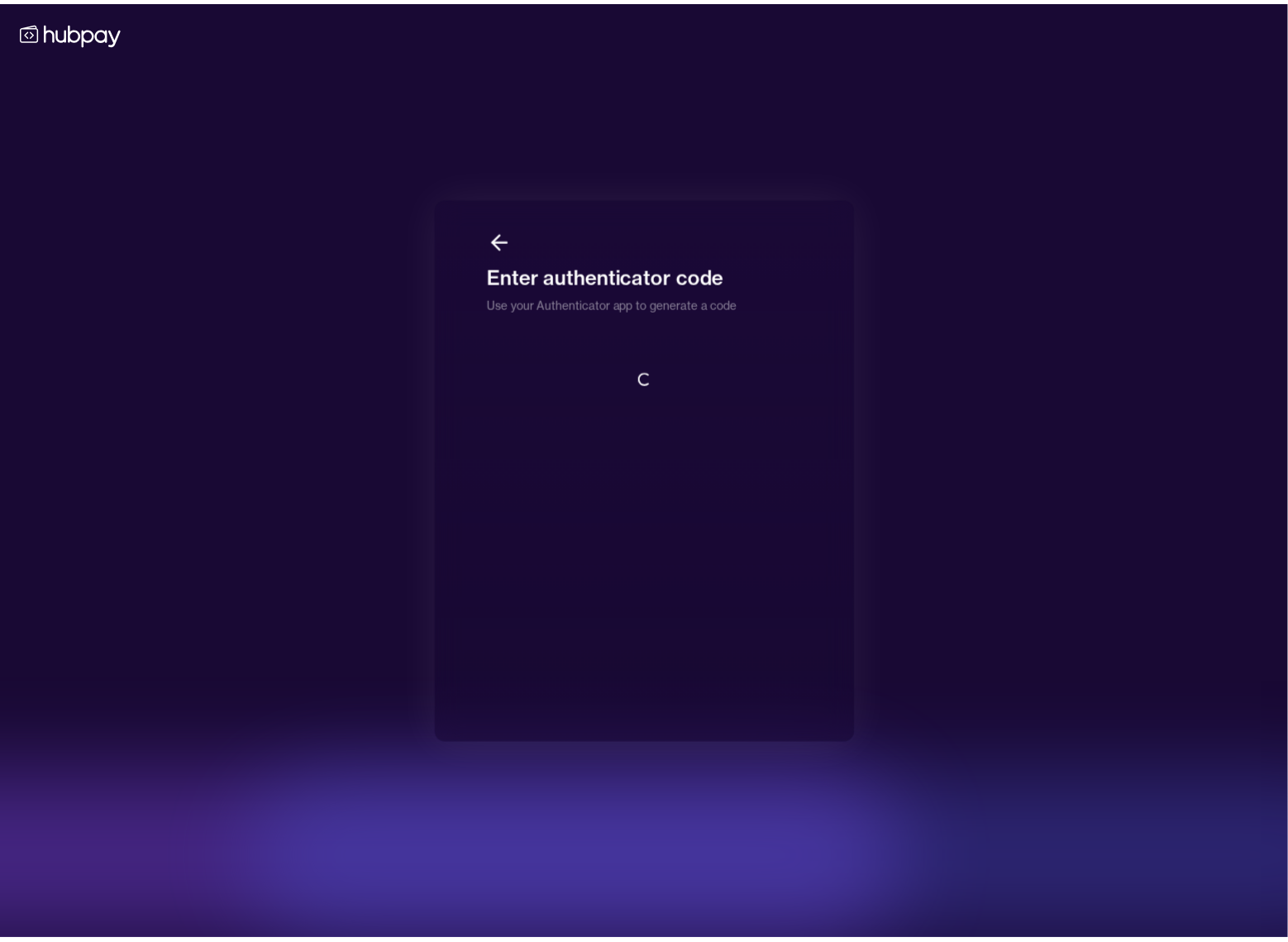
scroll to position [2, 0]
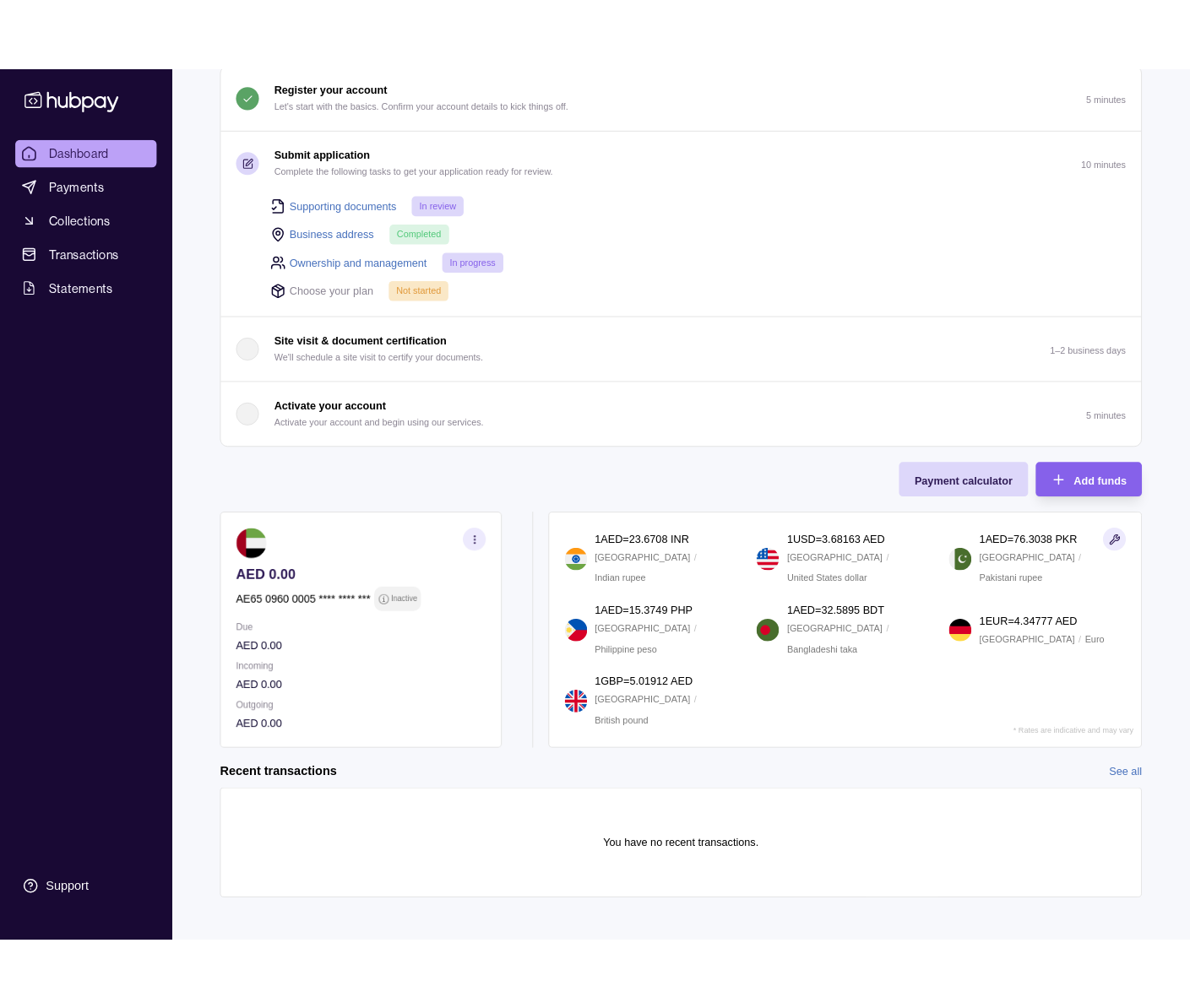
scroll to position [120, 0]
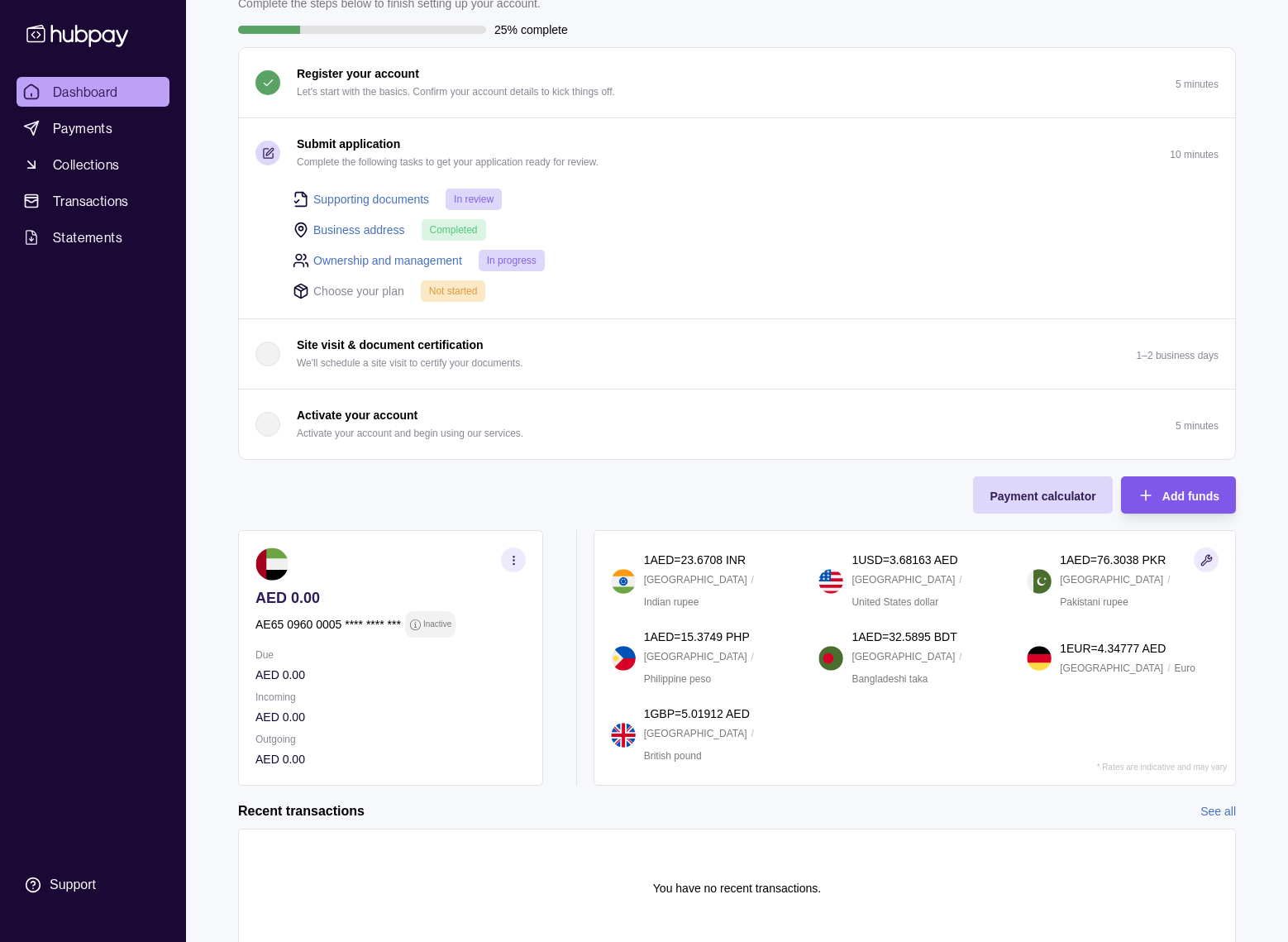
click at [1162, 485] on div "Add funds" at bounding box center [1190, 495] width 57 height 20
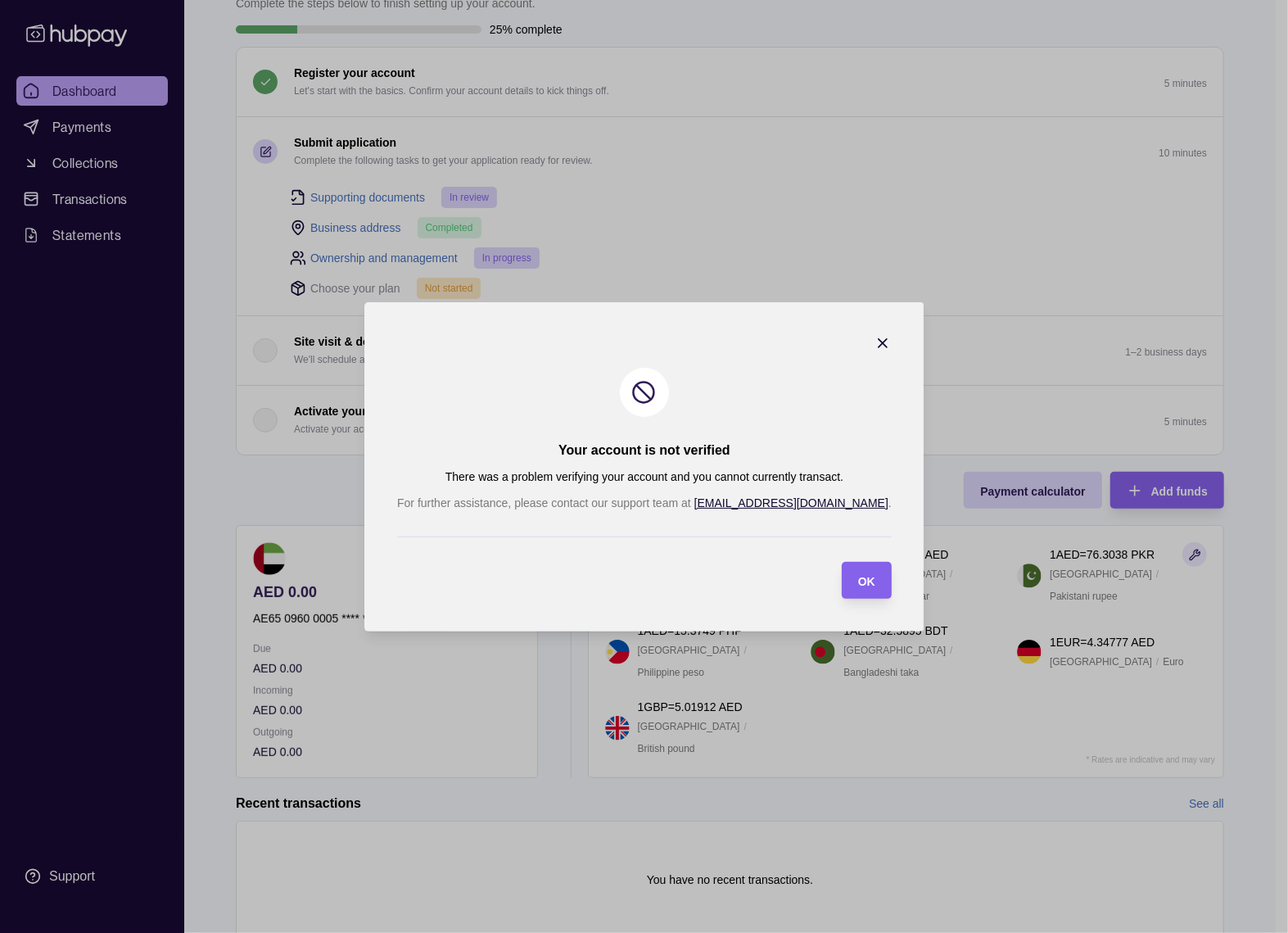
click at [875, 346] on icon "button" at bounding box center [882, 343] width 17 height 17
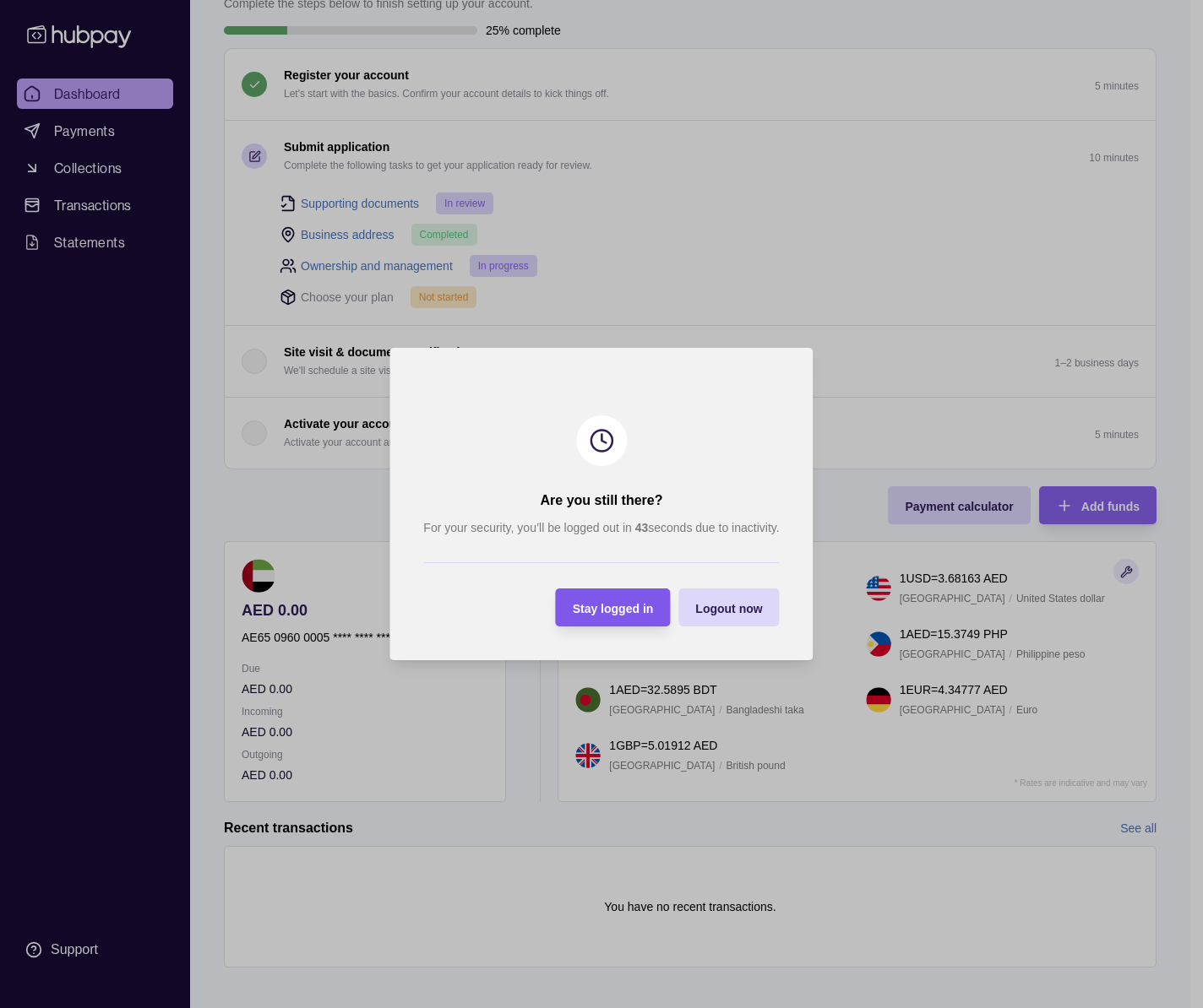
click at [606, 607] on span "Stay logged in" at bounding box center [613, 609] width 81 height 13
